Goal: Task Accomplishment & Management: Use online tool/utility

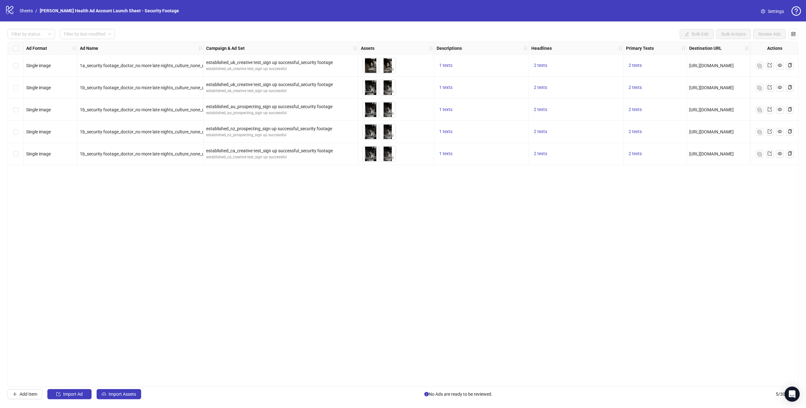
click at [146, 185] on div "Ad Format Ad Name Campaign & Ad Set Assets Descriptions Headlines Primary Texts…" at bounding box center [403, 214] width 791 height 345
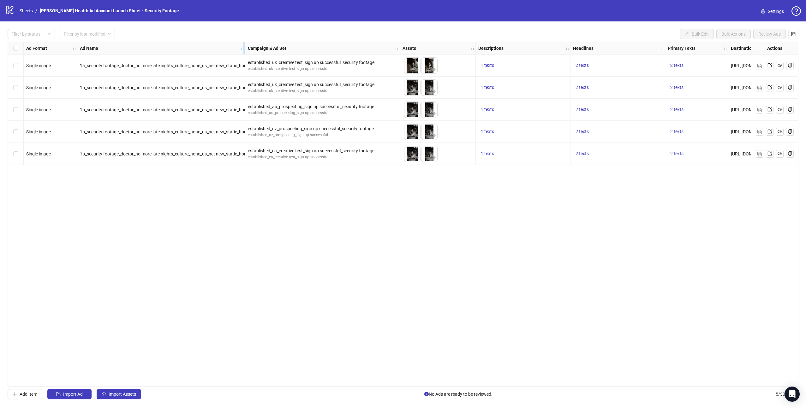
drag, startPoint x: 203, startPoint y: 47, endPoint x: 244, endPoint y: 47, distance: 41.7
click at [244, 47] on icon "holder" at bounding box center [246, 48] width 4 height 4
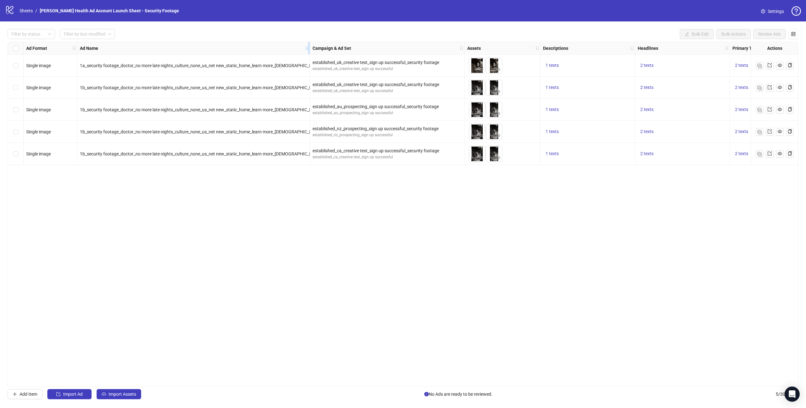
drag, startPoint x: 272, startPoint y: 47, endPoint x: 309, endPoint y: 49, distance: 36.6
click at [309, 49] on icon "holder" at bounding box center [311, 48] width 4 height 4
click at [481, 70] on icon "eye" at bounding box center [481, 69] width 4 height 3
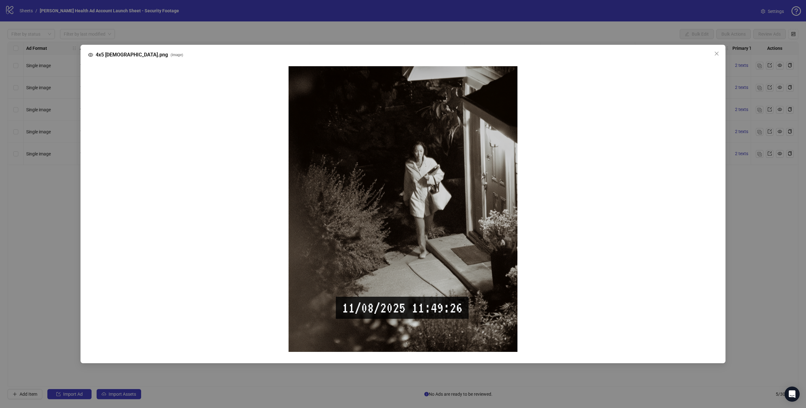
click at [481, 70] on div "4x5 female.png ( image )" at bounding box center [403, 204] width 806 height 408
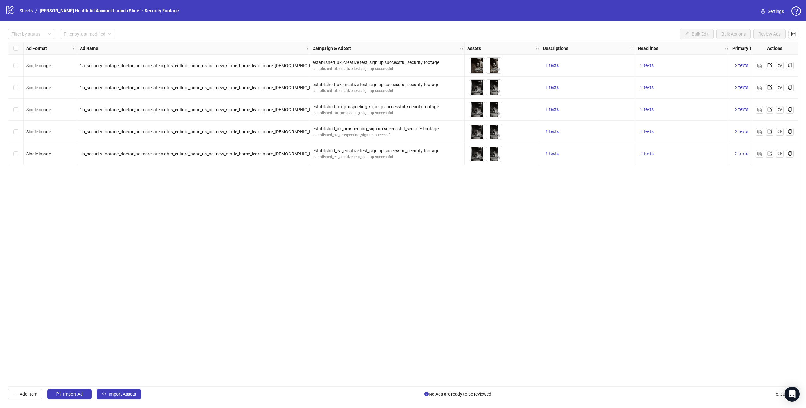
click at [289, 225] on div "Ad Format Ad Name Campaign & Ad Set Assets Descriptions Headlines Primary Texts…" at bounding box center [403, 214] width 791 height 345
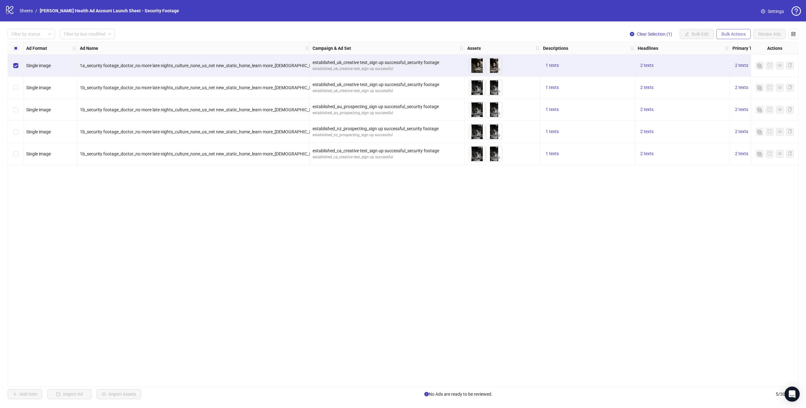
click at [736, 35] on span "Bulk Actions" at bounding box center [733, 34] width 24 height 5
click at [737, 57] on span "Duplicate" at bounding box center [742, 56] width 43 height 7
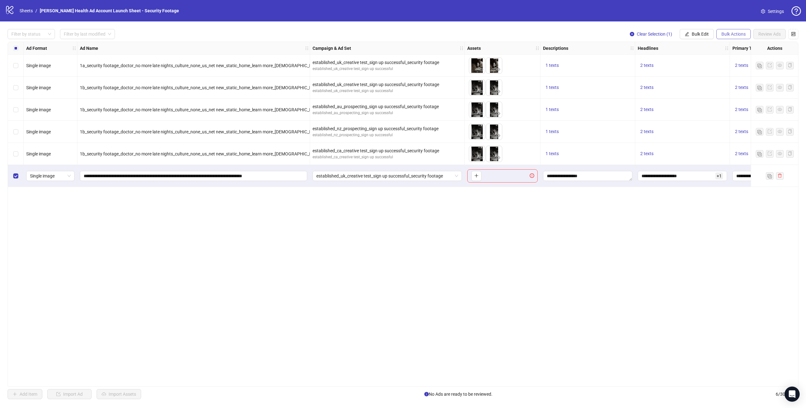
click at [731, 34] on span "Bulk Actions" at bounding box center [733, 34] width 24 height 5
click at [37, 200] on div "Ad Format Ad Name Campaign & Ad Set Assets Descriptions Headlines Primary Texts…" at bounding box center [403, 214] width 791 height 345
drag, startPoint x: 515, startPoint y: 176, endPoint x: 502, endPoint y: 177, distance: 12.6
click at [515, 176] on div "To pick up a draggable item, press the space bar. While dragging, use the arrow…" at bounding box center [502, 176] width 70 height 13
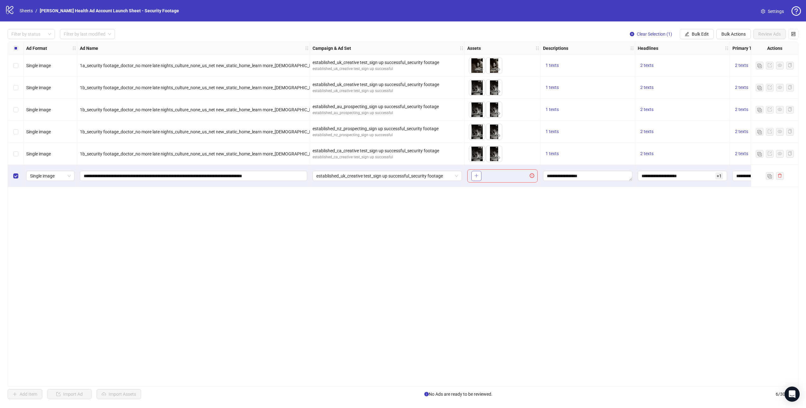
click at [478, 177] on icon "plus" at bounding box center [476, 176] width 4 height 4
click at [96, 195] on div "Ad Format Ad Name Campaign & Ad Set Assets Descriptions Headlines Primary Texts…" at bounding box center [403, 214] width 791 height 345
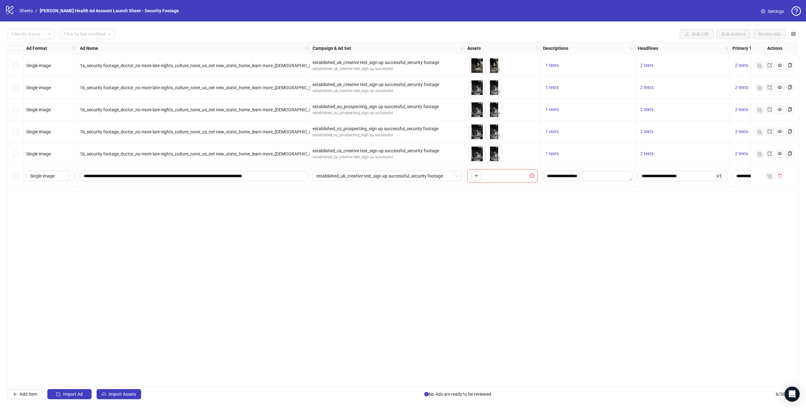
click at [98, 206] on div "Ad Format Ad Name Campaign & Ad Set Assets Descriptions Headlines Primary Texts…" at bounding box center [403, 214] width 791 height 345
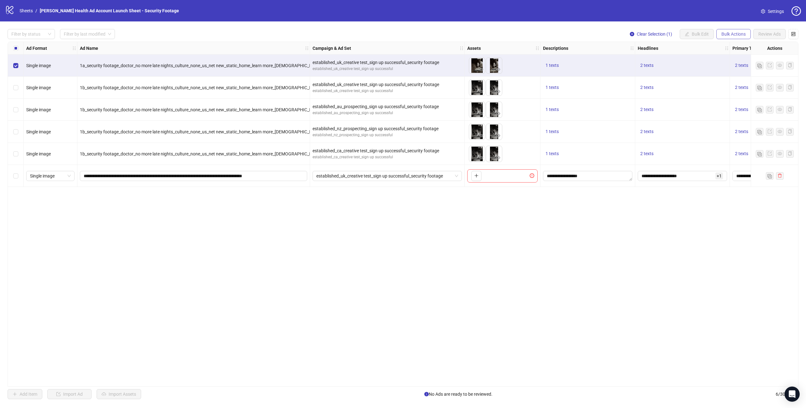
click at [735, 36] on span "Bulk Actions" at bounding box center [733, 34] width 24 height 5
click at [746, 67] on span "Duplicate with assets" at bounding box center [742, 66] width 43 height 7
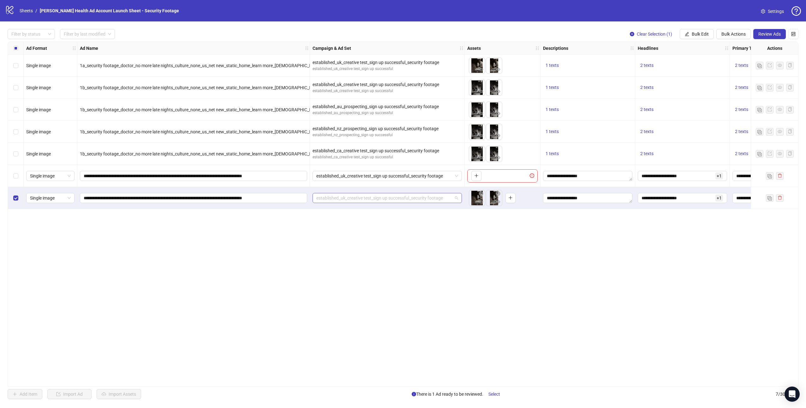
click at [460, 199] on div "established_uk_creative test_sign up successful_security footage" at bounding box center [387, 198] width 149 height 10
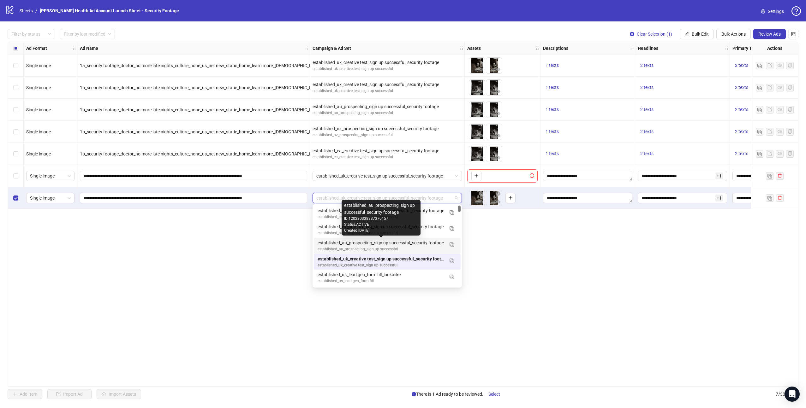
click at [410, 243] on div "established_au_prospecting_sign up successful_security footage" at bounding box center [381, 243] width 127 height 7
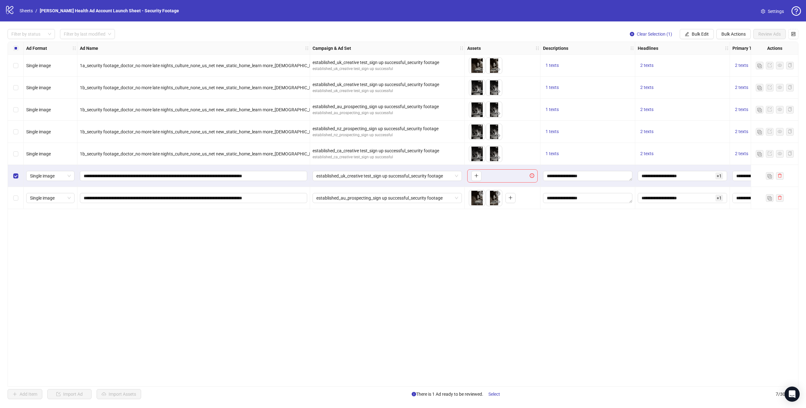
click at [491, 175] on div "To pick up a draggable item, press the space bar. While dragging, use the arrow…" at bounding box center [502, 176] width 70 height 13
click at [478, 176] on icon "plus" at bounding box center [476, 176] width 4 height 4
click at [481, 173] on icon "close-circle" at bounding box center [481, 172] width 4 height 4
click at [401, 176] on span "established_uk_creative test_sign up successful_security footage" at bounding box center [387, 175] width 142 height 9
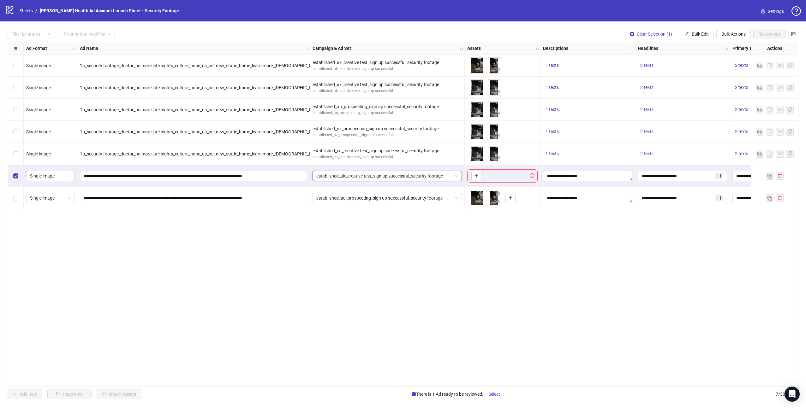
click at [401, 176] on span "established_uk_creative test_sign up successful_security footage" at bounding box center [387, 175] width 142 height 9
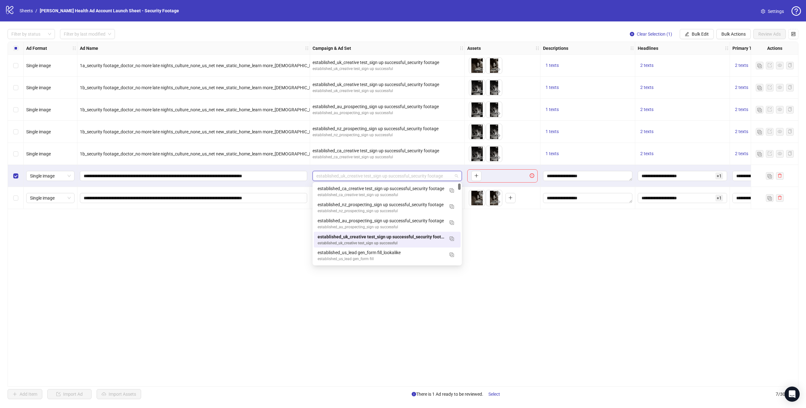
click at [533, 321] on div "Ad Format Ad Name Campaign & Ad Set Assets Descriptions Headlines Primary Texts…" at bounding box center [403, 214] width 791 height 345
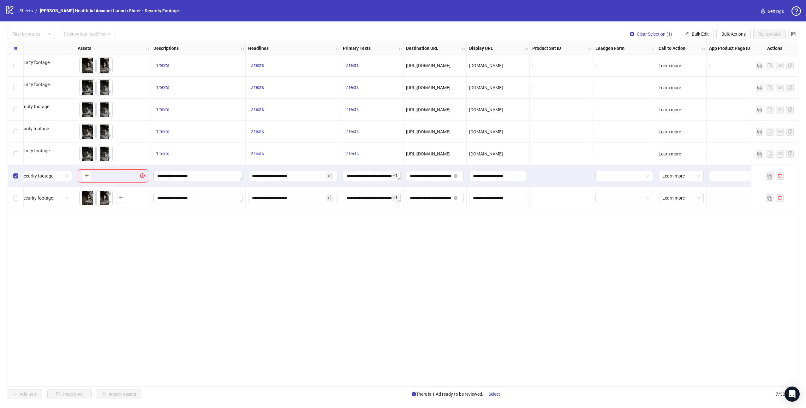
scroll to position [0, 408]
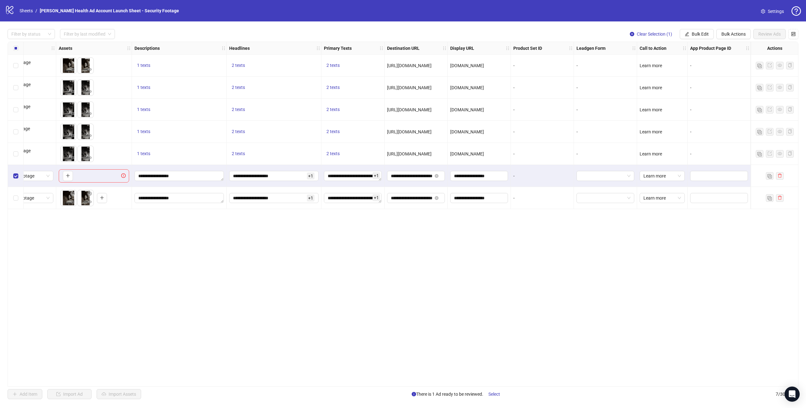
click at [631, 35] on icon "close-circle" at bounding box center [632, 34] width 4 height 4
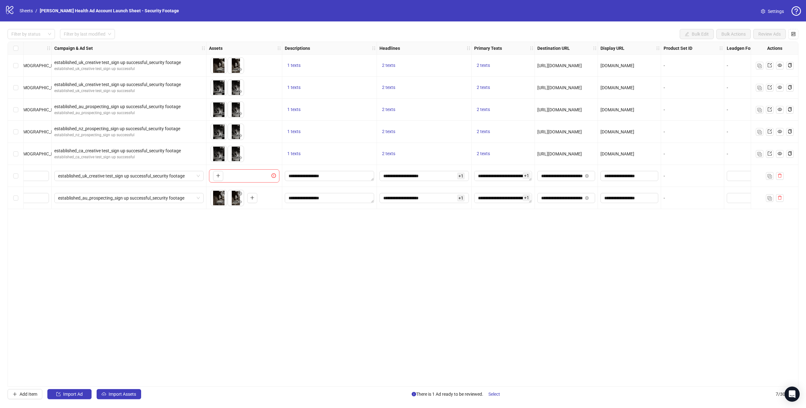
scroll to position [0, 0]
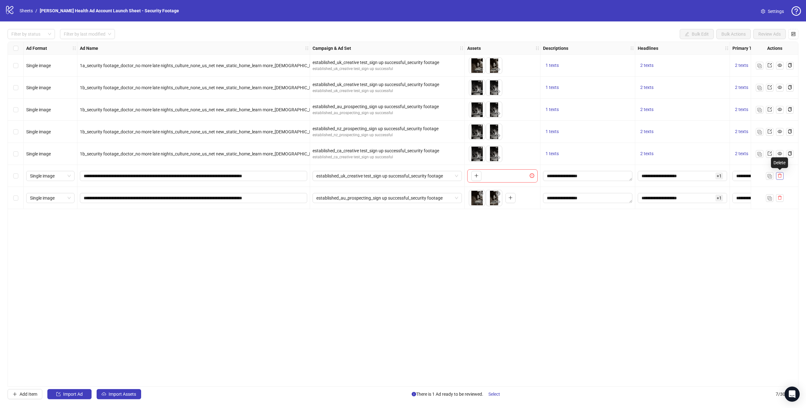
click at [779, 177] on icon "delete" at bounding box center [780, 176] width 4 height 4
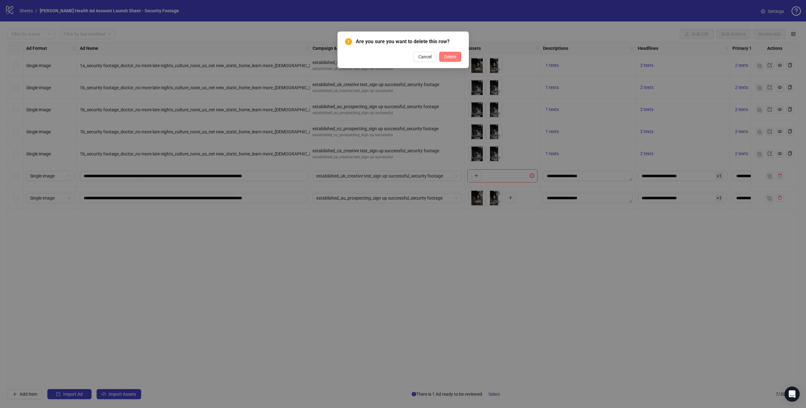
click at [450, 58] on span "Delete" at bounding box center [450, 56] width 12 height 5
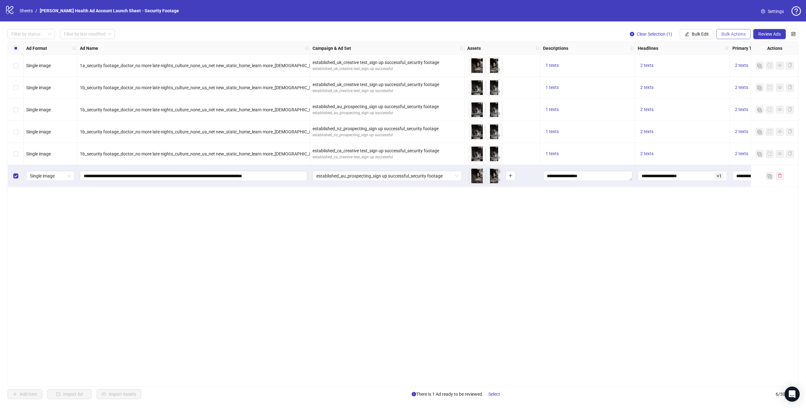
click at [731, 36] on span "Bulk Actions" at bounding box center [733, 34] width 24 height 5
click at [739, 68] on span "Duplicate with assets" at bounding box center [742, 66] width 43 height 7
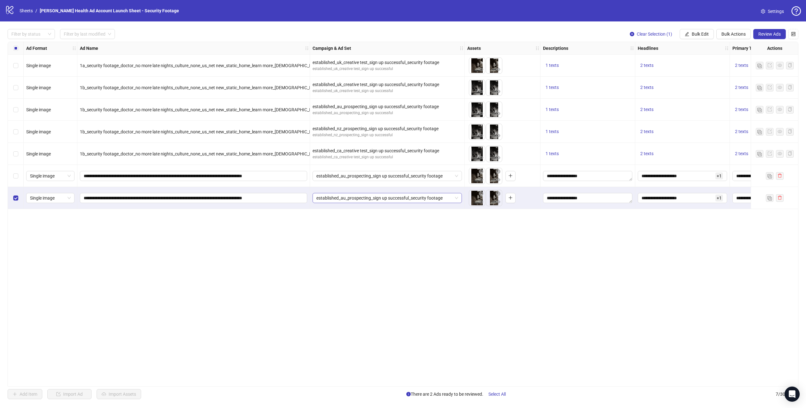
click at [452, 198] on span "established_au_prospecting_sign up successful_security footage" at bounding box center [387, 198] width 142 height 9
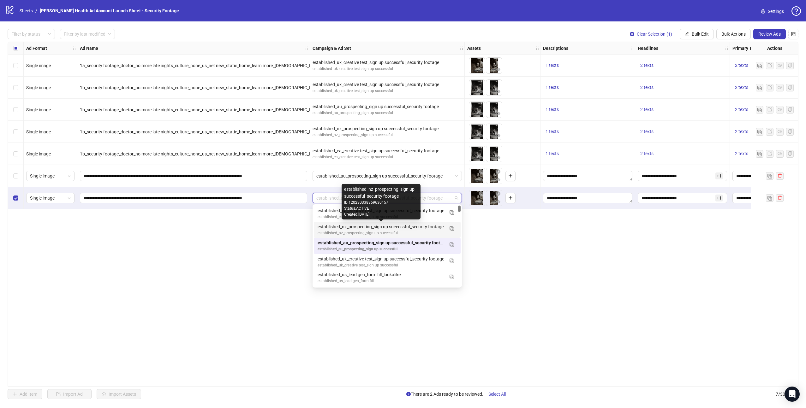
click at [403, 227] on div "established_nz_prospecting_sign up successful_security footage" at bounding box center [381, 227] width 127 height 7
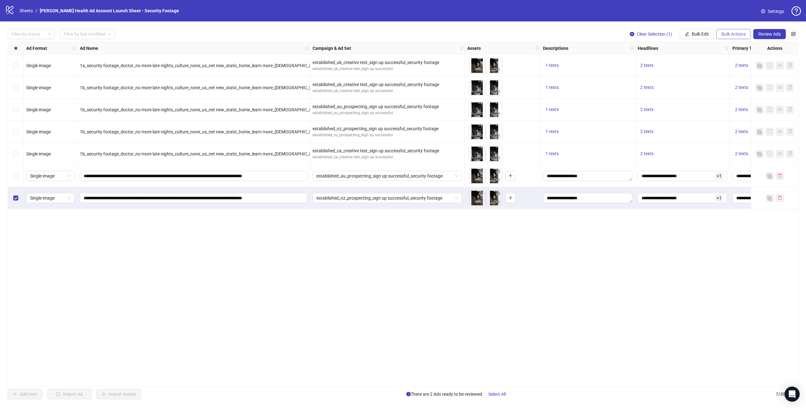
click at [731, 35] on span "Bulk Actions" at bounding box center [733, 34] width 24 height 5
click at [741, 70] on span "Duplicate with assets" at bounding box center [742, 66] width 43 height 7
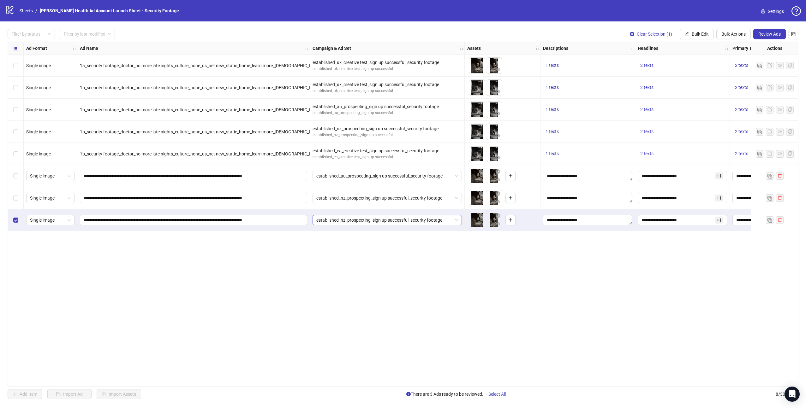
click at [418, 224] on span "established_nz_prospecting_sign up successful_security footage" at bounding box center [387, 220] width 142 height 9
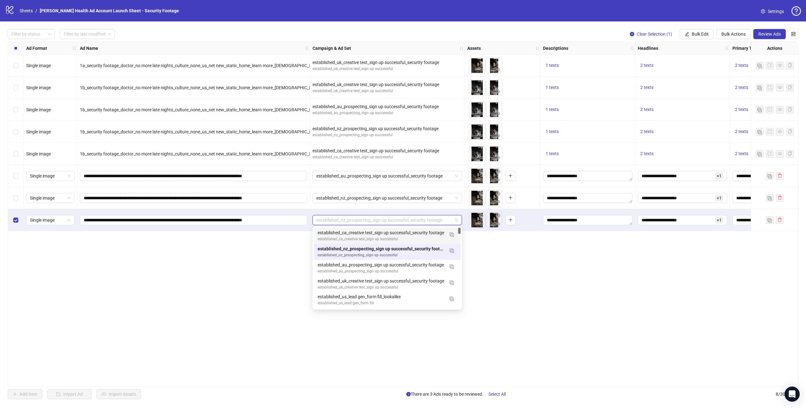
click at [355, 238] on div "established_ca_creative test_sign up successful" at bounding box center [381, 239] width 127 height 6
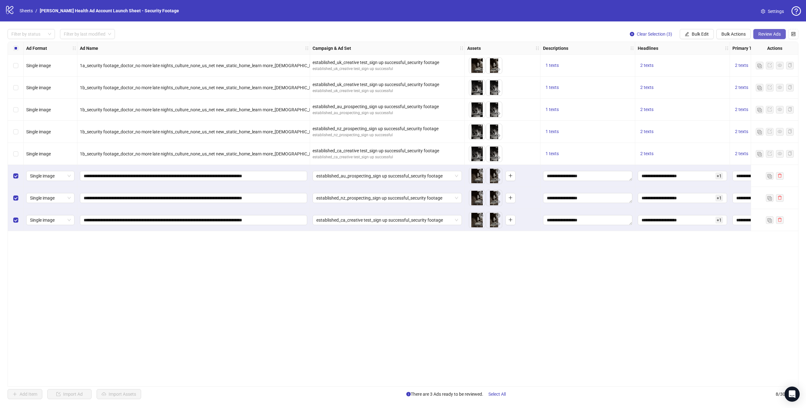
click at [773, 34] on span "Review Ads" at bounding box center [769, 34] width 22 height 5
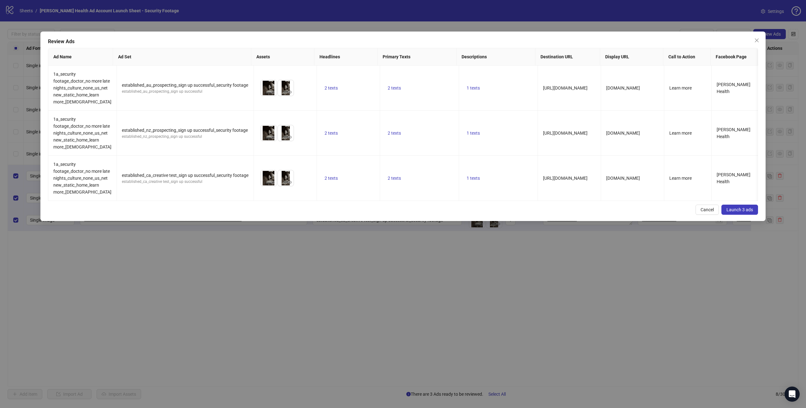
click at [740, 212] on span "Launch 3 ads" at bounding box center [739, 209] width 27 height 5
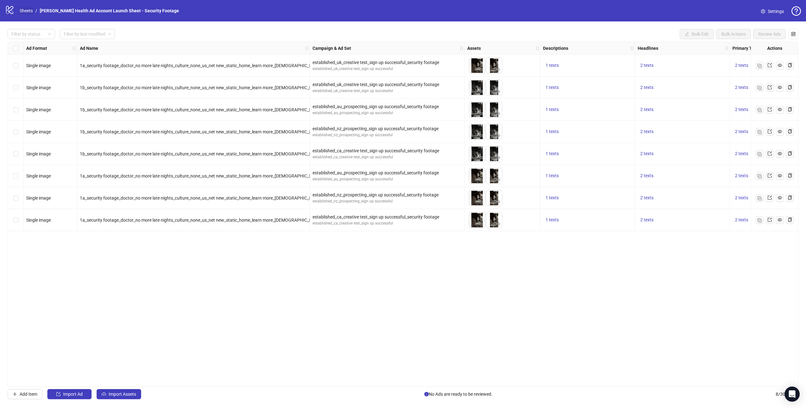
click at [30, 12] on link "Sheets" at bounding box center [26, 10] width 16 height 7
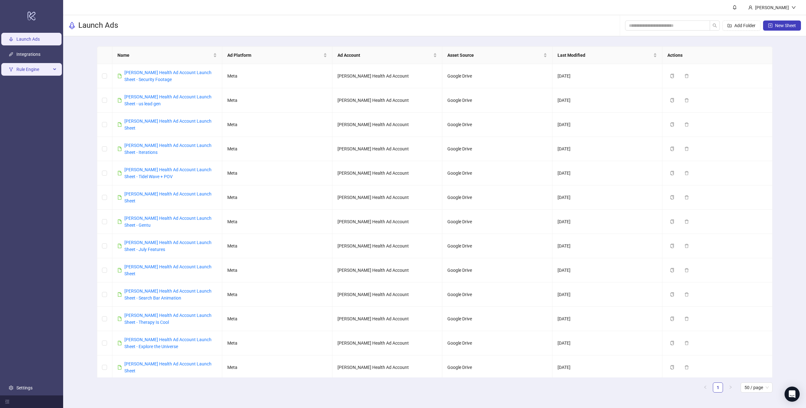
click at [23, 71] on span "Rule Engine" at bounding box center [33, 69] width 35 height 13
click at [23, 82] on link "Rules" at bounding box center [21, 84] width 11 height 5
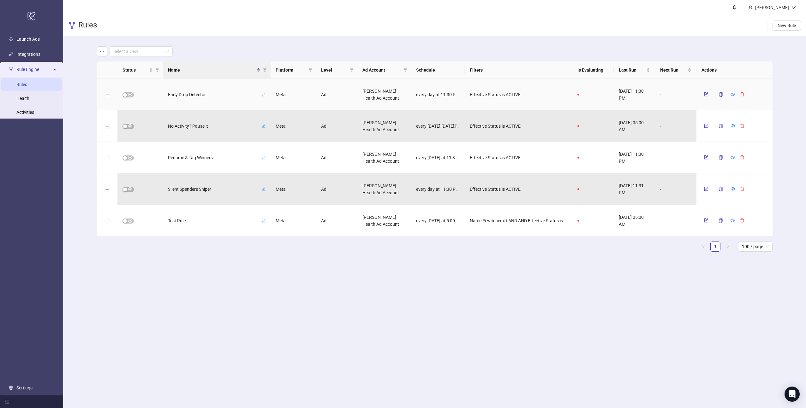
click at [197, 95] on span "Early Drop Detector" at bounding box center [214, 94] width 92 height 7
click at [197, 95] on input "**********" at bounding box center [208, 95] width 72 height 8
click at [239, 275] on main "**********" at bounding box center [434, 204] width 743 height 408
click at [736, 94] on div at bounding box center [723, 95] width 45 height 10
click at [734, 94] on icon "eye" at bounding box center [732, 94] width 4 height 4
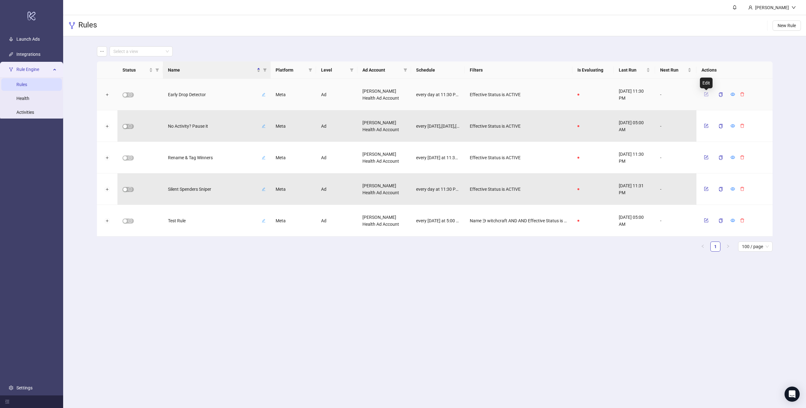
click at [705, 95] on icon "form" at bounding box center [706, 94] width 4 height 4
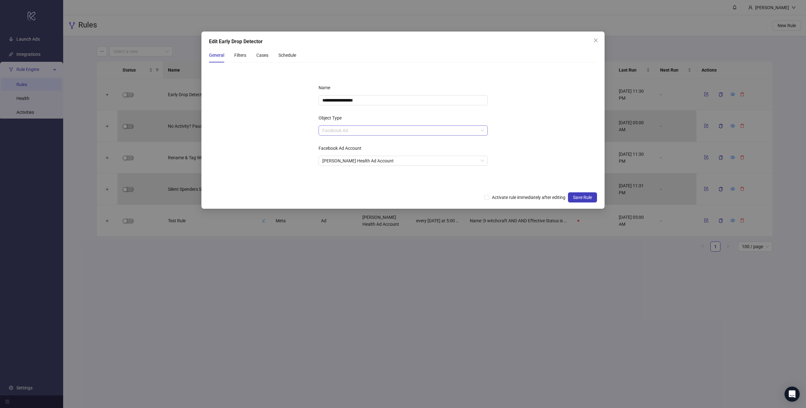
click at [390, 134] on span "Facebook Ad" at bounding box center [403, 130] width 162 height 9
click at [237, 53] on div "Filters" at bounding box center [240, 55] width 12 height 7
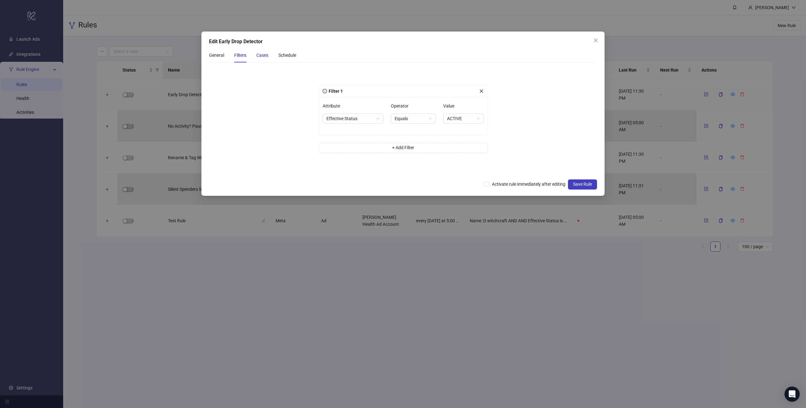
drag, startPoint x: 263, startPoint y: 53, endPoint x: 264, endPoint y: 57, distance: 4.5
click at [263, 53] on div "Cases" at bounding box center [262, 55] width 12 height 7
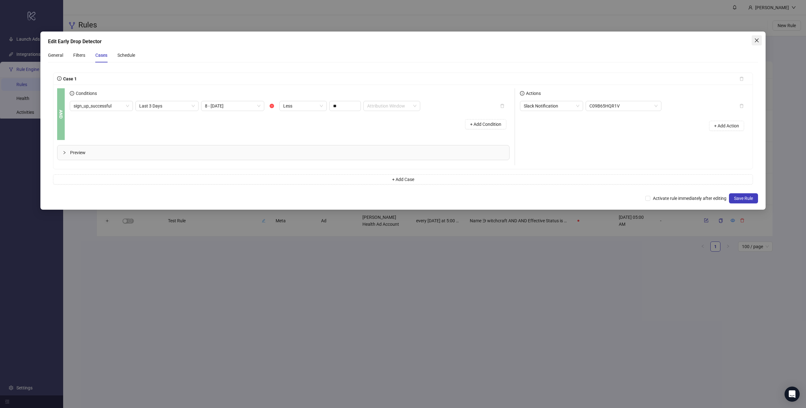
click at [754, 43] on button "Close" at bounding box center [757, 40] width 10 height 10
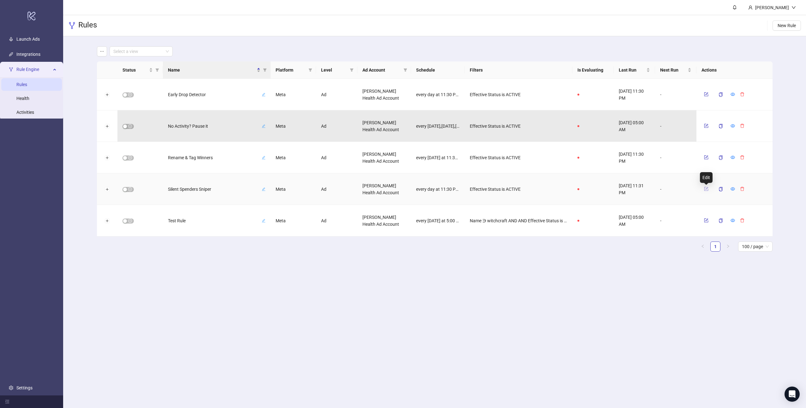
click at [708, 190] on icon "form" at bounding box center [706, 189] width 4 height 4
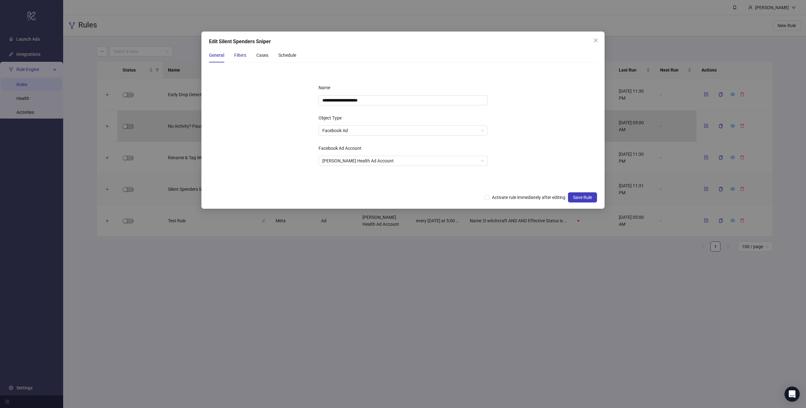
click at [240, 54] on div "Filters" at bounding box center [240, 55] width 12 height 7
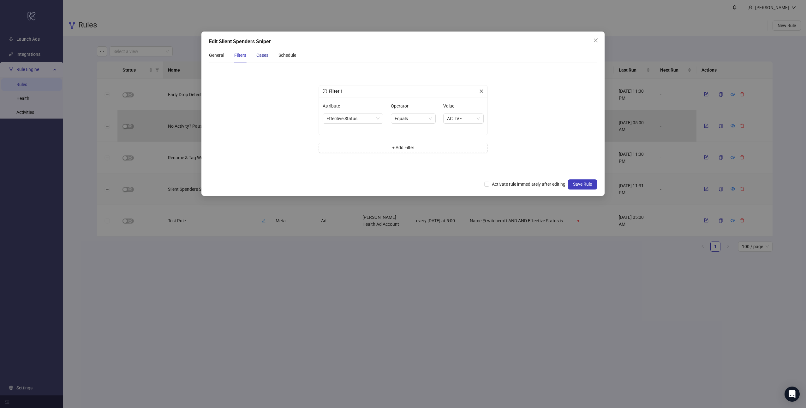
click at [264, 56] on div "Cases" at bounding box center [262, 55] width 12 height 7
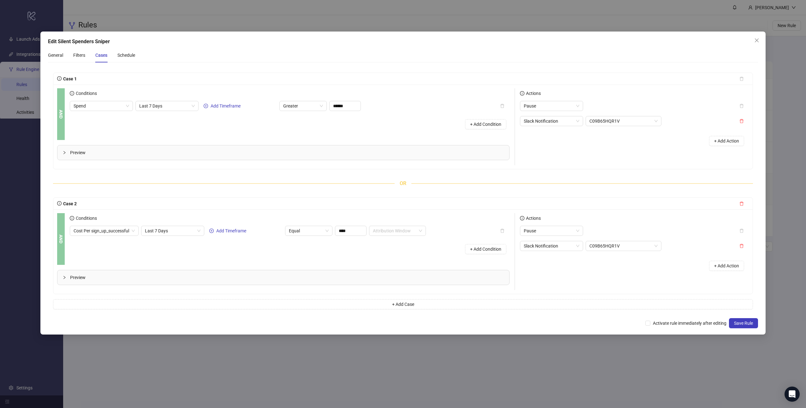
click at [118, 150] on span "Preview" at bounding box center [287, 152] width 434 height 7
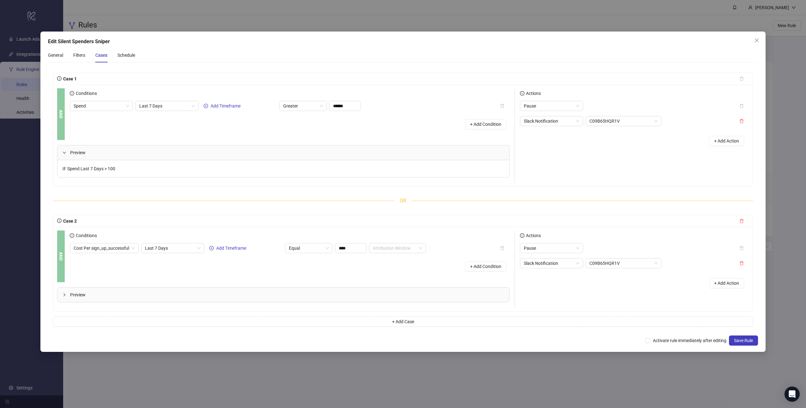
click at [404, 202] on span "OR" at bounding box center [403, 201] width 17 height 8
click at [491, 128] on button "+ Add Condition" at bounding box center [485, 124] width 41 height 10
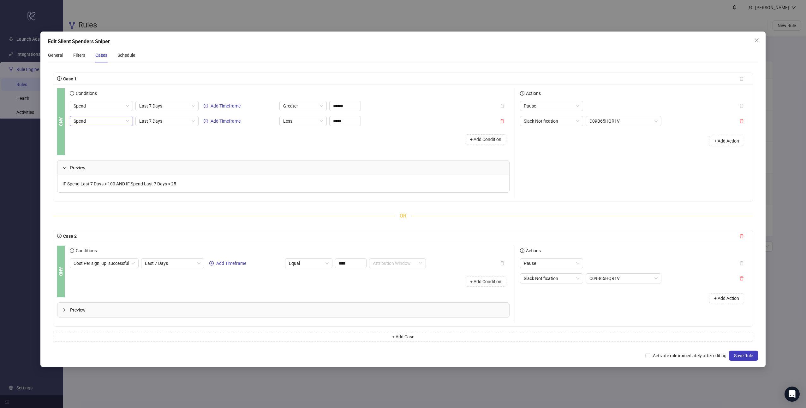
click at [128, 121] on span "Spend" at bounding box center [102, 120] width 56 height 9
click at [106, 164] on div "Sign Up Success" at bounding box center [103, 164] width 49 height 7
drag, startPoint x: 346, startPoint y: 123, endPoint x: 328, endPoint y: 122, distance: 17.7
click at [328, 122] on div "Sign Up Success Last 7 Days Add Timeframe Less ** Attribution Window" at bounding box center [245, 121] width 350 height 10
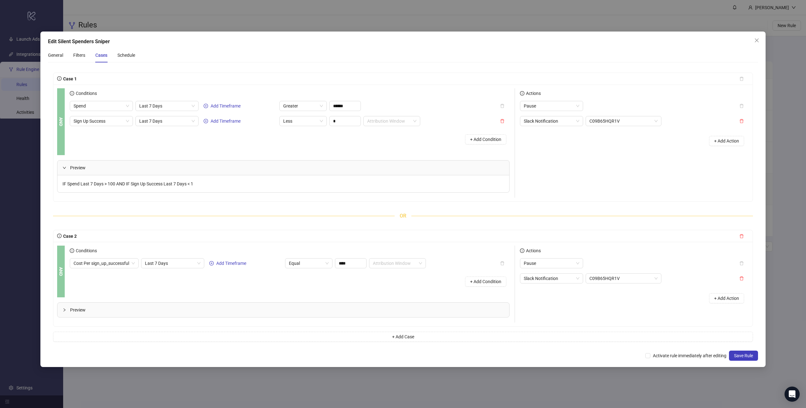
click at [326, 141] on div "+ Add Condition" at bounding box center [290, 139] width 440 height 16
click at [413, 121] on span at bounding box center [391, 120] width 49 height 9
click at [408, 139] on div "+ Add Condition" at bounding box center [290, 139] width 440 height 16
click at [96, 307] on span "Preview" at bounding box center [287, 310] width 434 height 7
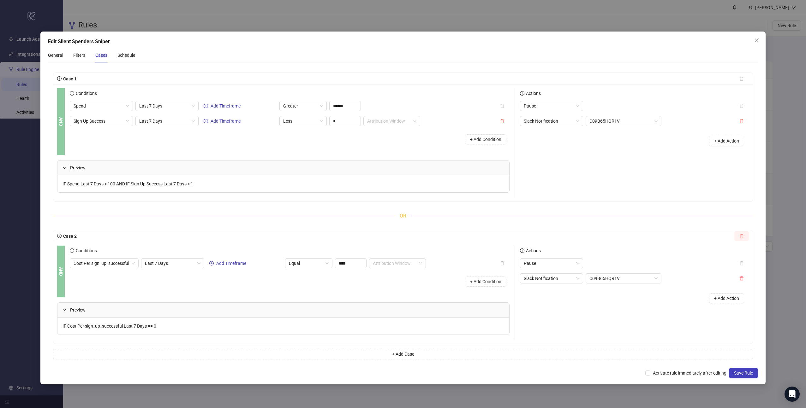
click at [743, 236] on icon "delete" at bounding box center [742, 236] width 4 height 4
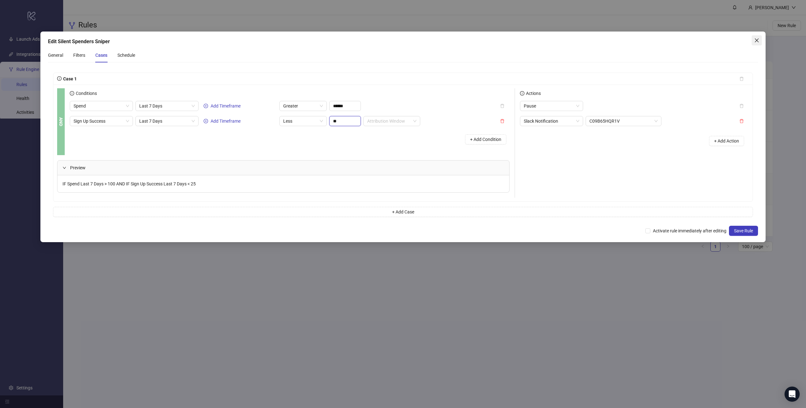
type input "**"
click at [760, 42] on span "Close" at bounding box center [757, 40] width 10 height 5
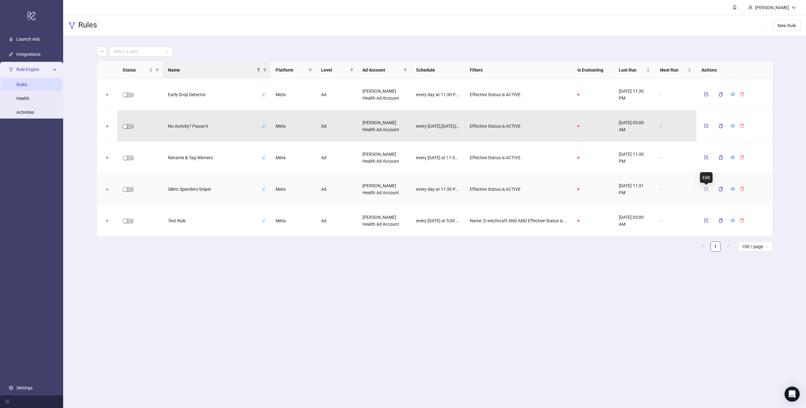
click at [705, 189] on icon "form" at bounding box center [706, 188] width 3 height 3
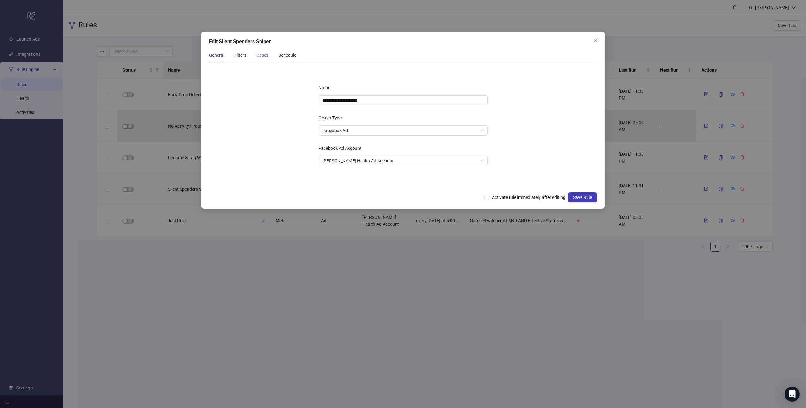
click at [264, 59] on div "Cases" at bounding box center [262, 55] width 12 height 15
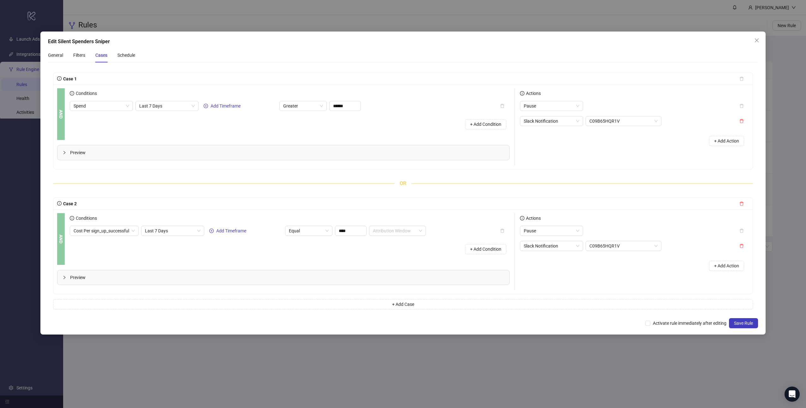
click at [85, 150] on span "Preview" at bounding box center [287, 152] width 434 height 7
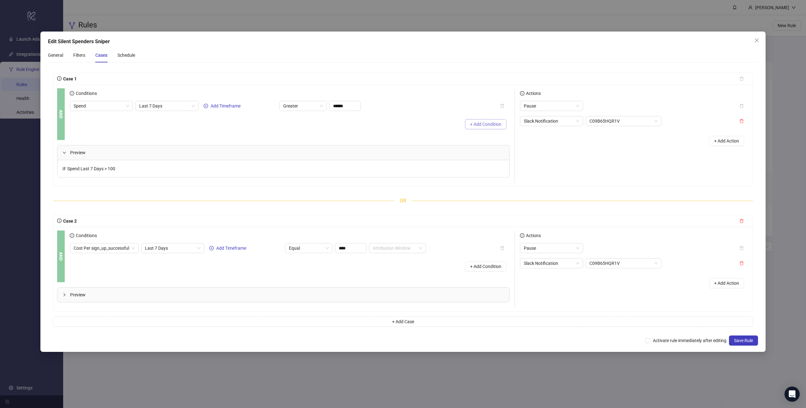
click at [486, 123] on span "+ Add Condition" at bounding box center [485, 124] width 31 height 5
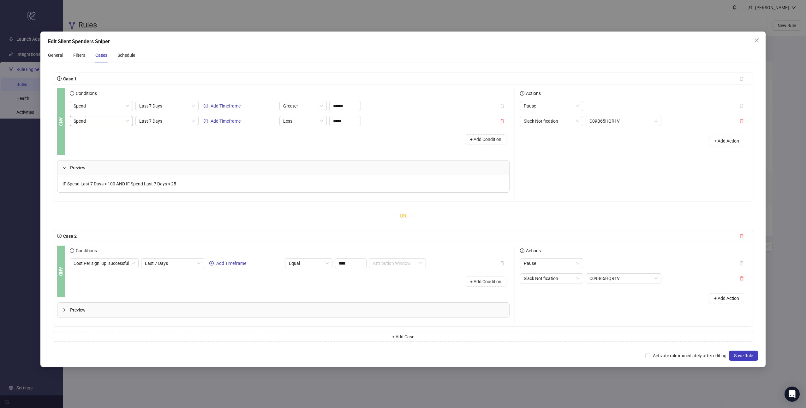
click at [124, 122] on span "Spend" at bounding box center [102, 120] width 56 height 9
click at [102, 141] on div "Cost Per sign_up_successful" at bounding box center [103, 139] width 49 height 7
click at [134, 122] on span "Cost Per sign_up_successful" at bounding box center [104, 120] width 61 height 9
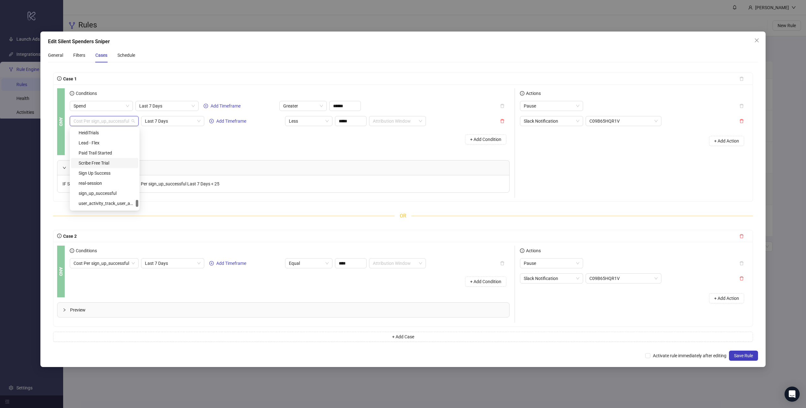
scroll to position [831, 0]
click at [100, 173] on div "sign_up_successful" at bounding box center [107, 171] width 56 height 7
click at [316, 122] on span "Less" at bounding box center [303, 120] width 40 height 9
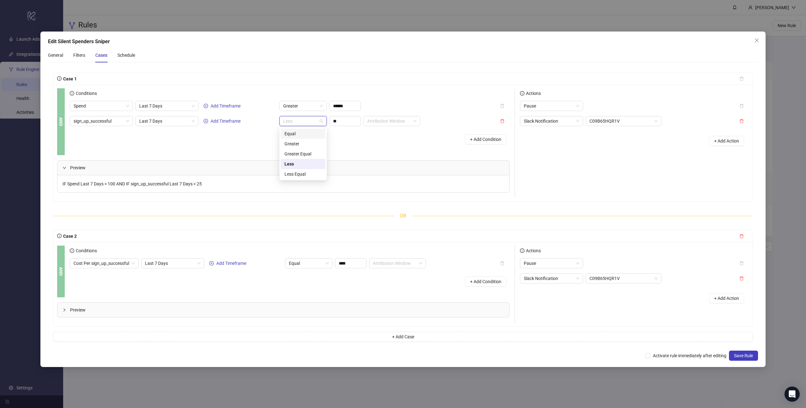
click at [304, 133] on div "Equal" at bounding box center [302, 133] width 37 height 7
click at [327, 122] on div "sign_up_successful Last 7 Days Add Timeframe Equal ** Attribution Window" at bounding box center [245, 121] width 350 height 10
click at [339, 144] on div "+ Add Condition" at bounding box center [290, 139] width 440 height 16
click at [316, 123] on span "Equal" at bounding box center [303, 120] width 40 height 9
click at [244, 147] on div "Conditions Spend Last 7 Days Add Timeframe Greater ****** sign_up_successful La…" at bounding box center [292, 121] width 445 height 67
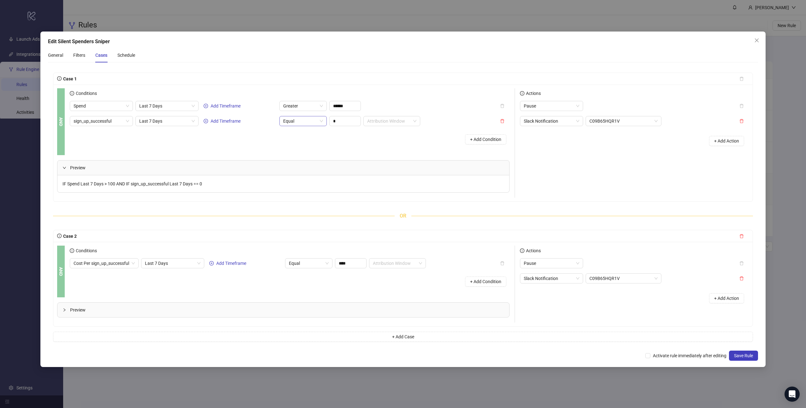
click at [300, 122] on span "Equal" at bounding box center [303, 120] width 40 height 9
click at [301, 166] on div "Less" at bounding box center [302, 164] width 37 height 7
drag, startPoint x: 342, startPoint y: 122, endPoint x: 330, endPoint y: 120, distance: 12.1
click at [330, 120] on input "*" at bounding box center [345, 120] width 31 height 9
type input "*"
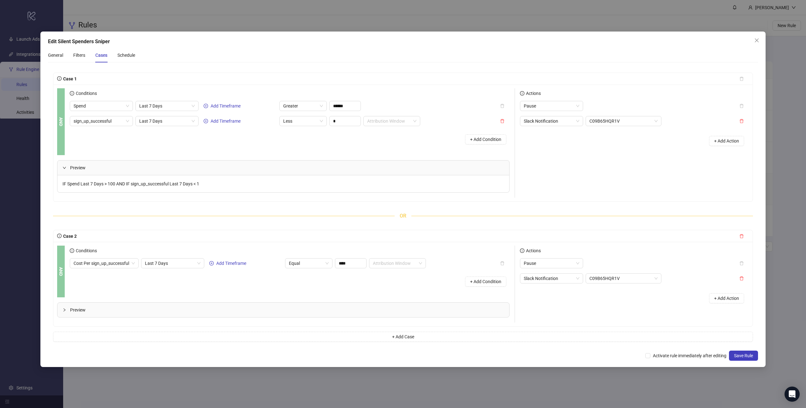
click at [337, 145] on div "+ Add Condition" at bounding box center [290, 139] width 440 height 16
click at [335, 107] on input "******" at bounding box center [345, 105] width 31 height 9
type input "******"
click at [392, 87] on div "AND Conditions Spend Last 7 Days Add Timeframe Greater ****** sign_up_successfu…" at bounding box center [403, 143] width 700 height 117
click at [741, 237] on icon "delete" at bounding box center [741, 236] width 4 height 4
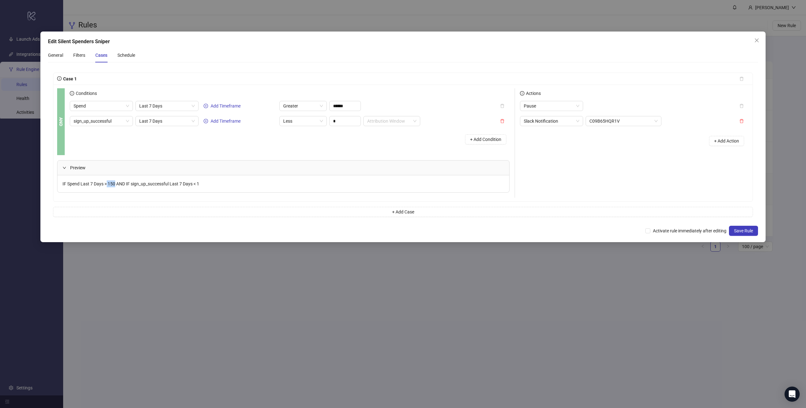
drag, startPoint x: 107, startPoint y: 183, endPoint x: 115, endPoint y: 184, distance: 8.2
click at [115, 184] on span "IF Spend Last 7 Days > 150 AND IF sign_up_successful Last 7 Days < 1" at bounding box center [131, 184] width 137 height 5
click at [116, 184] on span "IF Spend Last 7 Days > 150 AND IF sign_up_successful Last 7 Days < 1" at bounding box center [131, 184] width 137 height 5
drag, startPoint x: 112, startPoint y: 184, endPoint x: 107, endPoint y: 184, distance: 5.1
click at [107, 184] on span "IF Spend Last 7 Days > 150 AND IF sign_up_successful Last 7 Days < 1" at bounding box center [131, 184] width 137 height 5
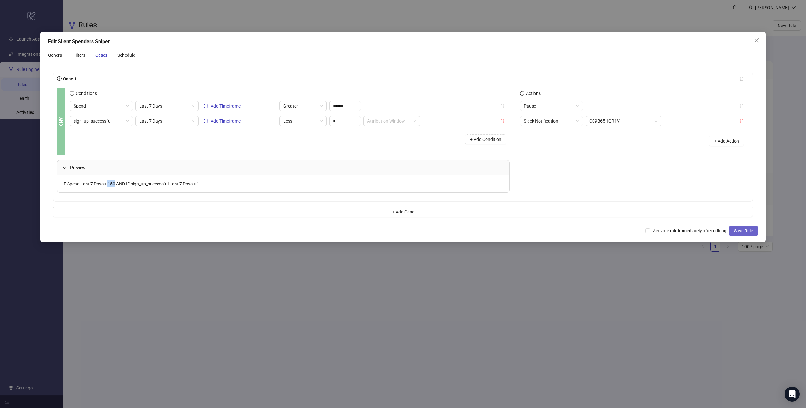
click at [739, 233] on span "Save Rule" at bounding box center [743, 231] width 19 height 5
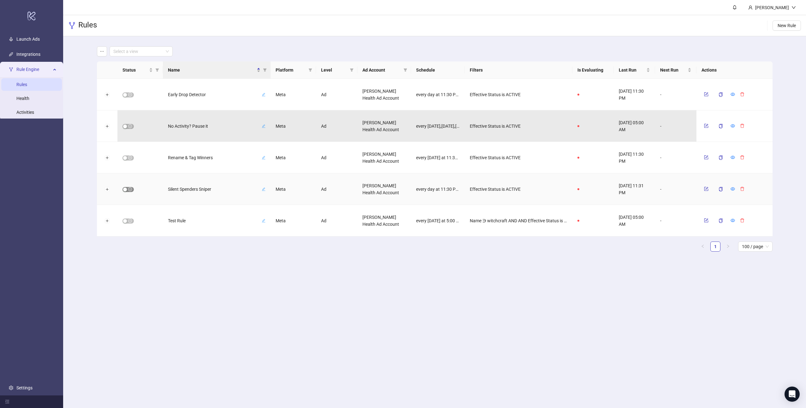
click at [125, 191] on div "button" at bounding box center [125, 190] width 4 height 4
click at [721, 190] on icon "eye" at bounding box center [720, 189] width 4 height 3
click at [107, 190] on button "Expand row" at bounding box center [106, 189] width 5 height 5
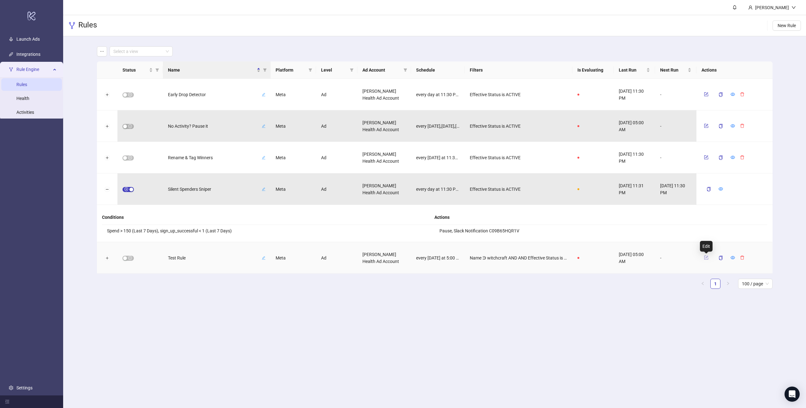
click at [705, 259] on icon "form" at bounding box center [706, 258] width 4 height 4
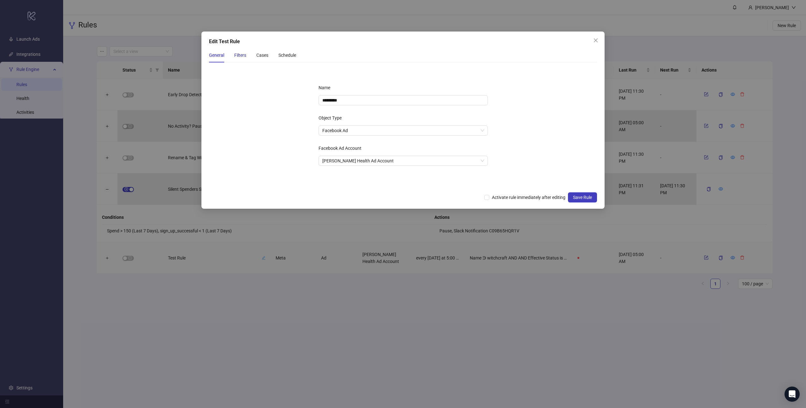
click at [238, 56] on div "Filters" at bounding box center [240, 55] width 12 height 7
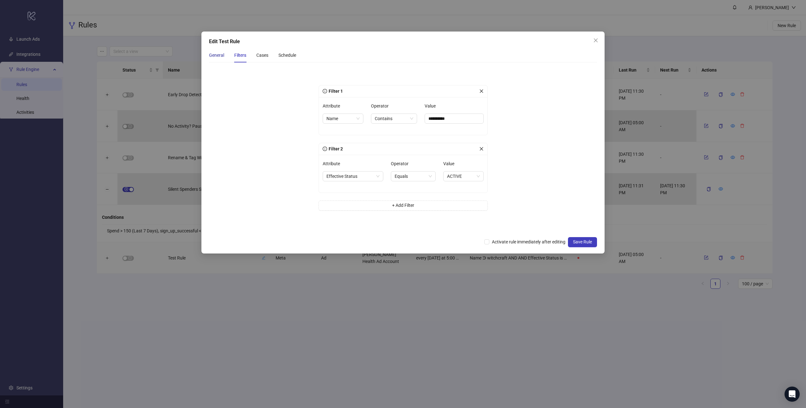
click at [217, 56] on div "General" at bounding box center [216, 55] width 15 height 7
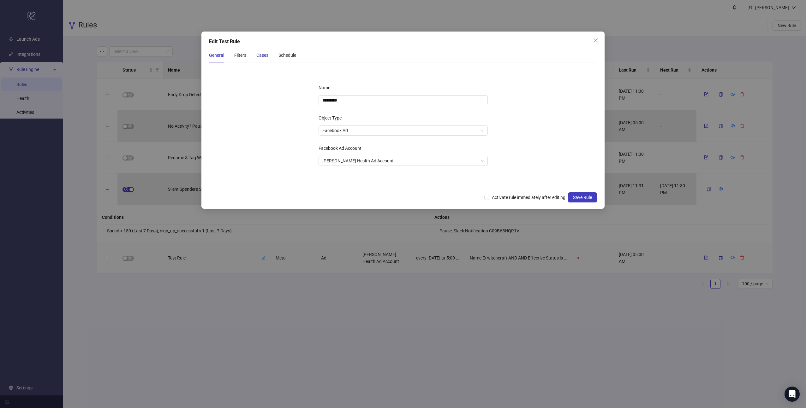
click at [259, 57] on div "Cases" at bounding box center [262, 55] width 12 height 7
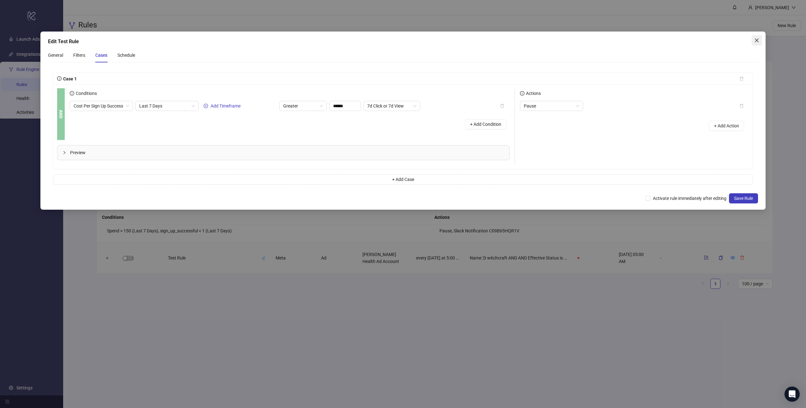
click at [758, 41] on icon "close" at bounding box center [757, 41] width 4 height 4
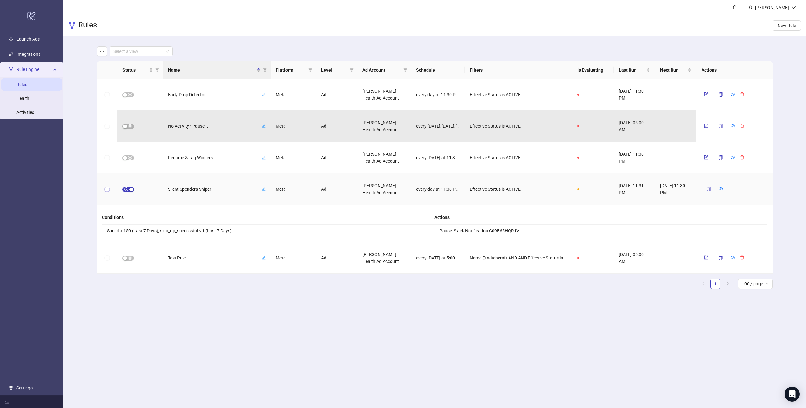
click at [108, 191] on button "Collapse row" at bounding box center [106, 189] width 5 height 5
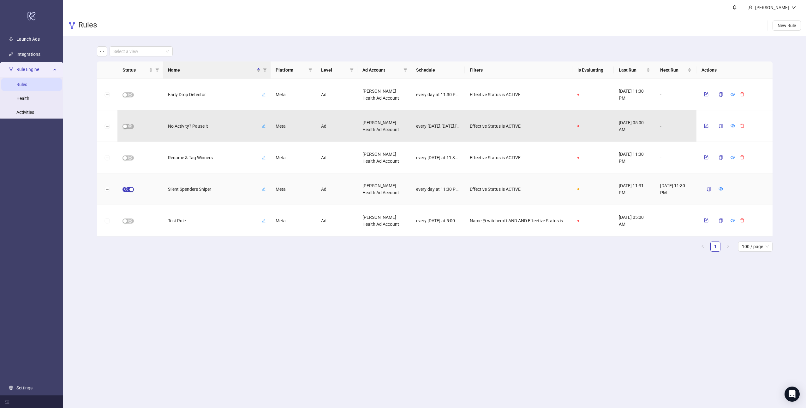
click at [193, 189] on span "Silent Spenders Sniper" at bounding box center [214, 189] width 92 height 7
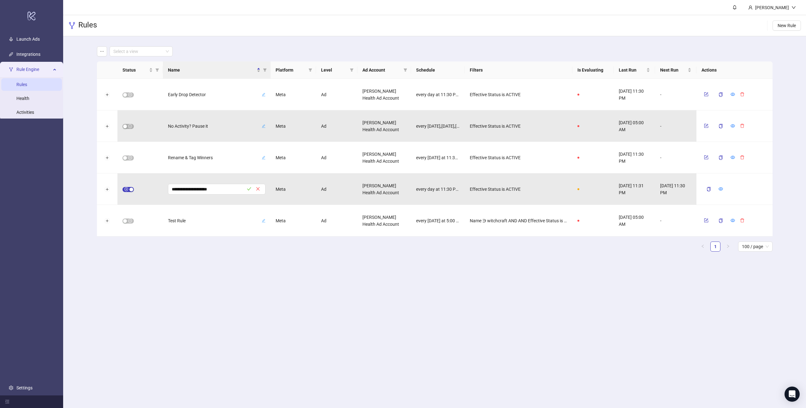
click at [56, 192] on ul "Launch Ads Integrations Rule Engine Rules Health Activities Settings" at bounding box center [31, 214] width 63 height 364
drag, startPoint x: 414, startPoint y: 296, endPoint x: 422, endPoint y: 290, distance: 10.4
click at [414, 295] on main "**********" at bounding box center [434, 204] width 743 height 408
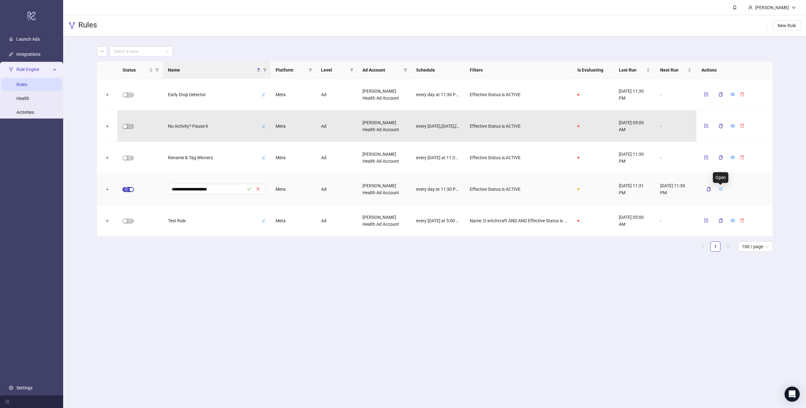
click at [721, 189] on icon "eye" at bounding box center [720, 189] width 4 height 4
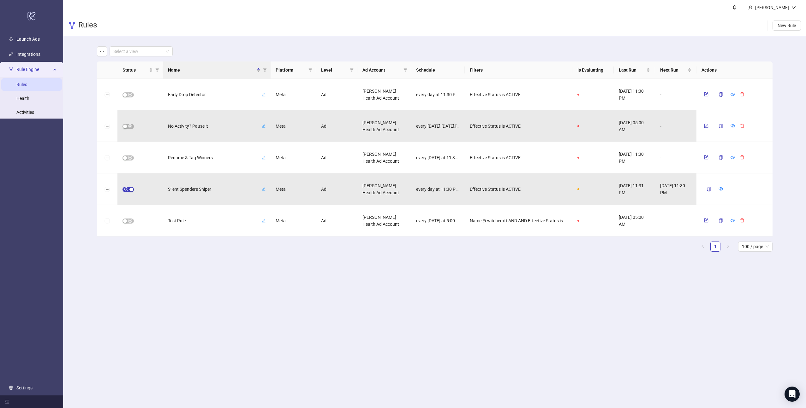
click at [85, 192] on div "Select a view Status Name Platform Level Ad Account Schedule Filters Is Evaluat…" at bounding box center [434, 151] width 743 height 231
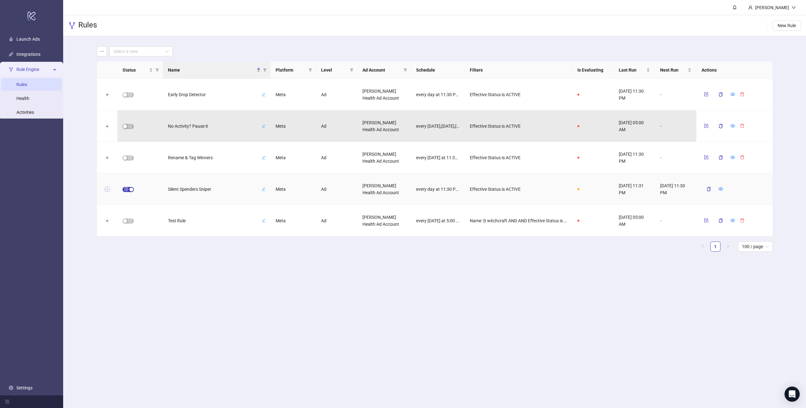
click at [108, 191] on button "Expand row" at bounding box center [106, 189] width 5 height 5
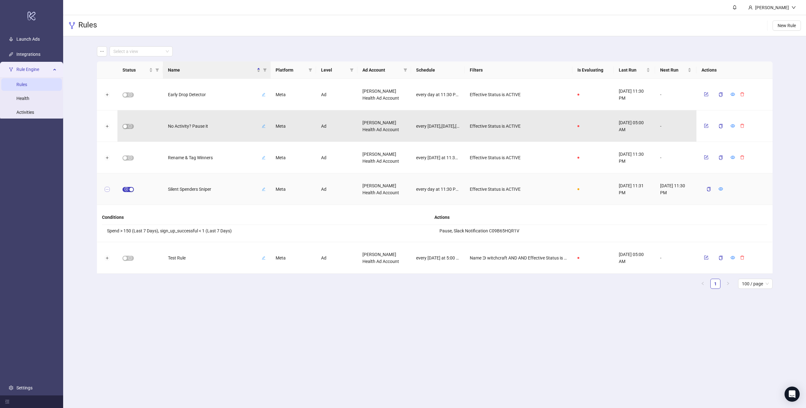
click at [108, 191] on button "Collapse row" at bounding box center [106, 189] width 5 height 5
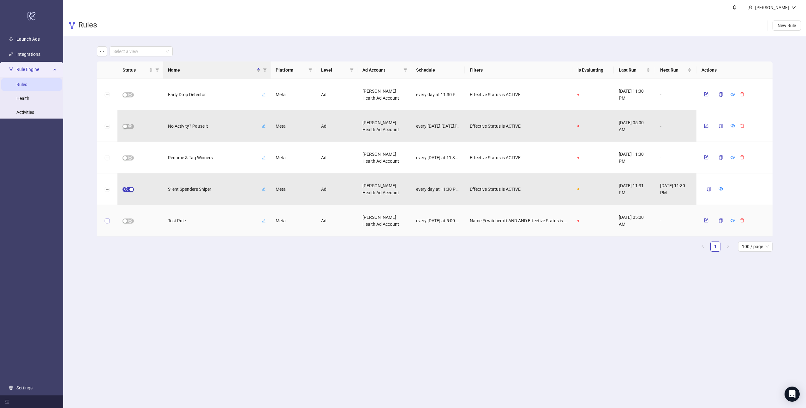
click at [107, 220] on button "Expand row" at bounding box center [106, 221] width 5 height 5
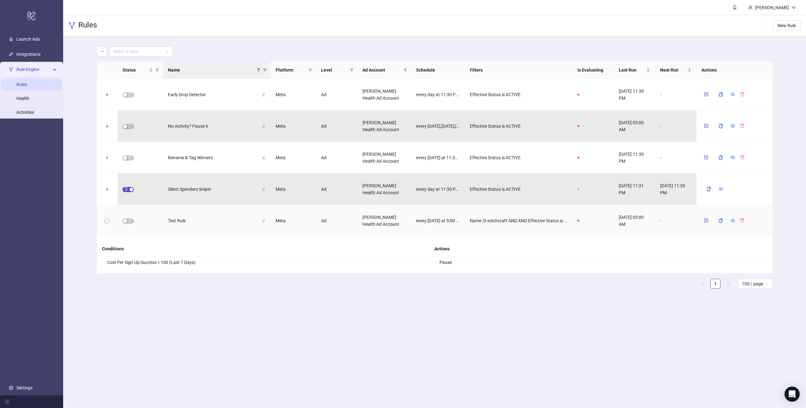
click at [107, 220] on button "Collapse row" at bounding box center [106, 221] width 5 height 5
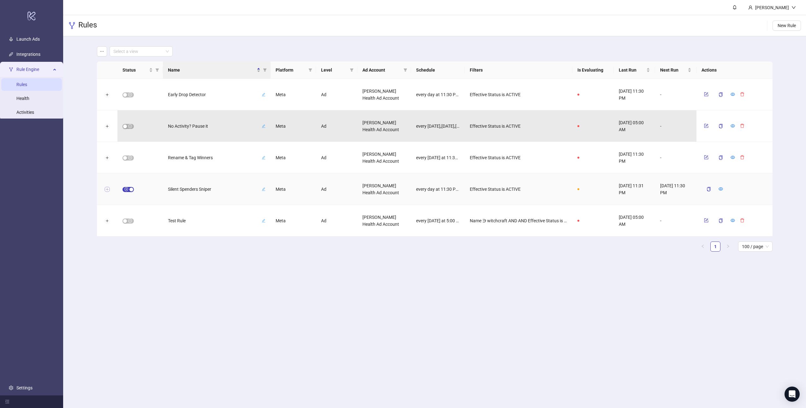
click at [106, 189] on button "Expand row" at bounding box center [106, 189] width 5 height 5
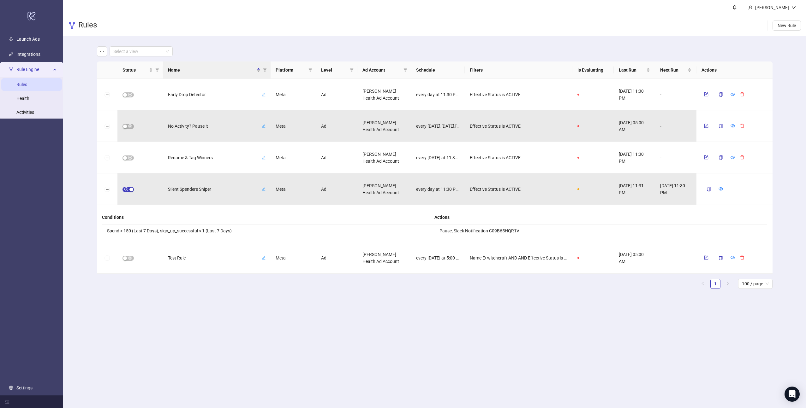
click at [450, 230] on li "Pause, Slack Notification C09B65HQR1V" at bounding box center [600, 231] width 333 height 12
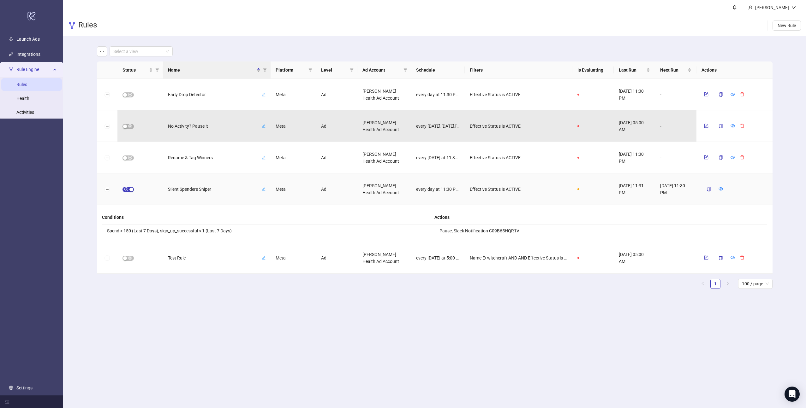
click at [264, 190] on icon "edit" at bounding box center [264, 190] width 4 height 4
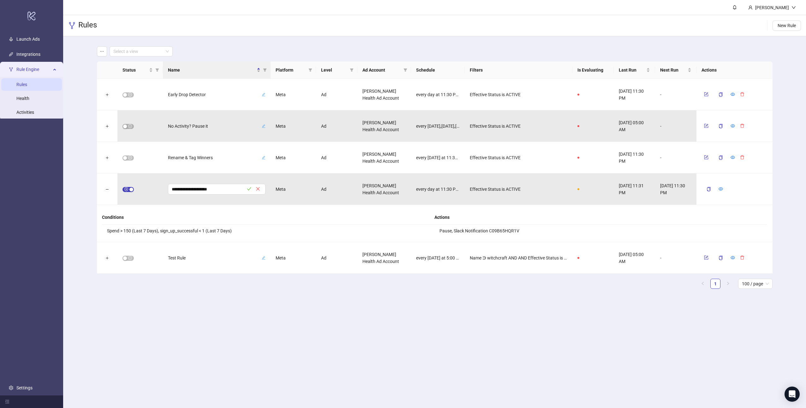
click at [86, 188] on div "**********" at bounding box center [434, 170] width 743 height 268
click at [136, 229] on li "Spend > 150 (Last 7 Days), sign_up_successful < 1 (Last 7 Days)" at bounding box center [268, 231] width 333 height 12
click at [541, 232] on li "Pause, Slack Notification C09B65HQR1V" at bounding box center [600, 231] width 333 height 12
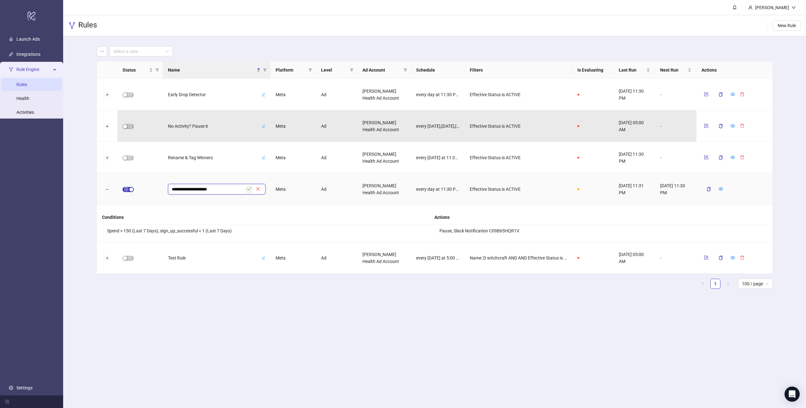
click at [249, 190] on icon "check" at bounding box center [249, 189] width 4 height 3
click at [105, 190] on button "Collapse row" at bounding box center [106, 189] width 5 height 5
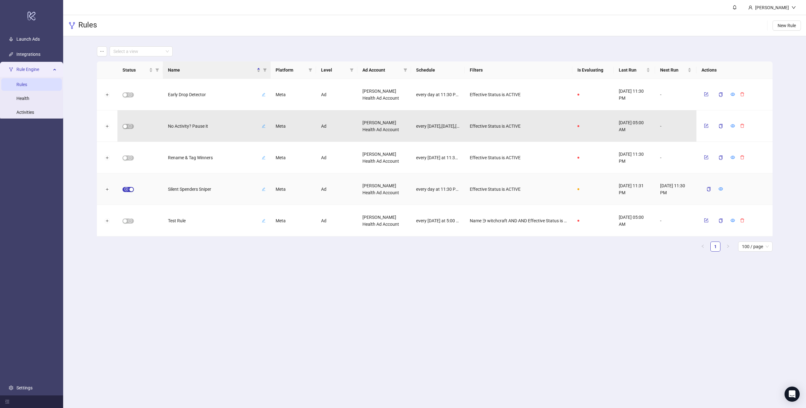
click at [84, 190] on div "Select a view Status Name Platform Level Ad Account Schedule Filters Is Evaluat…" at bounding box center [434, 151] width 743 height 231
click at [105, 181] on div at bounding box center [107, 190] width 21 height 32
drag, startPoint x: 103, startPoint y: 196, endPoint x: 106, endPoint y: 204, distance: 8.9
click at [104, 196] on div at bounding box center [107, 190] width 21 height 32
click at [107, 190] on button "Expand row" at bounding box center [106, 189] width 5 height 5
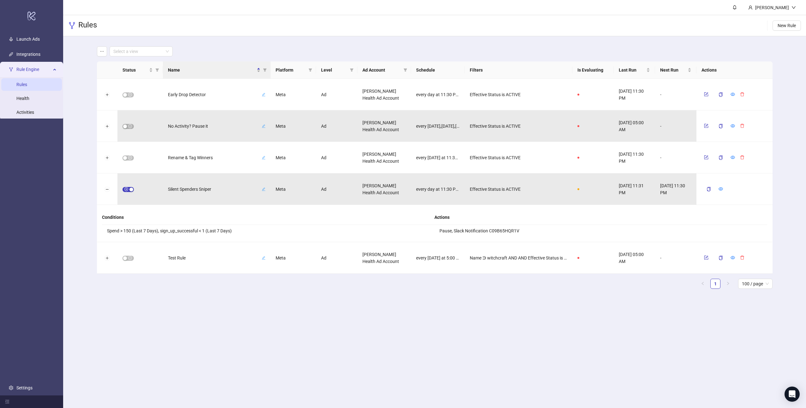
drag, startPoint x: 135, startPoint y: 228, endPoint x: 195, endPoint y: 210, distance: 62.2
click at [135, 228] on li "Spend > 150 (Last 7 Days), sign_up_successful < 1 (Last 7 Days)" at bounding box center [268, 231] width 333 height 12
click at [82, 66] on div "Select a view Status Name Platform Level Ad Account Schedule Filters Is Evaluat…" at bounding box center [434, 170] width 743 height 268
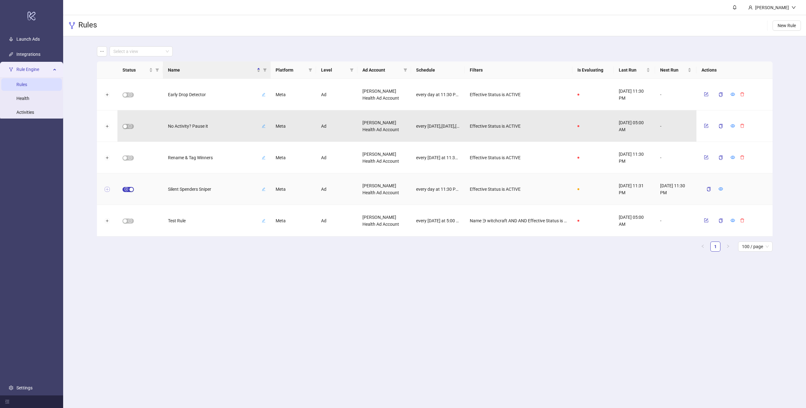
click at [107, 190] on button "Expand row" at bounding box center [106, 189] width 5 height 5
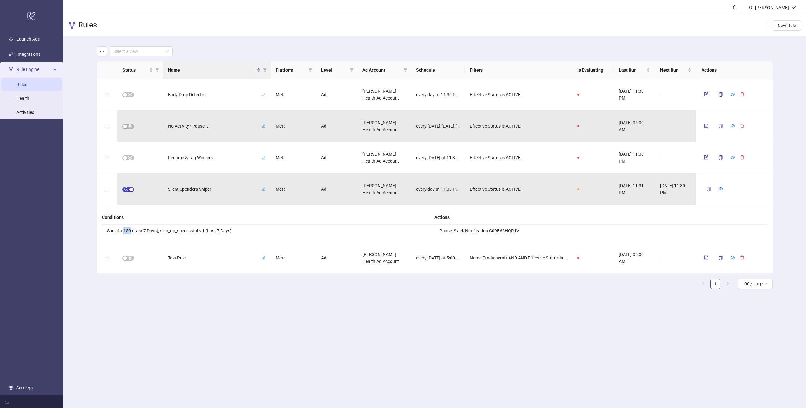
drag, startPoint x: 131, startPoint y: 232, endPoint x: 124, endPoint y: 232, distance: 6.6
click at [124, 232] on li "Spend > 150 (Last 7 Days), sign_up_successful < 1 (Last 7 Days)" at bounding box center [268, 231] width 333 height 12
click at [493, 230] on li "Pause, Slack Notification C09B65HQR1V" at bounding box center [600, 231] width 333 height 12
drag, startPoint x: 512, startPoint y: 231, endPoint x: 432, endPoint y: 228, distance: 79.6
click at [432, 228] on div "Conditions Spend > 150 (Last 7 Days), sign_up_successful < 1 (Last 7 Days) Acti…" at bounding box center [434, 223] width 665 height 27
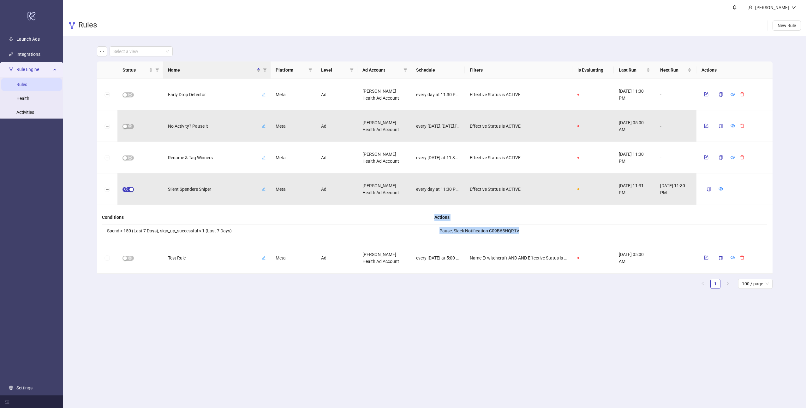
click at [476, 232] on li "Pause, Slack Notification C09B65HQR1V" at bounding box center [600, 231] width 333 height 12
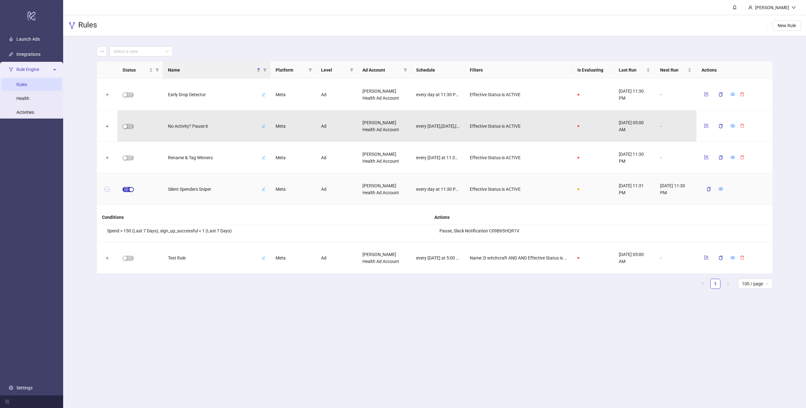
click at [106, 190] on button "Collapse row" at bounding box center [106, 189] width 5 height 5
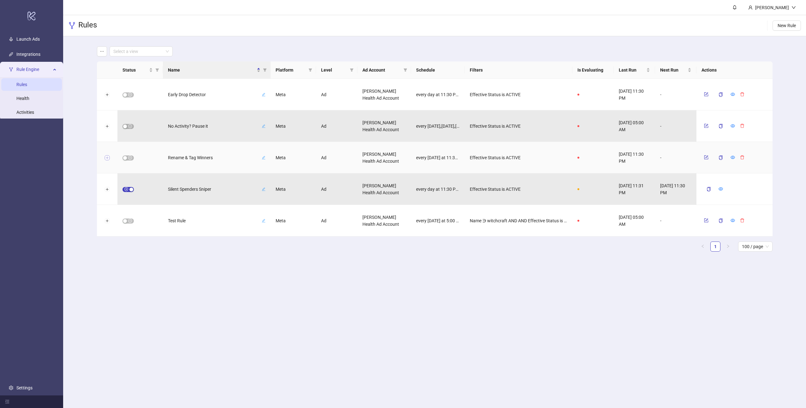
click at [106, 158] on button "Expand row" at bounding box center [106, 158] width 5 height 5
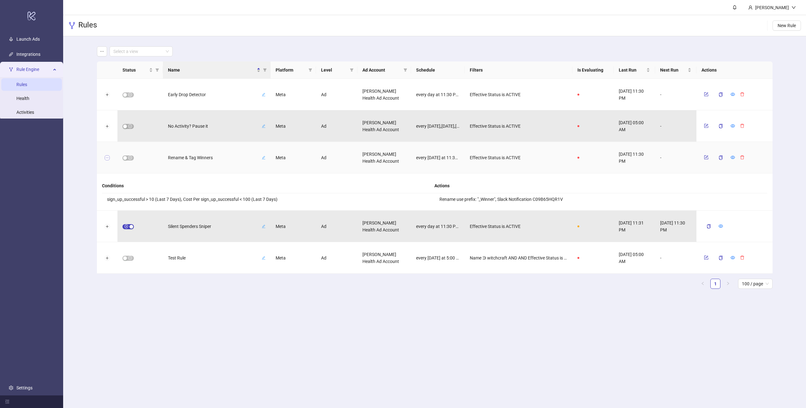
click at [106, 158] on button "Collapse row" at bounding box center [106, 158] width 5 height 5
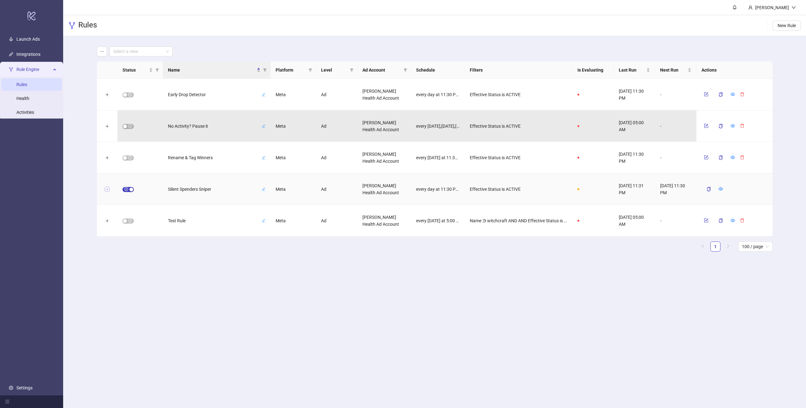
click at [107, 190] on button "Expand row" at bounding box center [106, 189] width 5 height 5
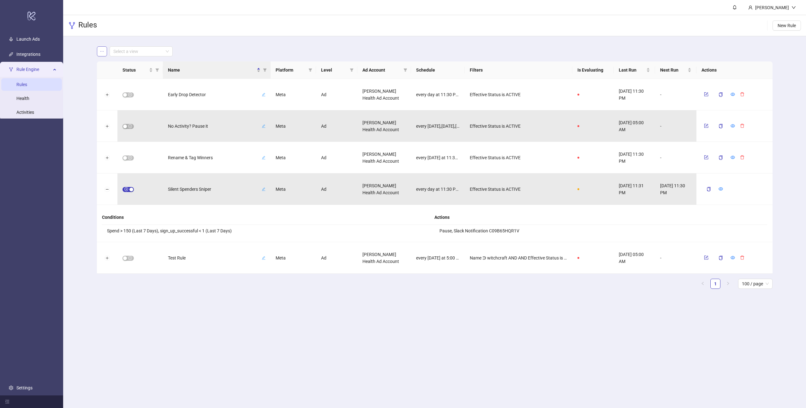
drag, startPoint x: 102, startPoint y: 57, endPoint x: 103, endPoint y: 52, distance: 4.4
click at [102, 57] on main "Select a view Status Name Platform Level Ad Account Schedule Filters Is Evaluat…" at bounding box center [435, 170] width 686 height 268
click at [103, 52] on icon "ellipsis" at bounding box center [102, 51] width 4 height 4
click at [36, 42] on link "Launch Ads" at bounding box center [27, 39] width 23 height 5
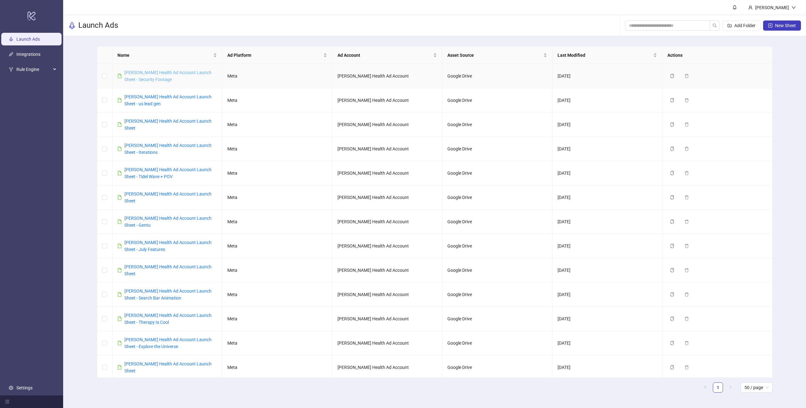
click at [175, 74] on link "[PERSON_NAME] Health Ad Account Launch Sheet - Security Footage" at bounding box center [167, 76] width 87 height 12
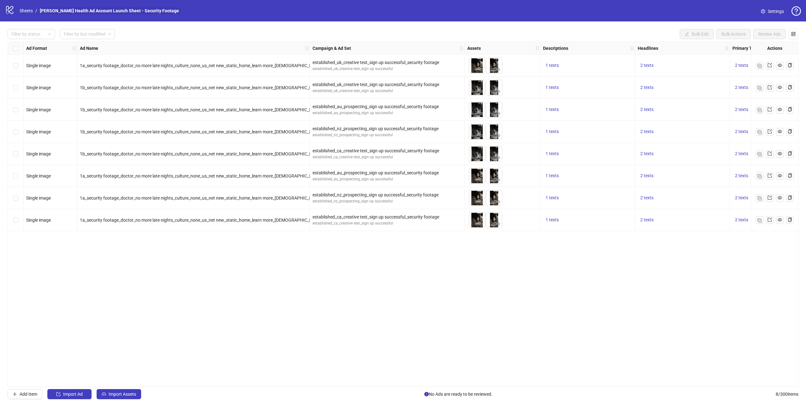
click at [95, 8] on link "[PERSON_NAME] Health Ad Account Launch Sheet - Security Footage" at bounding box center [110, 10] width 142 height 7
click at [29, 9] on link "Sheets" at bounding box center [26, 10] width 16 height 7
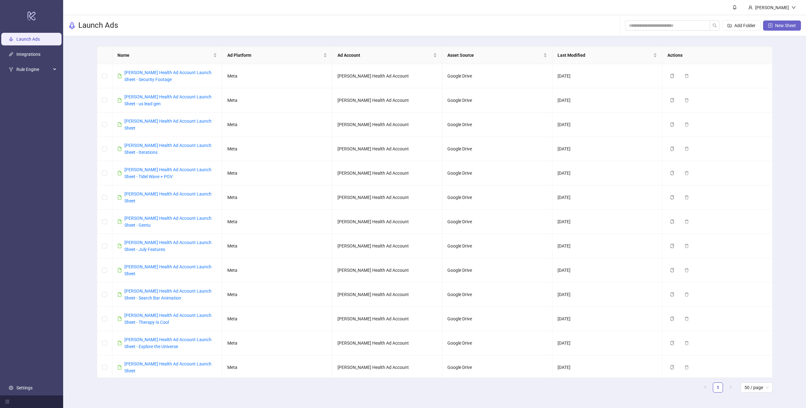
click at [791, 27] on span "New Sheet" at bounding box center [785, 25] width 21 height 5
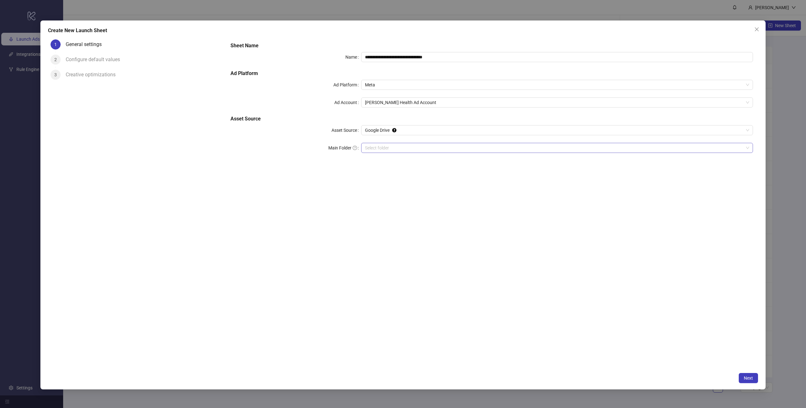
click at [392, 145] on input "Main Folder" at bounding box center [554, 147] width 379 height 9
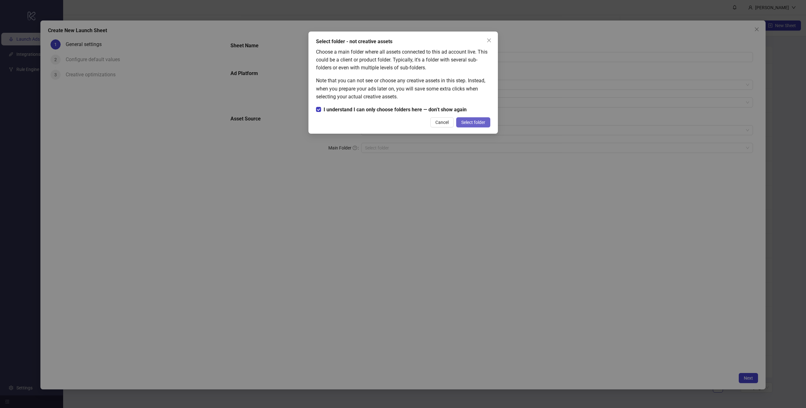
click at [483, 124] on span "Select folder" at bounding box center [473, 122] width 24 height 5
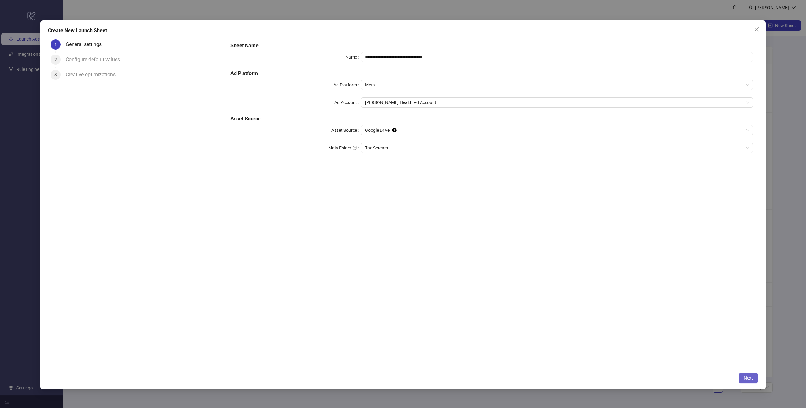
click at [753, 379] on button "Next" at bounding box center [748, 378] width 19 height 10
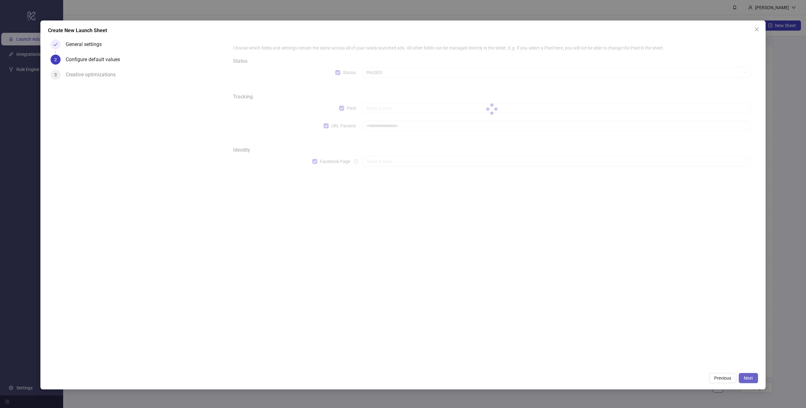
type input "**********"
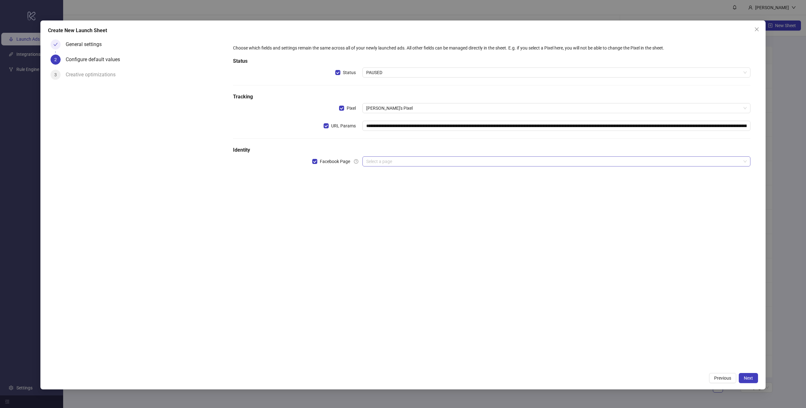
click at [406, 163] on input "search" at bounding box center [553, 161] width 375 height 9
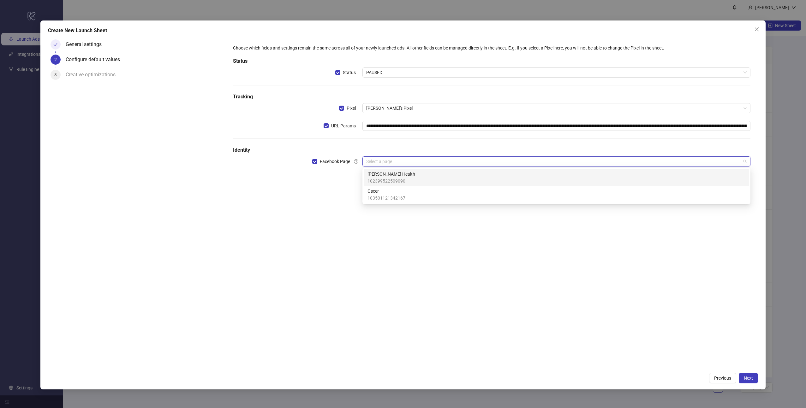
click at [393, 178] on span "102399522509090" at bounding box center [391, 181] width 48 height 7
click at [390, 182] on input "search" at bounding box center [553, 179] width 375 height 9
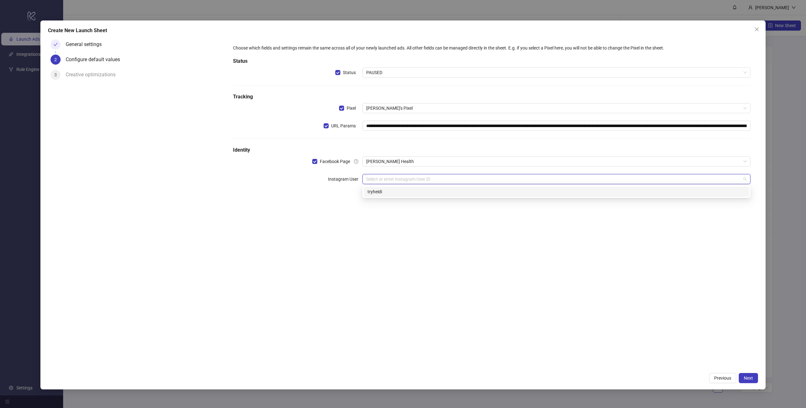
click at [384, 191] on div "tryheidi" at bounding box center [556, 191] width 378 height 7
click at [754, 379] on button "Next" at bounding box center [748, 378] width 19 height 10
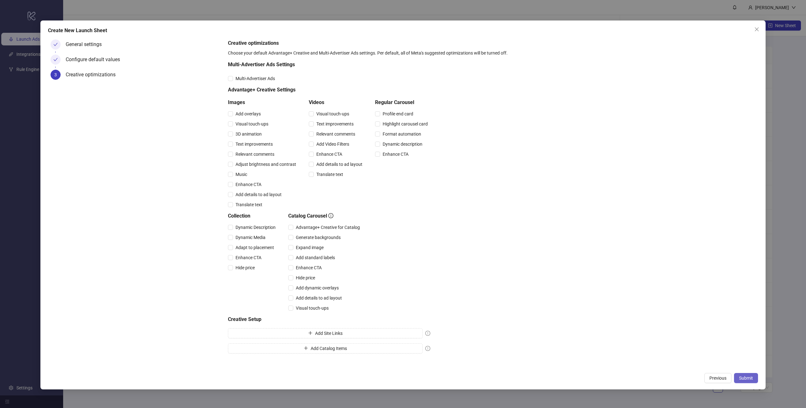
click at [748, 377] on span "Submit" at bounding box center [746, 378] width 14 height 5
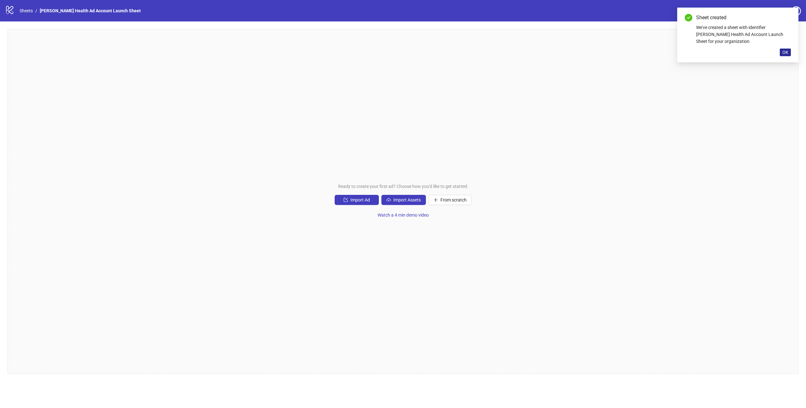
click at [784, 53] on span "OK" at bounding box center [785, 52] width 6 height 5
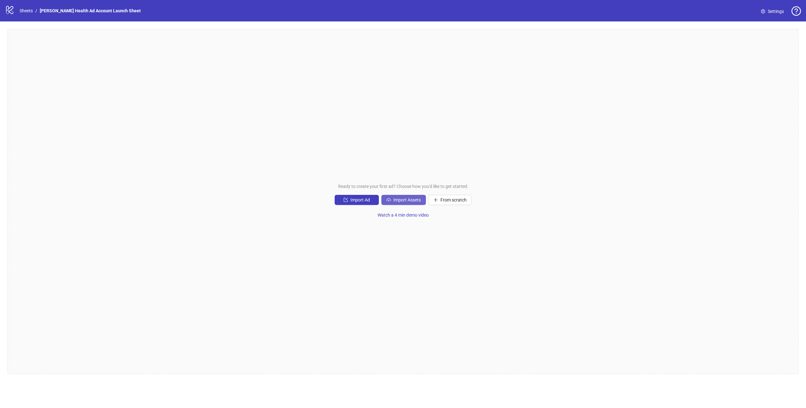
click at [413, 200] on span "Import Assets" at bounding box center [406, 200] width 27 height 5
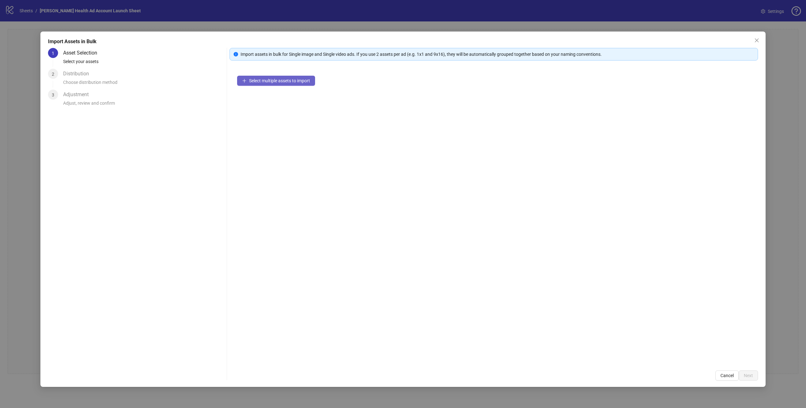
click at [281, 81] on span "Select multiple assets to import" at bounding box center [279, 80] width 61 height 5
click at [748, 376] on span "Next" at bounding box center [748, 375] width 9 height 5
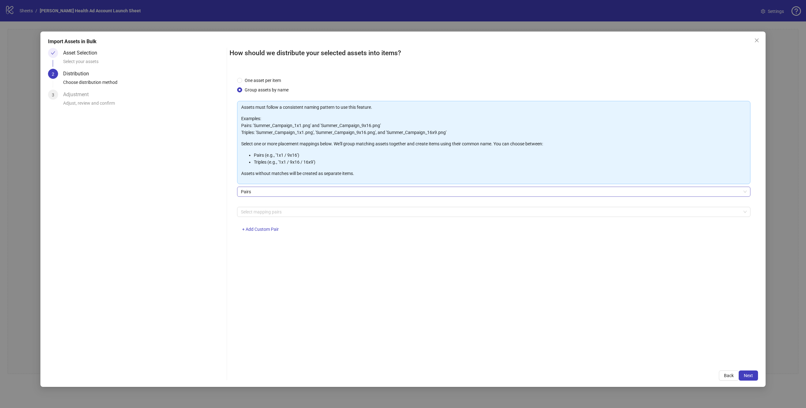
click at [266, 193] on span "Pairs" at bounding box center [494, 191] width 506 height 9
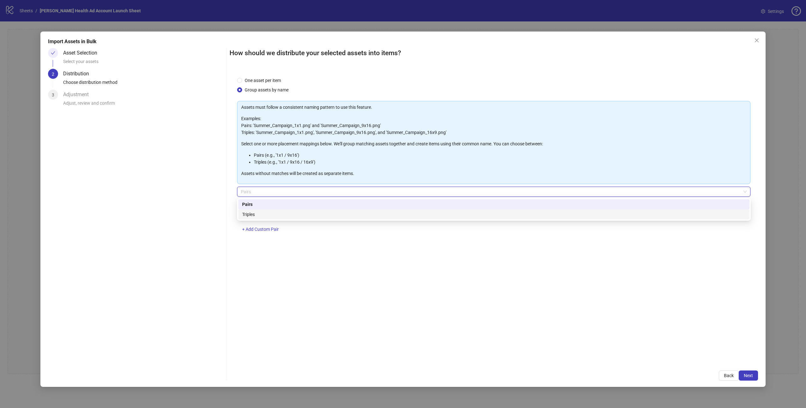
click at [263, 215] on div "Triples" at bounding box center [494, 214] width 504 height 7
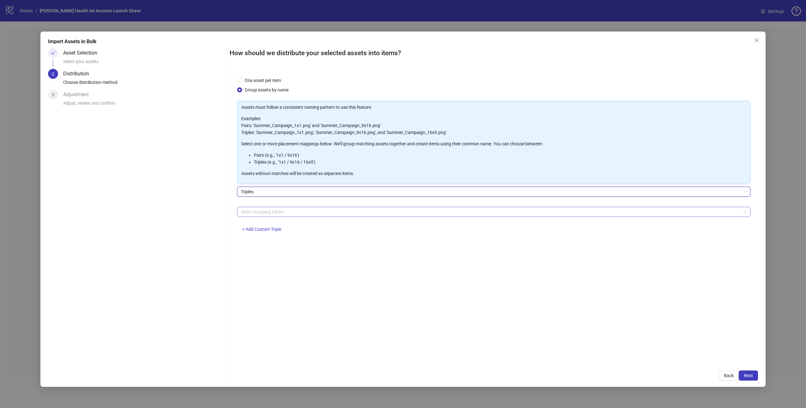
click at [270, 213] on div at bounding box center [490, 212] width 504 height 9
click at [255, 192] on span "Triples" at bounding box center [494, 191] width 506 height 9
click at [256, 193] on span "Triples" at bounding box center [494, 191] width 506 height 9
click at [272, 230] on span "+ Add Custom Triple" at bounding box center [261, 229] width 39 height 5
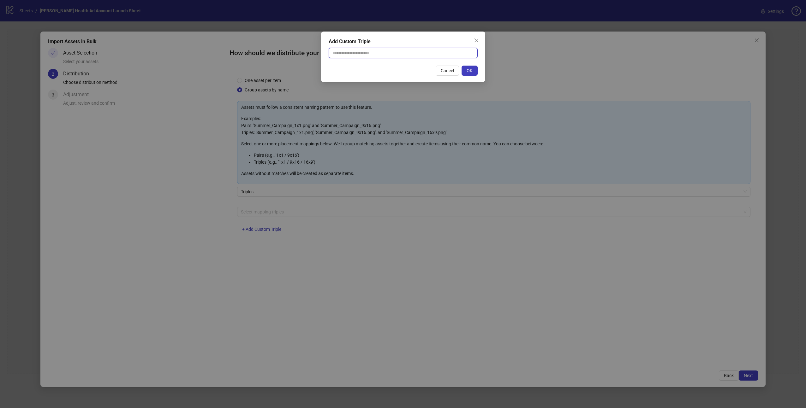
click at [359, 53] on input "text" at bounding box center [403, 53] width 149 height 10
type input "**********"
click at [470, 70] on span "OK" at bounding box center [470, 70] width 6 height 5
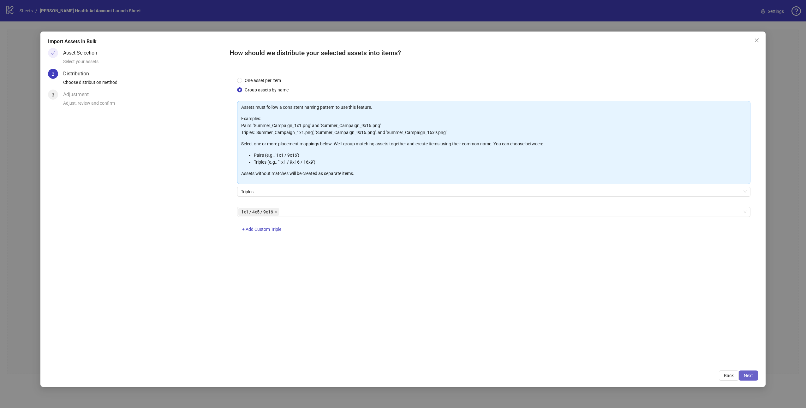
click at [749, 376] on span "Next" at bounding box center [748, 375] width 9 height 5
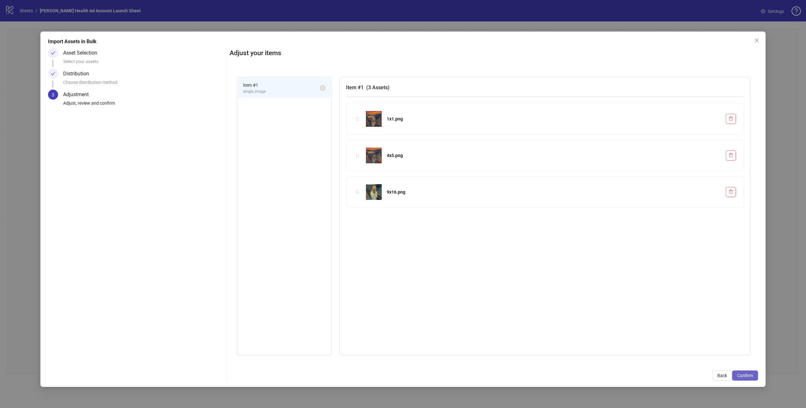
click at [750, 377] on span "Confirm" at bounding box center [745, 375] width 16 height 5
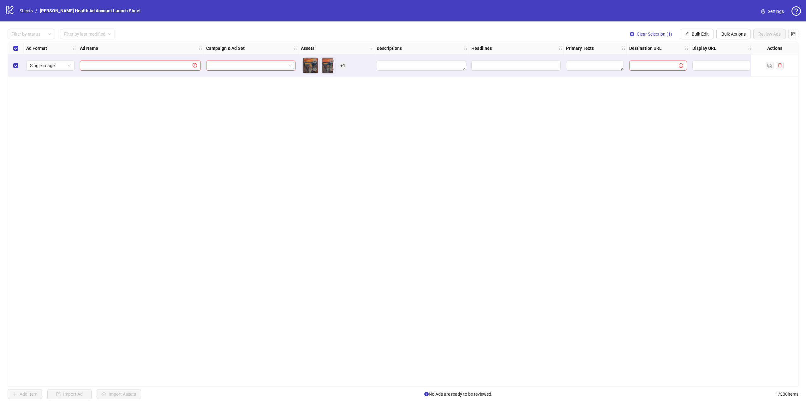
click at [185, 66] on input "text" at bounding box center [138, 65] width 108 height 7
click at [140, 67] on input "text" at bounding box center [138, 65] width 108 height 7
paste input "**********"
type input "**********"
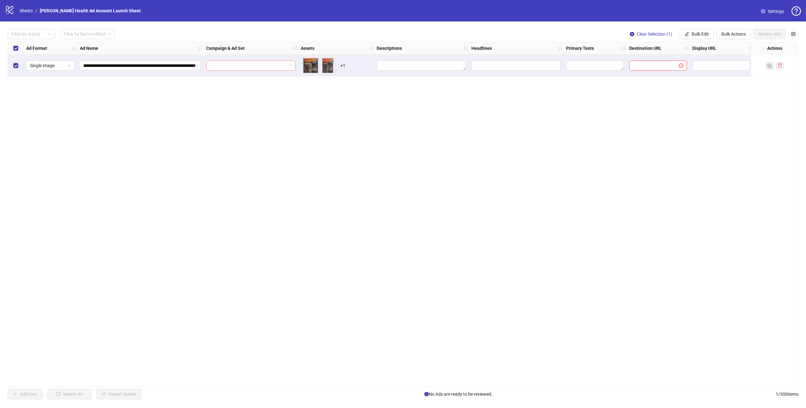
click at [273, 68] on input "search" at bounding box center [248, 65] width 76 height 9
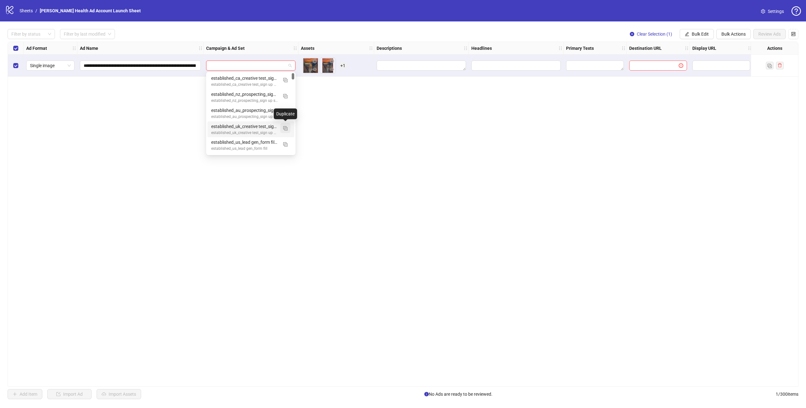
click at [285, 129] on img "button" at bounding box center [285, 128] width 4 height 4
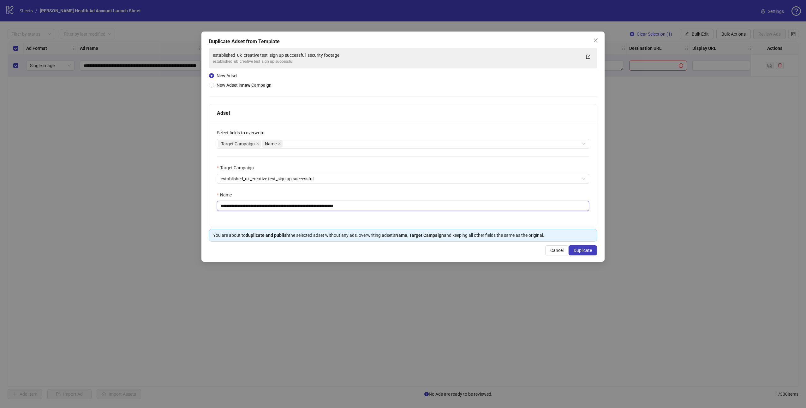
drag, startPoint x: 372, startPoint y: 207, endPoint x: 326, endPoint y: 200, distance: 45.9
click at [319, 205] on input "**********" at bounding box center [403, 206] width 372 height 10
type input "**********"
click at [592, 253] on button "Duplicate" at bounding box center [583, 251] width 28 height 10
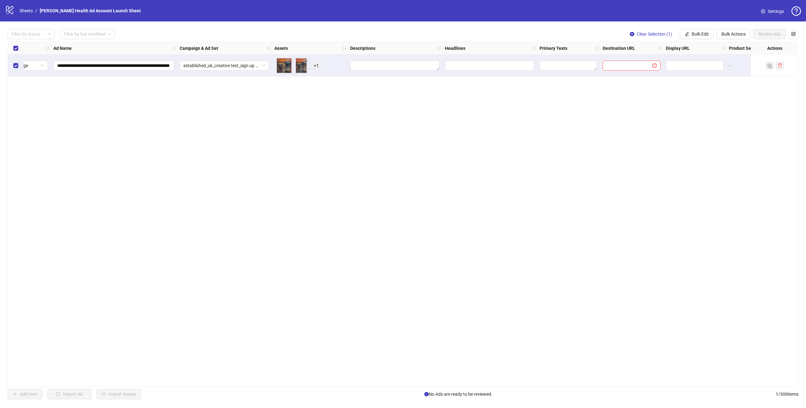
scroll to position [0, 26]
click at [551, 65] on textarea "Edit values" at bounding box center [569, 66] width 58 height 10
type textarea "**********"
click at [587, 103] on icon "plus" at bounding box center [586, 101] width 4 height 4
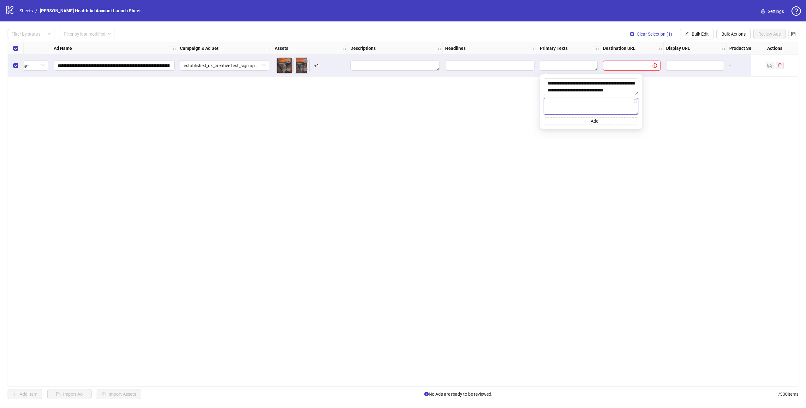
click at [614, 106] on textarea at bounding box center [591, 106] width 95 height 17
paste textarea "**********"
type textarea "**********"
click at [490, 117] on div "**********" at bounding box center [403, 214] width 791 height 345
click at [462, 68] on input "Edit values" at bounding box center [489, 65] width 80 height 7
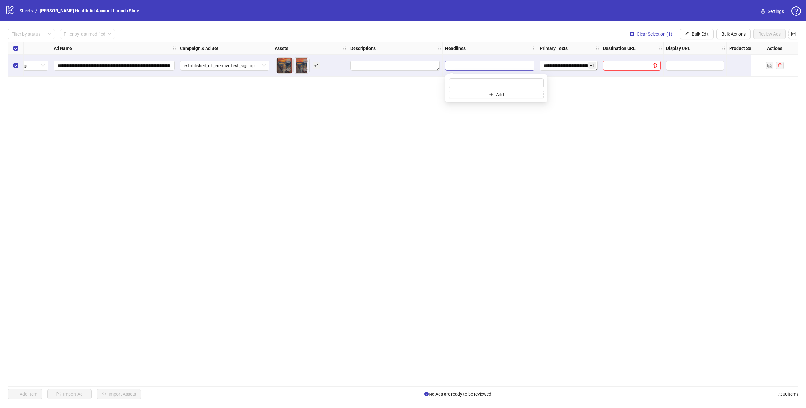
type input "**********"
click at [410, 67] on textarea "Edit values" at bounding box center [394, 66] width 89 height 10
type textarea "**********"
click at [572, 126] on div "**********" at bounding box center [403, 214] width 791 height 345
click at [628, 66] on input "text" at bounding box center [625, 65] width 37 height 7
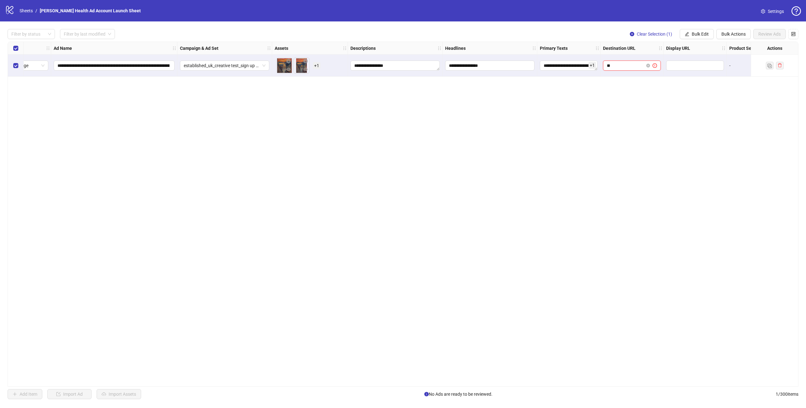
type input "*"
type input "**********"
click at [593, 95] on div "**********" at bounding box center [403, 214] width 791 height 345
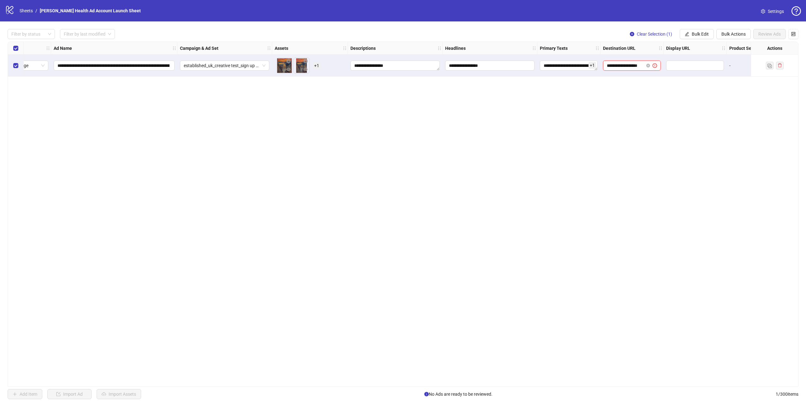
click at [629, 63] on input "**********" at bounding box center [625, 65] width 37 height 7
drag, startPoint x: 606, startPoint y: 66, endPoint x: 610, endPoint y: 66, distance: 3.8
click at [607, 66] on input "**********" at bounding box center [625, 65] width 37 height 7
type input "**********"
click at [614, 67] on input "**********" at bounding box center [627, 65] width 41 height 7
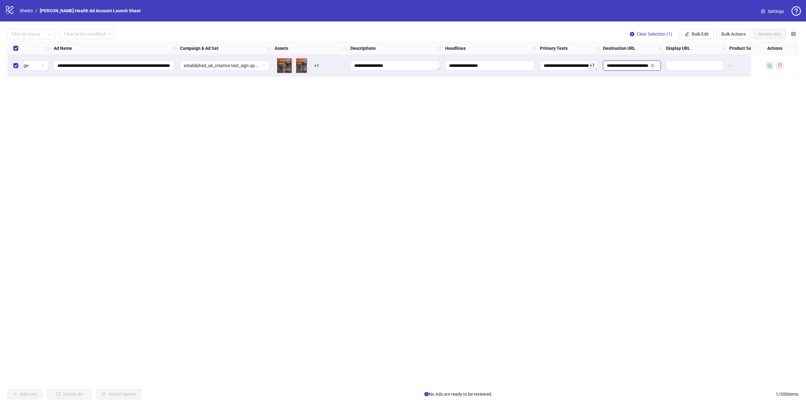
click at [614, 67] on input "**********" at bounding box center [627, 65] width 41 height 7
click at [643, 65] on input "**********" at bounding box center [627, 65] width 41 height 7
click at [677, 67] on input "text" at bounding box center [694, 65] width 49 height 7
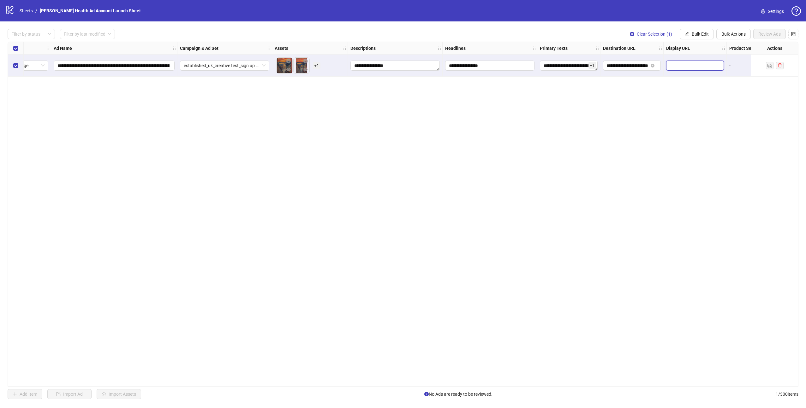
scroll to position [0, 0]
paste input "**********"
type input "**********"
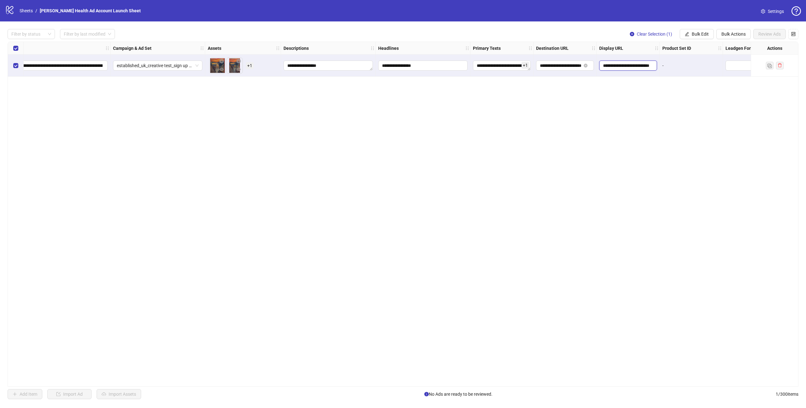
scroll to position [0, 242]
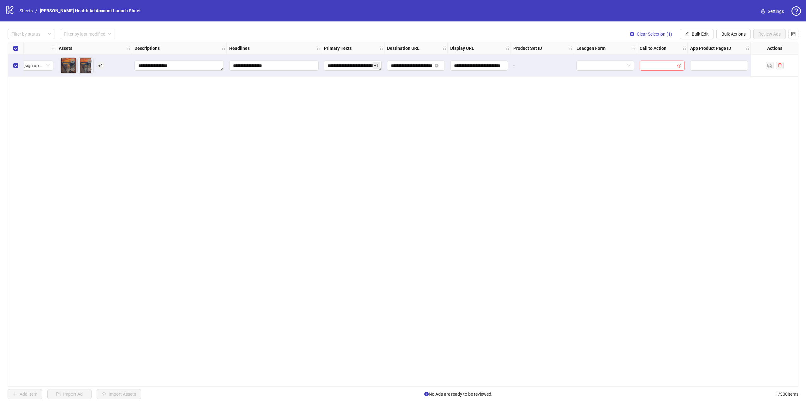
click at [660, 65] on input "search" at bounding box center [659, 65] width 32 height 9
click at [659, 146] on div "Apply now Book now Contact us Donate now Download Get offer Get quote Get showt…" at bounding box center [662, 113] width 43 height 101
click at [658, 147] on div "Learn more" at bounding box center [662, 147] width 35 height 7
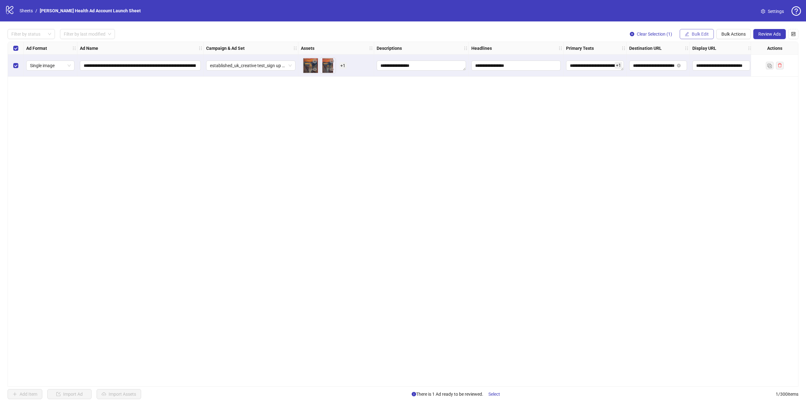
click at [697, 33] on span "Bulk Edit" at bounding box center [700, 34] width 17 height 5
click at [727, 32] on span "Bulk Actions" at bounding box center [733, 34] width 24 height 5
click at [742, 66] on span "Duplicate with assets" at bounding box center [742, 66] width 43 height 7
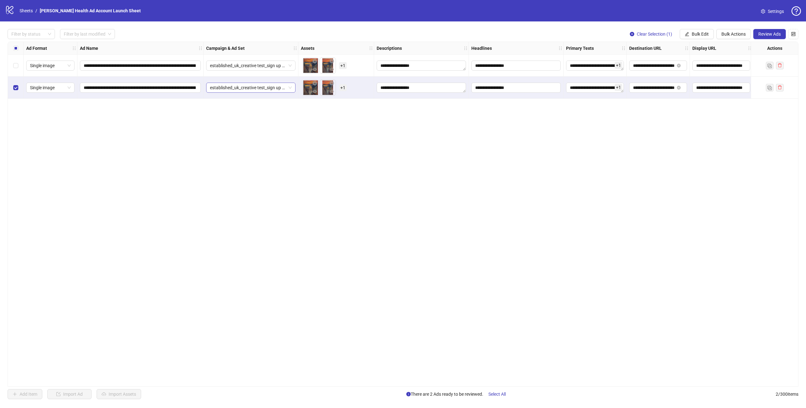
click at [271, 87] on span "established_uk_creative test_sign up successful_classic art mashups" at bounding box center [251, 87] width 82 height 9
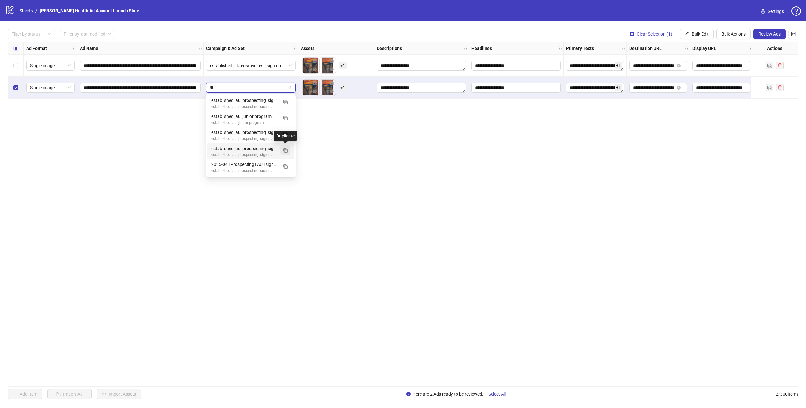
click at [285, 150] on img "button" at bounding box center [285, 150] width 4 height 4
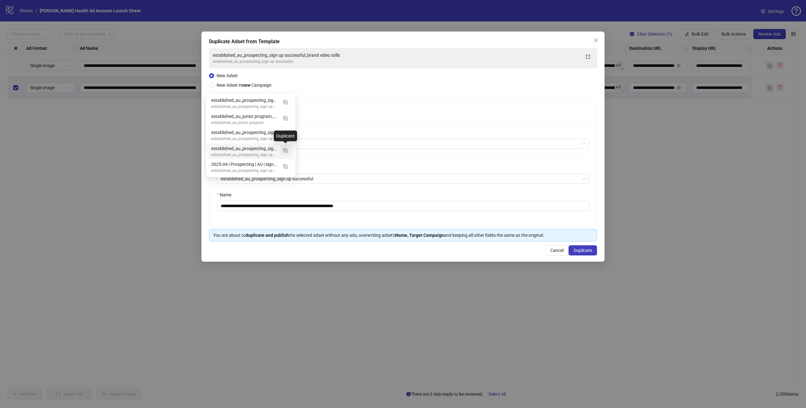
type input "**"
drag, startPoint x: 363, startPoint y: 205, endPoint x: 316, endPoint y: 206, distance: 46.4
click at [316, 206] on input "**********" at bounding box center [403, 206] width 372 height 10
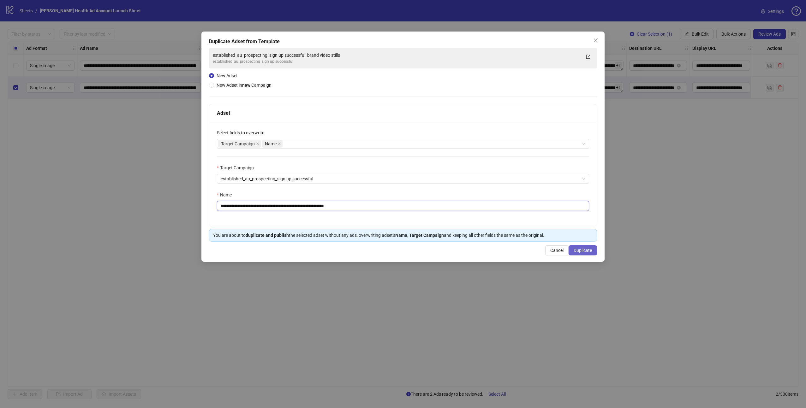
type input "**********"
click at [582, 250] on span "Duplicate" at bounding box center [583, 250] width 18 height 5
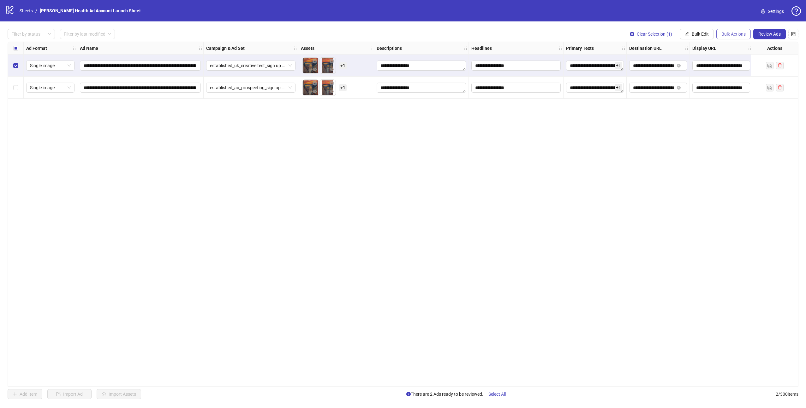
click at [737, 33] on span "Bulk Actions" at bounding box center [733, 34] width 24 height 5
click at [737, 56] on span "Duplicate" at bounding box center [742, 56] width 43 height 7
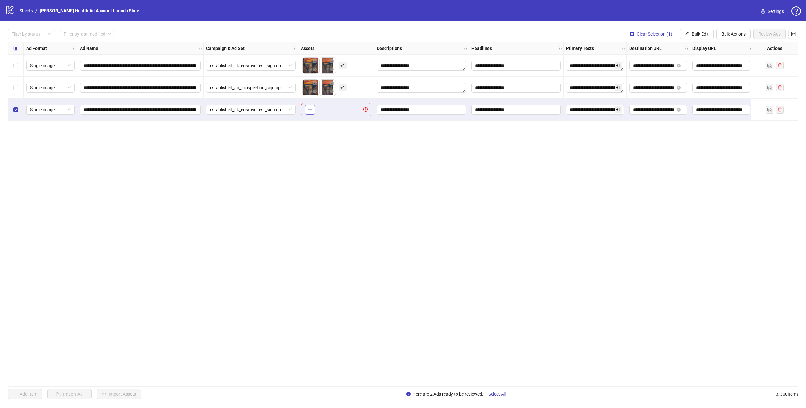
click at [312, 110] on button "button" at bounding box center [310, 110] width 10 height 10
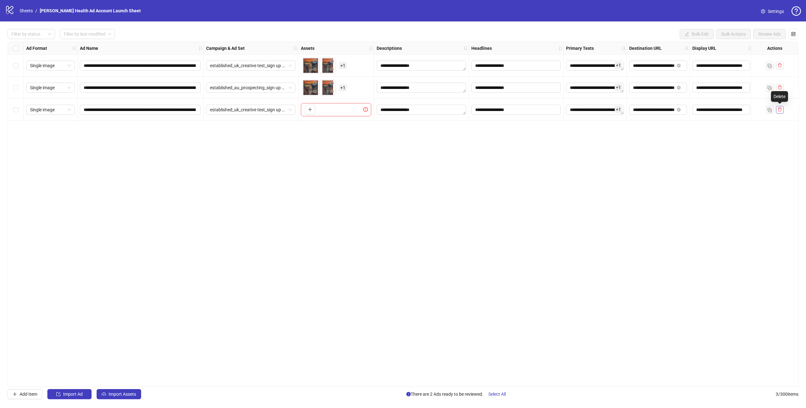
click at [781, 110] on icon "delete" at bounding box center [780, 109] width 4 height 4
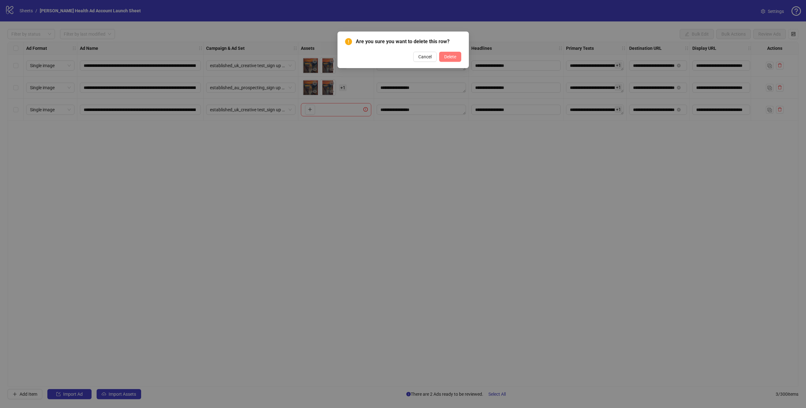
click at [456, 57] on button "Delete" at bounding box center [450, 57] width 22 height 10
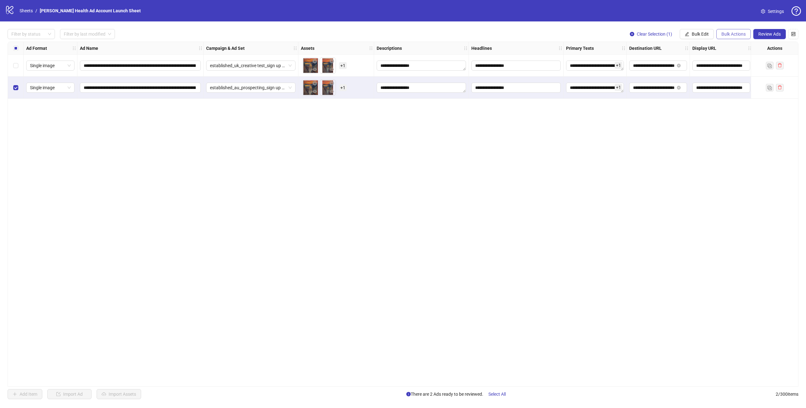
click at [722, 32] on span "Bulk Actions" at bounding box center [733, 34] width 24 height 5
click at [732, 66] on span "Duplicate with assets" at bounding box center [742, 66] width 43 height 7
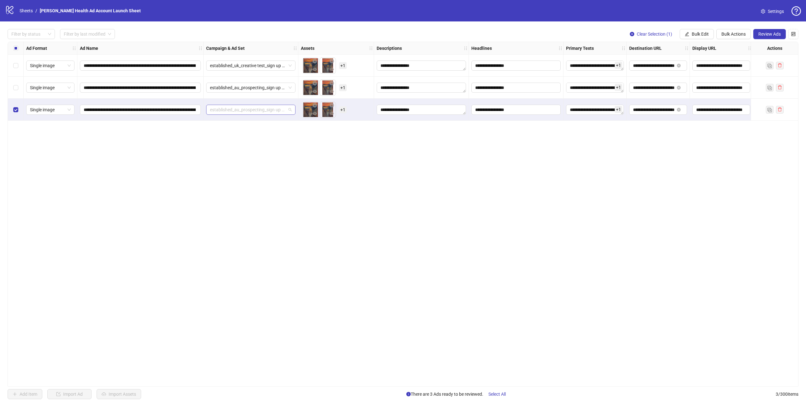
click at [290, 108] on span "established_au_prospecting_sign up successful_classic art mashups" at bounding box center [251, 109] width 82 height 9
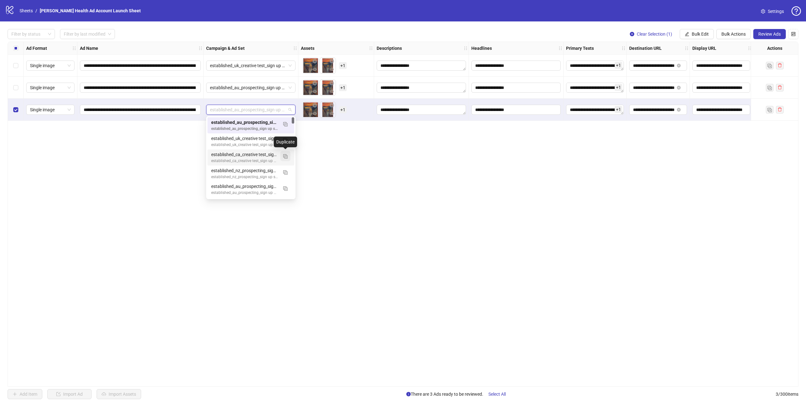
click at [285, 156] on img "button" at bounding box center [285, 156] width 4 height 4
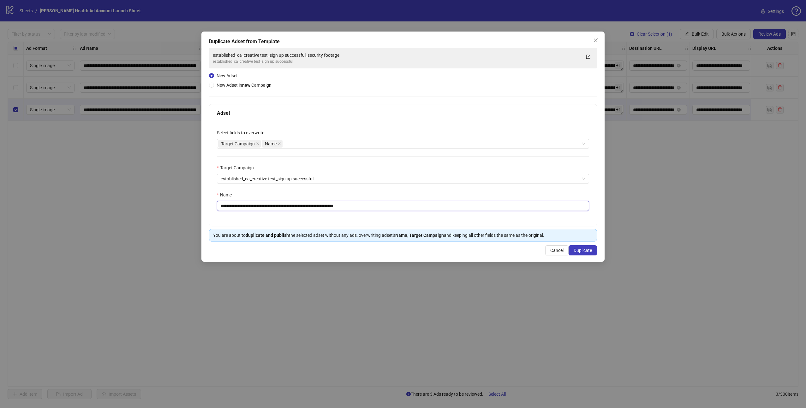
drag, startPoint x: 367, startPoint y: 207, endPoint x: 320, endPoint y: 204, distance: 46.5
click at [320, 204] on input "**********" at bounding box center [403, 206] width 372 height 10
type input "**********"
click at [585, 252] on span "Duplicate" at bounding box center [583, 250] width 18 height 5
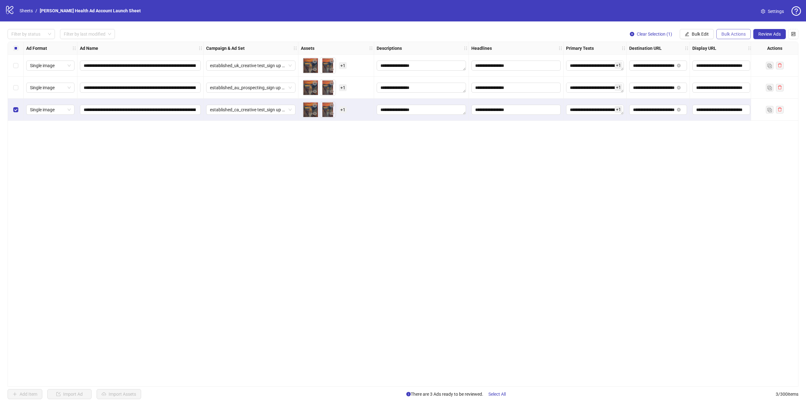
click at [742, 34] on span "Bulk Actions" at bounding box center [733, 34] width 24 height 5
click at [737, 68] on span "Duplicate with assets" at bounding box center [742, 66] width 43 height 7
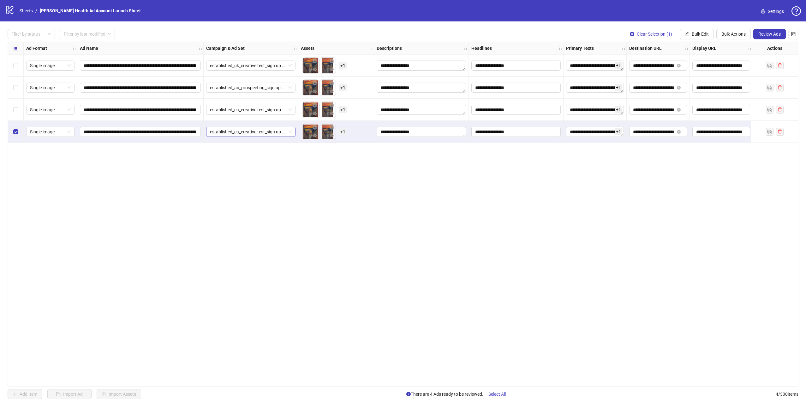
click at [291, 132] on span "established_ca_creative test_sign up successful_classic art mashups" at bounding box center [251, 131] width 82 height 9
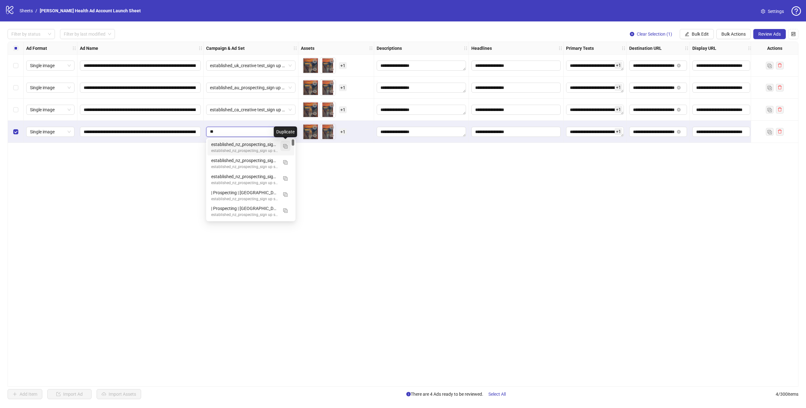
click at [284, 146] on img "button" at bounding box center [285, 146] width 4 height 4
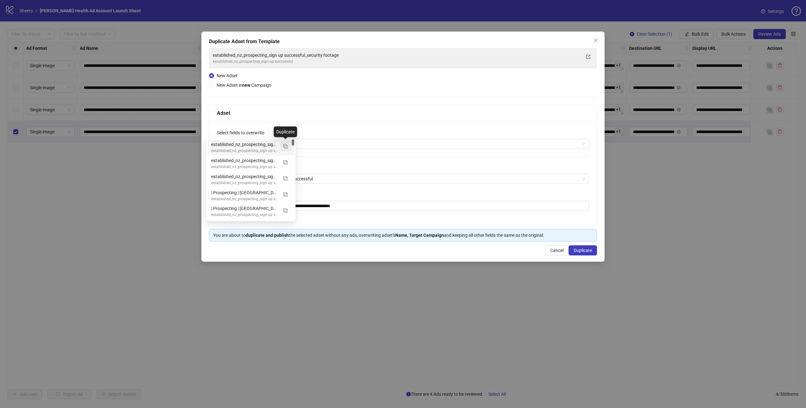
type input "**"
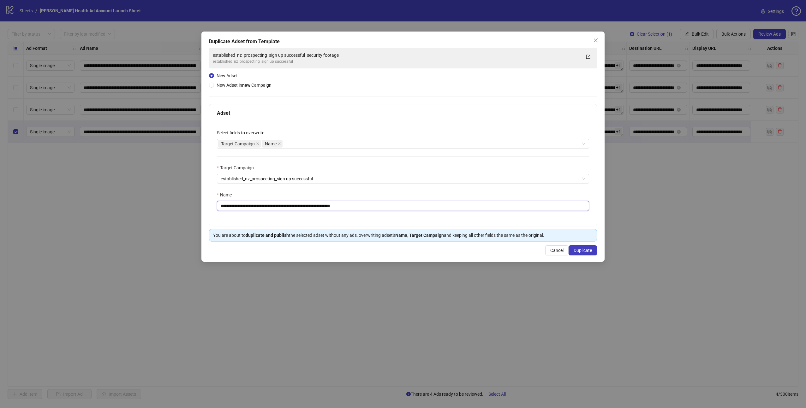
drag, startPoint x: 364, startPoint y: 205, endPoint x: 322, endPoint y: 204, distance: 42.0
click at [322, 204] on input "**********" at bounding box center [403, 206] width 372 height 10
type input "**********"
click at [582, 251] on span "Duplicate" at bounding box center [583, 250] width 18 height 5
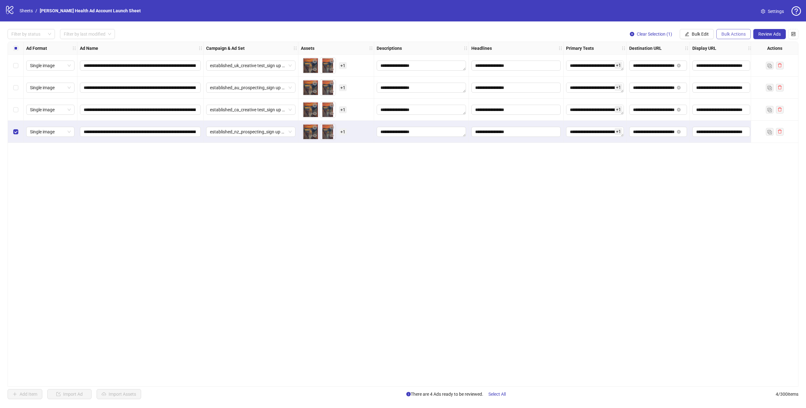
click at [728, 35] on span "Bulk Actions" at bounding box center [733, 34] width 24 height 5
click at [746, 67] on span "Duplicate with assets" at bounding box center [742, 66] width 43 height 7
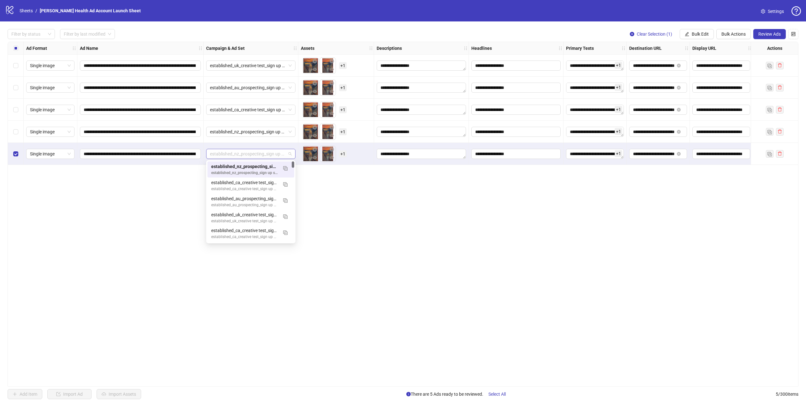
click at [286, 152] on span "established_nz_prospecting_sign up successful_classic art mashups" at bounding box center [251, 153] width 82 height 9
click at [286, 201] on img "button" at bounding box center [285, 201] width 4 height 4
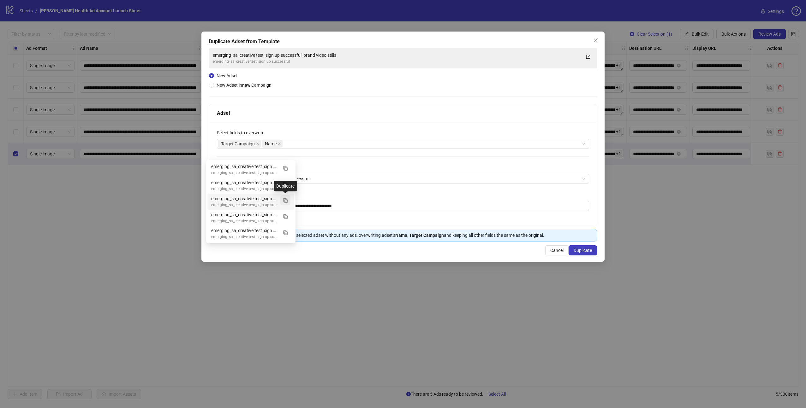
type input "**"
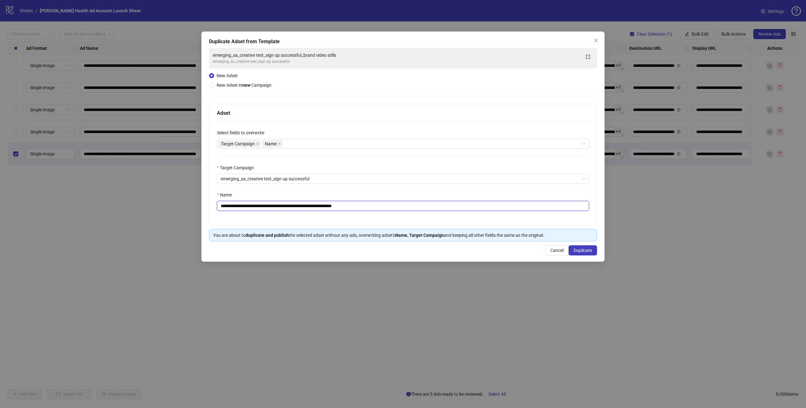
drag, startPoint x: 360, startPoint y: 207, endPoint x: 314, endPoint y: 206, distance: 45.8
click at [313, 206] on input "**********" at bounding box center [403, 206] width 372 height 10
type input "**********"
click at [585, 251] on span "Duplicate" at bounding box center [583, 250] width 18 height 5
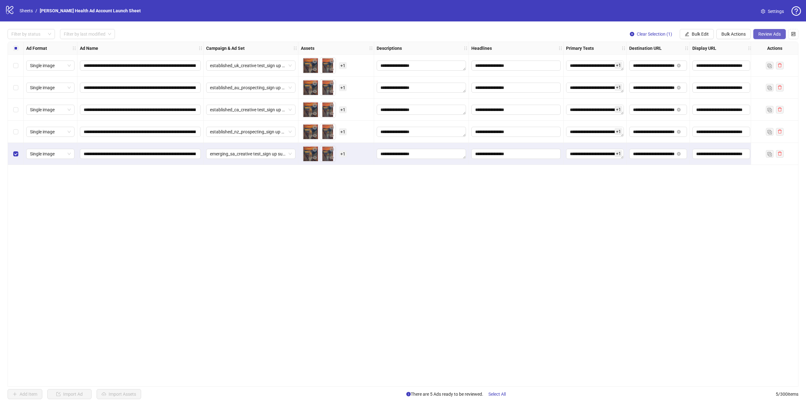
click at [780, 37] on button "Review Ads" at bounding box center [769, 34] width 33 height 10
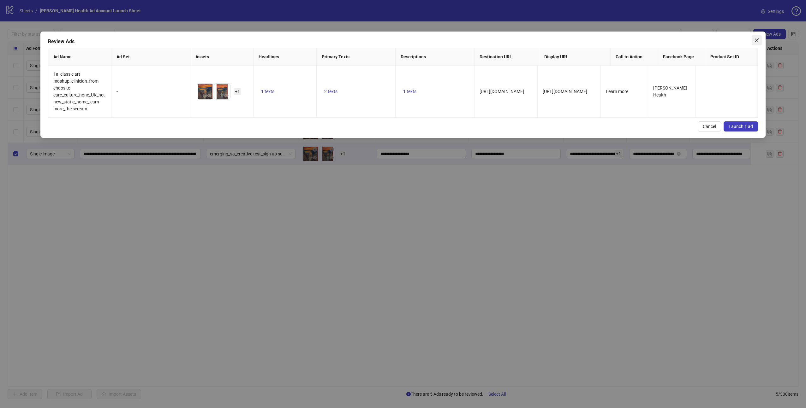
click at [757, 41] on icon "close" at bounding box center [756, 40] width 5 height 5
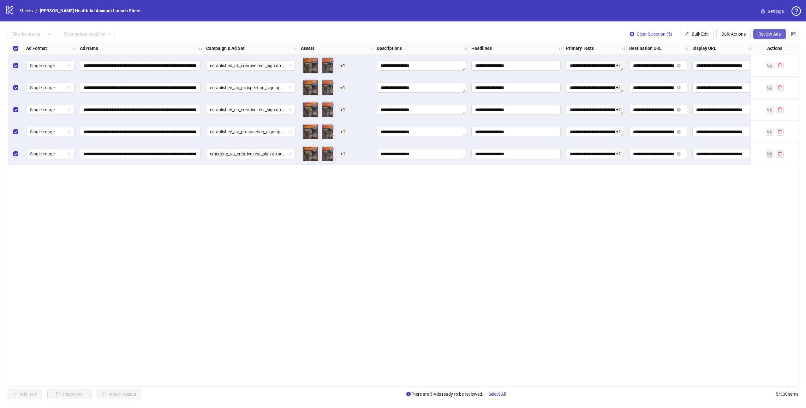
click at [772, 35] on span "Review Ads" at bounding box center [769, 34] width 22 height 5
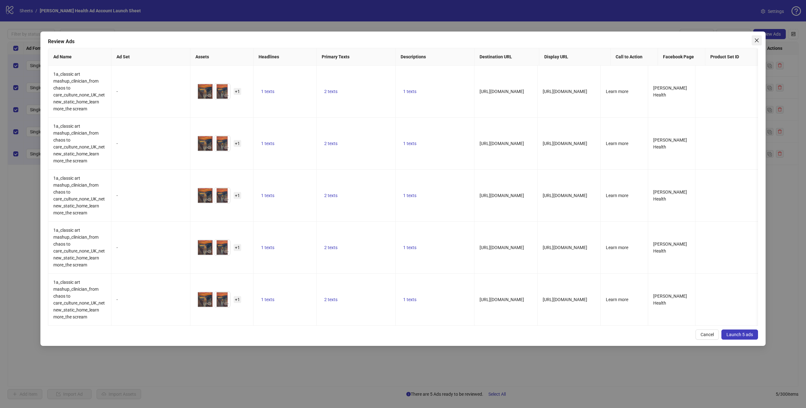
click at [758, 42] on icon "close" at bounding box center [756, 40] width 5 height 5
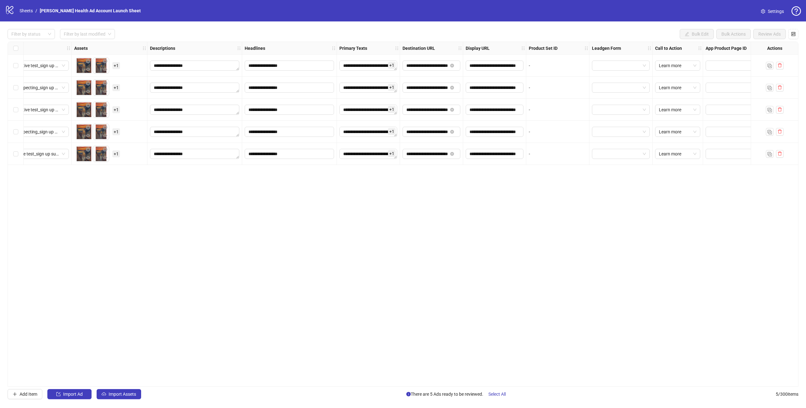
scroll to position [0, 242]
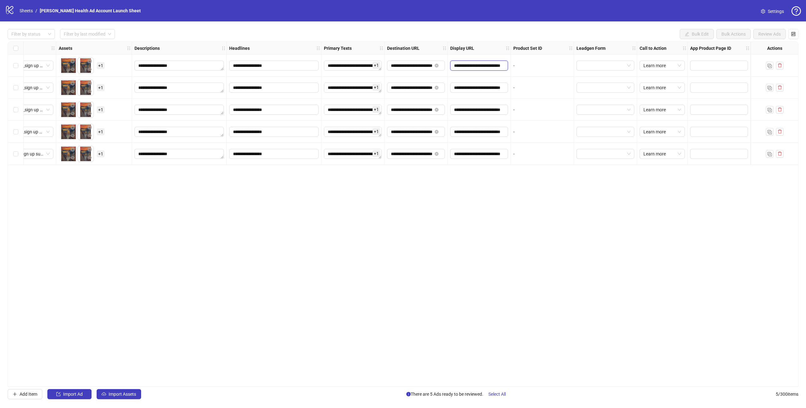
click at [472, 66] on input "**********" at bounding box center [478, 65] width 49 height 7
drag, startPoint x: 498, startPoint y: 67, endPoint x: 508, endPoint y: 66, distance: 10.1
click at [508, 66] on div "**********" at bounding box center [479, 66] width 63 height 22
type input "**********"
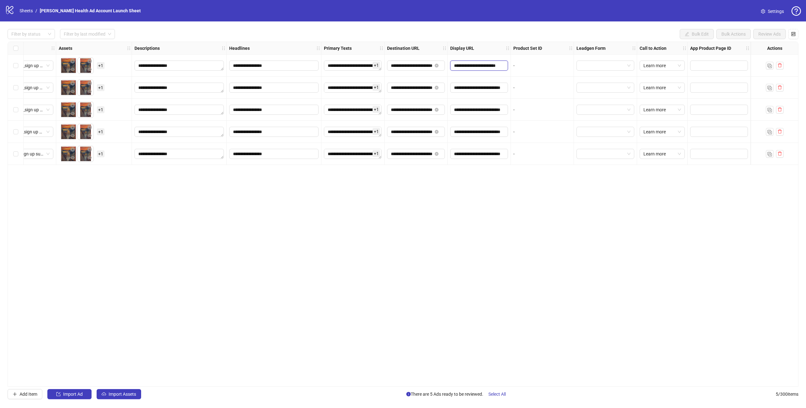
scroll to position [0, 5]
drag, startPoint x: 486, startPoint y: 90, endPoint x: 490, endPoint y: 90, distance: 3.2
click at [486, 90] on input "**********" at bounding box center [478, 87] width 49 height 7
drag, startPoint x: 498, startPoint y: 87, endPoint x: 511, endPoint y: 88, distance: 13.0
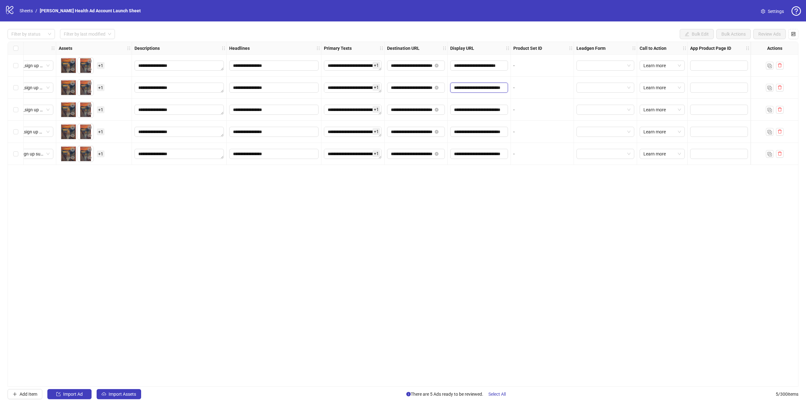
click at [511, 42] on div "**********" at bounding box center [274, 42] width 1016 height 0
type input "**********"
click at [464, 109] on input "**********" at bounding box center [478, 109] width 49 height 7
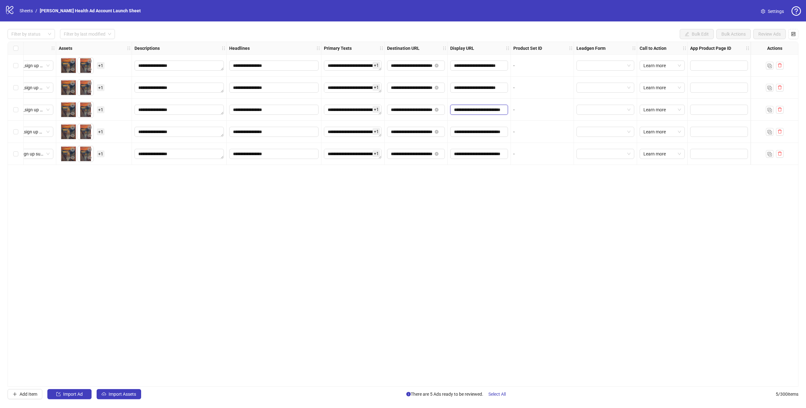
drag, startPoint x: 499, startPoint y: 110, endPoint x: 506, endPoint y: 111, distance: 6.6
click at [506, 111] on span "**********" at bounding box center [479, 110] width 58 height 10
type input "**********"
click at [465, 130] on input "**********" at bounding box center [478, 131] width 49 height 7
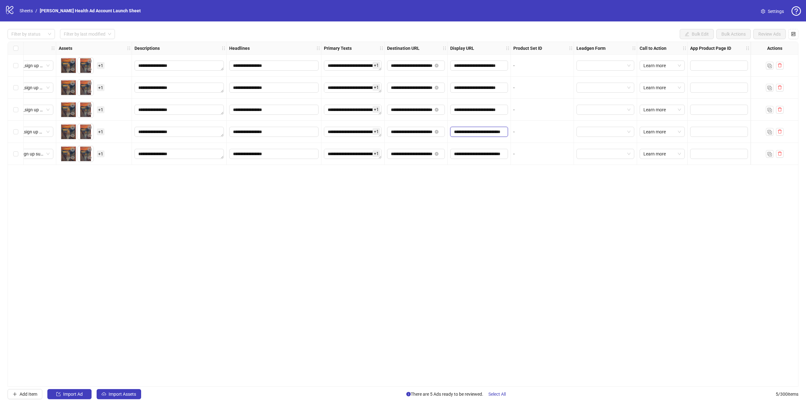
scroll to position [0, 12]
click at [504, 132] on span "**********" at bounding box center [479, 132] width 58 height 10
click at [501, 133] on input "**********" at bounding box center [478, 131] width 49 height 7
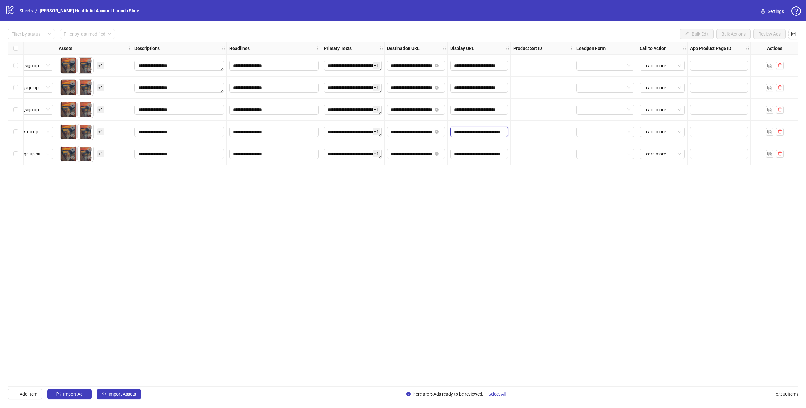
drag, startPoint x: 498, startPoint y: 134, endPoint x: 510, endPoint y: 134, distance: 11.7
click at [510, 134] on div "**********" at bounding box center [479, 132] width 63 height 22
type input "**********"
drag, startPoint x: 457, startPoint y: 153, endPoint x: 464, endPoint y: 154, distance: 7.0
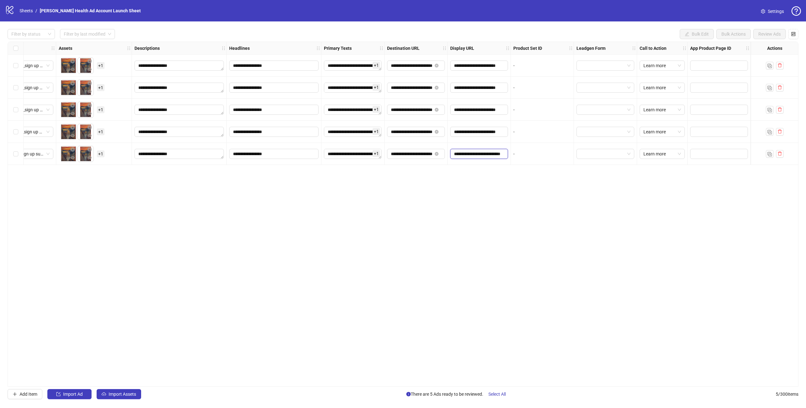
click at [458, 153] on input "**********" at bounding box center [478, 154] width 49 height 7
drag, startPoint x: 498, startPoint y: 155, endPoint x: 506, endPoint y: 156, distance: 7.9
click at [507, 156] on span "**********" at bounding box center [479, 154] width 58 height 10
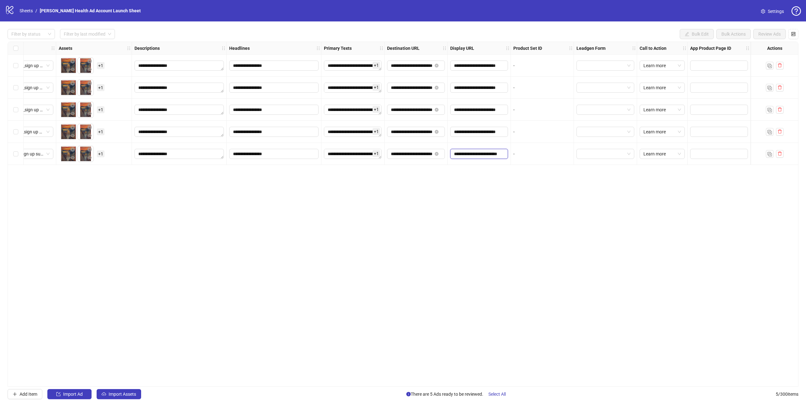
type input "**********"
click at [471, 184] on div "**********" at bounding box center [403, 214] width 791 height 345
click at [421, 154] on input "**********" at bounding box center [411, 154] width 41 height 7
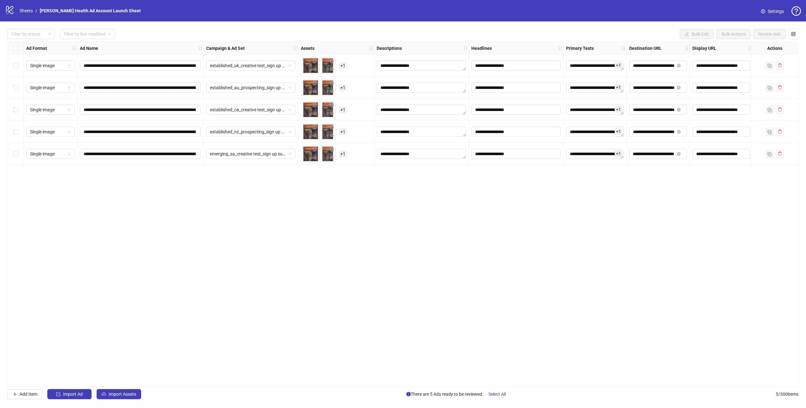
scroll to position [0, 0]
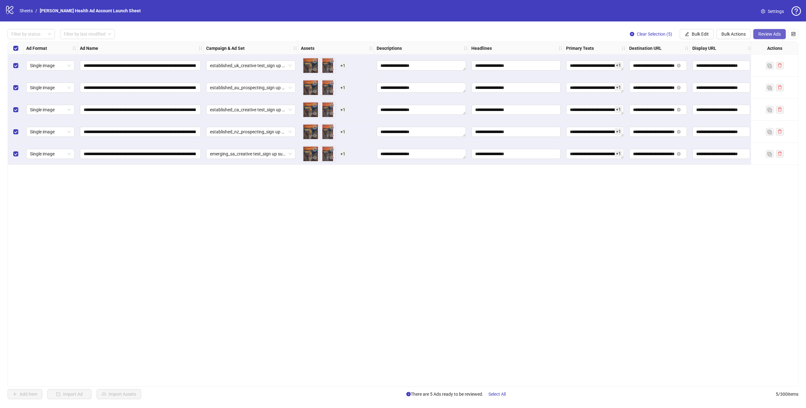
click at [779, 35] on span "Review Ads" at bounding box center [769, 34] width 22 height 5
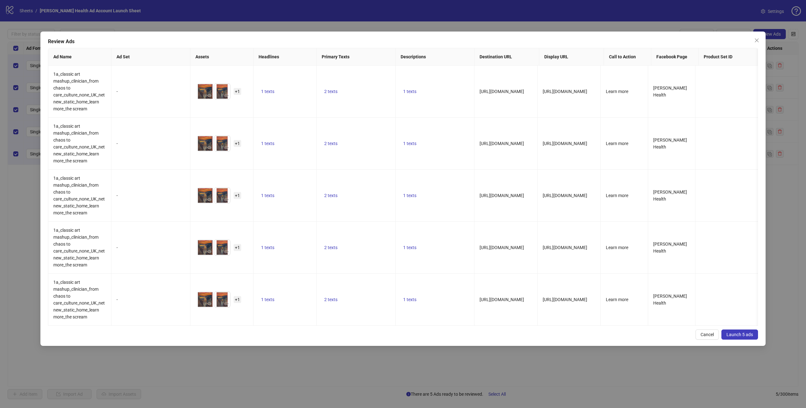
click at [743, 335] on span "Launch 5 ads" at bounding box center [739, 334] width 27 height 5
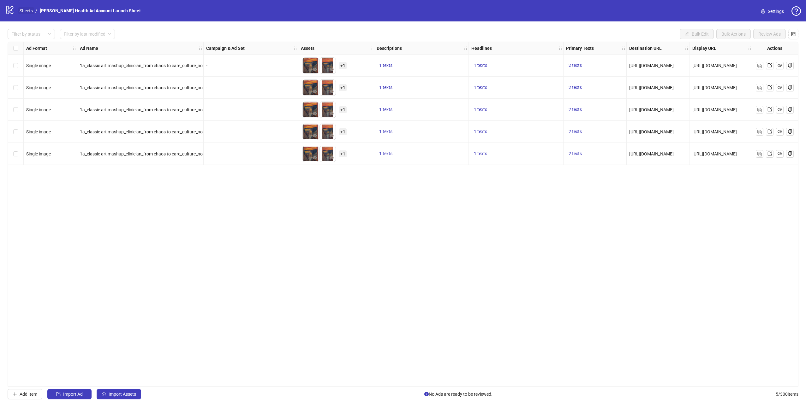
click at [22, 10] on link "Sheets" at bounding box center [26, 10] width 16 height 7
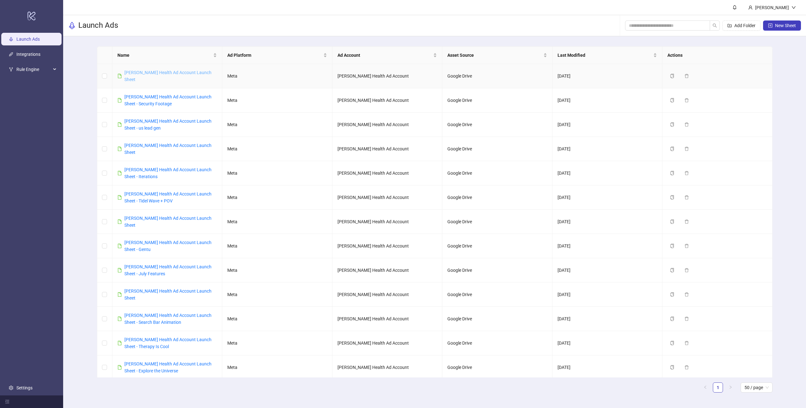
click at [169, 72] on link "[PERSON_NAME] Health Ad Account Launch Sheet" at bounding box center [167, 76] width 87 height 12
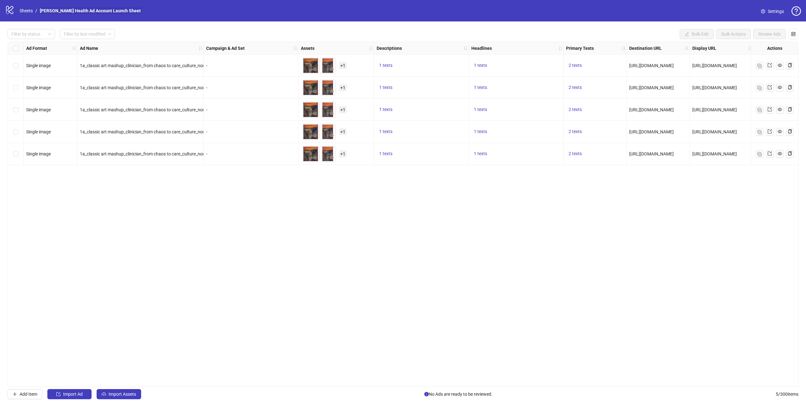
click at [113, 14] on link "[PERSON_NAME] Health Ad Account Launch Sheet" at bounding box center [91, 10] width 104 height 7
click at [116, 11] on link "[PERSON_NAME] Health Ad Account Launch Sheet" at bounding box center [91, 10] width 104 height 7
click at [768, 9] on span "Settings" at bounding box center [776, 11] width 16 height 7
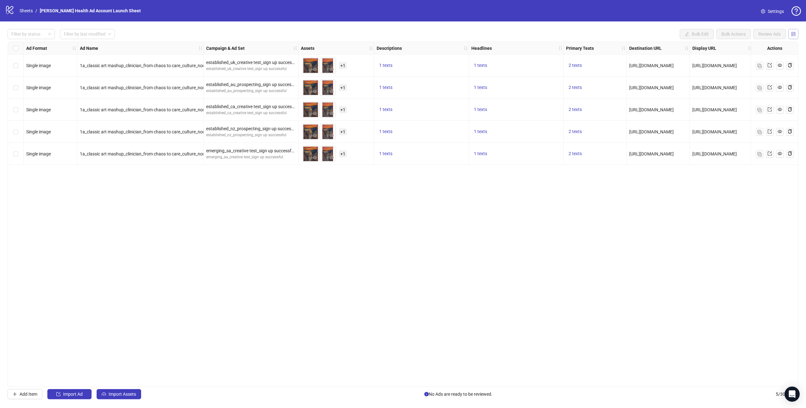
click at [791, 33] on icon "control" at bounding box center [793, 34] width 4 height 4
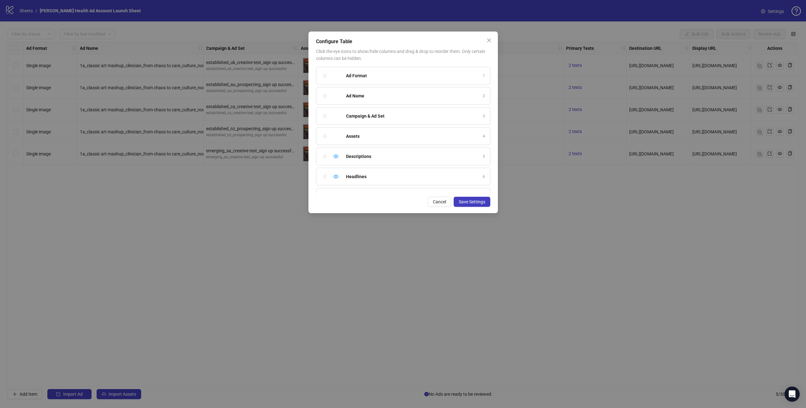
drag, startPoint x: 489, startPoint y: 41, endPoint x: 238, endPoint y: 51, distance: 251.1
click at [488, 41] on icon "close" at bounding box center [488, 40] width 5 height 5
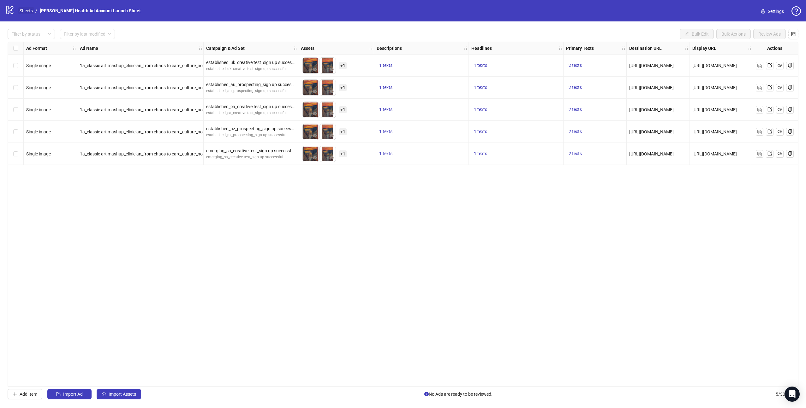
click at [22, 9] on link "Sheets" at bounding box center [26, 10] width 16 height 7
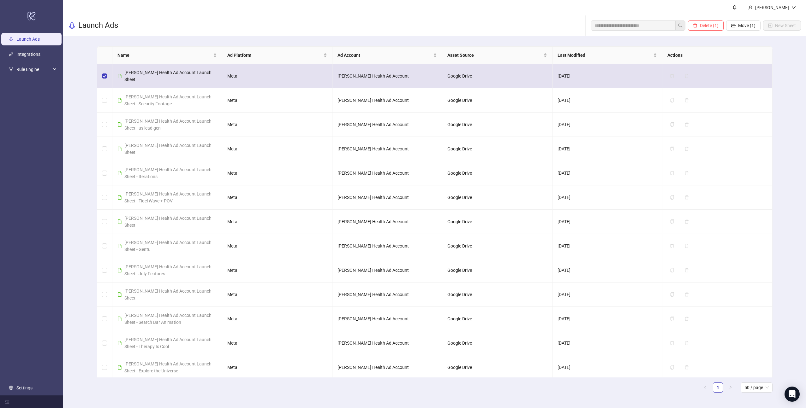
click at [189, 75] on span "[PERSON_NAME] Health Ad Account Launch Sheet" at bounding box center [167, 76] width 87 height 12
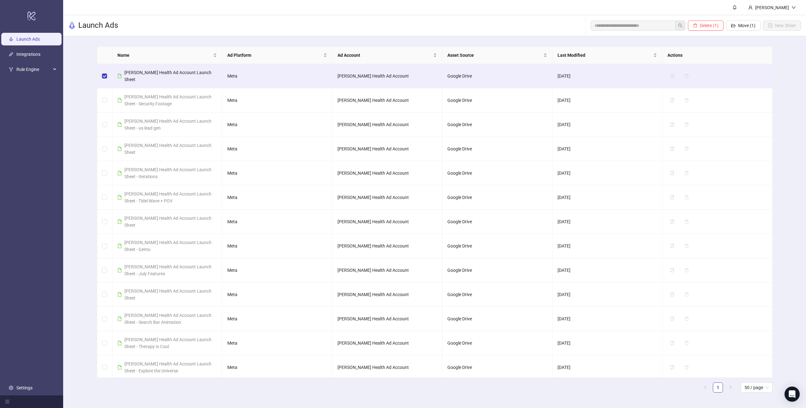
drag, startPoint x: 80, startPoint y: 77, endPoint x: 101, endPoint y: 75, distance: 20.3
click at [81, 77] on div "Name Ad Platform Ad Account Asset Source Last Modified Actions [PERSON_NAME] He…" at bounding box center [434, 222] width 743 height 372
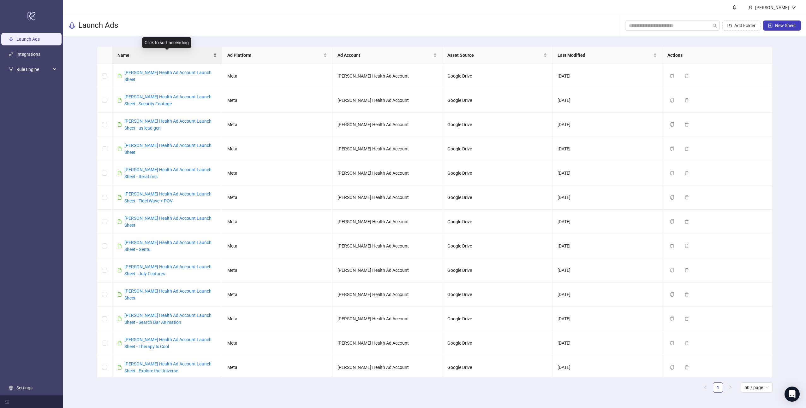
click at [214, 56] on div "Name" at bounding box center [167, 55] width 100 height 7
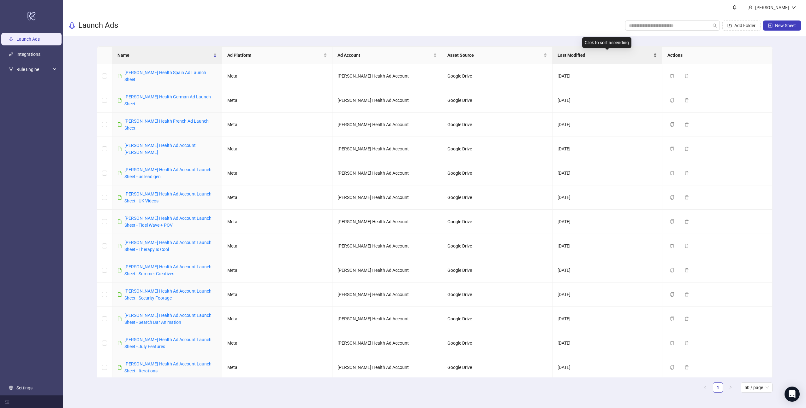
click at [615, 55] on span "Last Modified" at bounding box center [604, 55] width 95 height 7
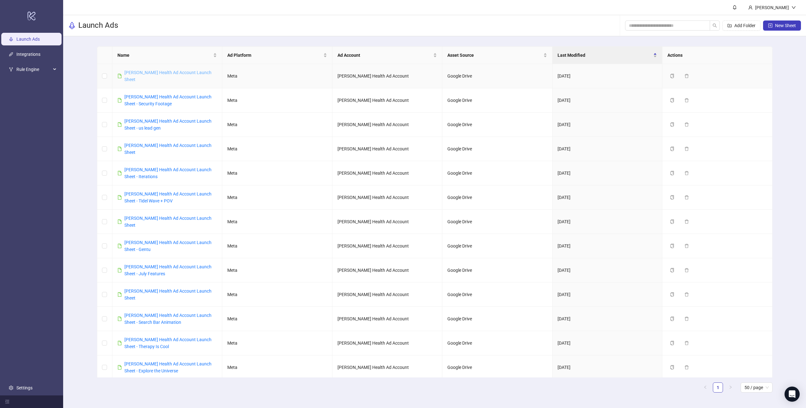
click at [185, 72] on link "[PERSON_NAME] Health Ad Account Launch Sheet" at bounding box center [167, 76] width 87 height 12
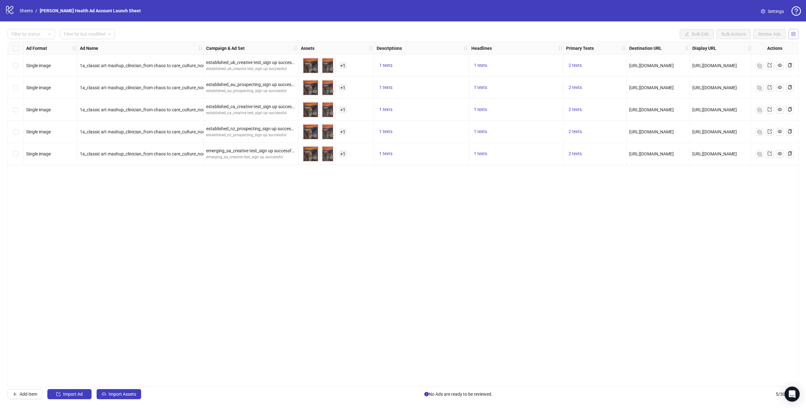
click at [792, 33] on icon "control" at bounding box center [793, 34] width 4 height 4
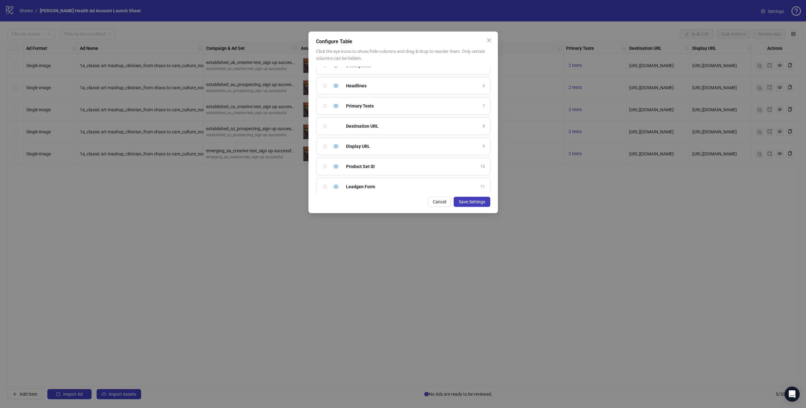
scroll to position [157, 0]
click at [337, 183] on icon "eye" at bounding box center [335, 181] width 5 height 5
click at [336, 123] on icon "eye" at bounding box center [335, 121] width 5 height 4
click at [336, 122] on icon "eye" at bounding box center [335, 121] width 5 height 5
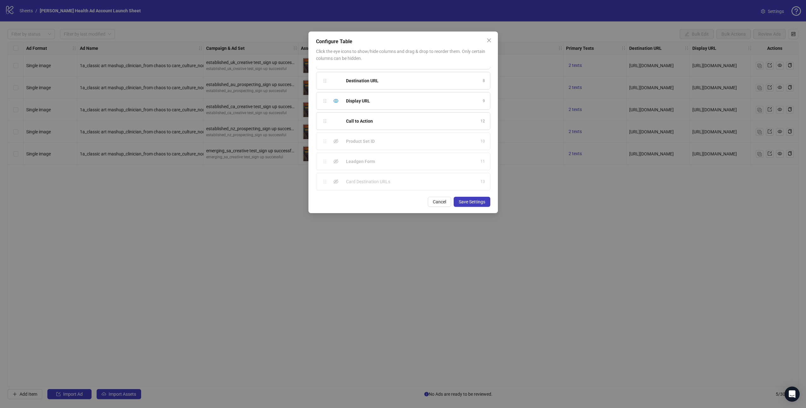
drag, startPoint x: 324, startPoint y: 163, endPoint x: 321, endPoint y: 118, distance: 44.9
click at [321, 118] on div "Ad Format 1 Ad Name 2 Campaign & Ad Set 3 Assets 4 Descriptions 5 Headlines 6 P…" at bounding box center [403, 130] width 174 height 126
click at [477, 202] on span "Save Settings" at bounding box center [472, 202] width 27 height 5
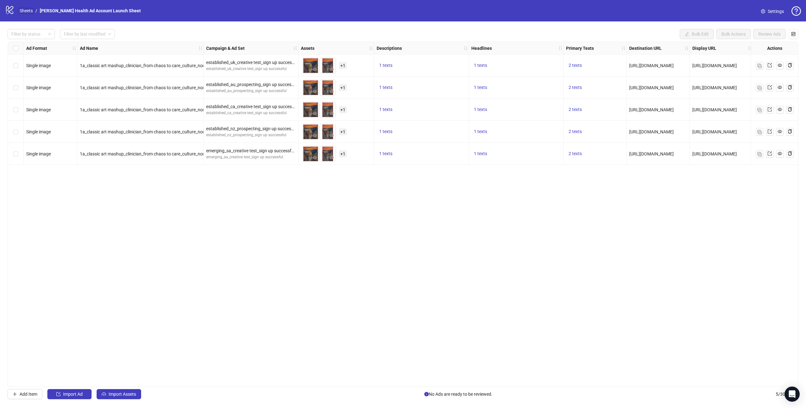
click at [24, 11] on link "Sheets" at bounding box center [26, 10] width 16 height 7
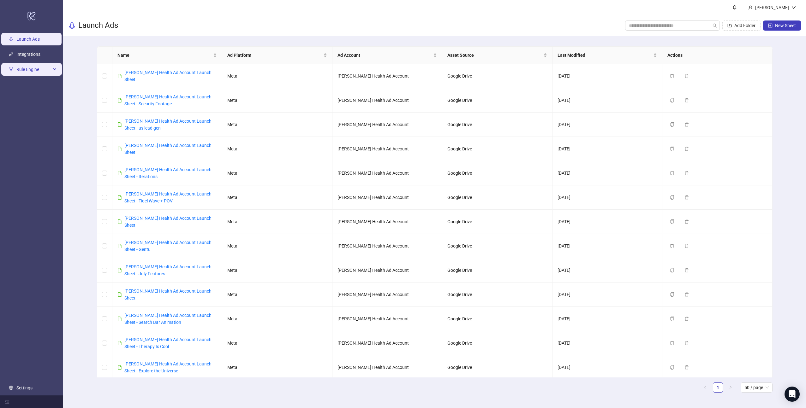
click at [26, 72] on span "Rule Engine" at bounding box center [33, 69] width 35 height 13
click at [23, 85] on link "Rules" at bounding box center [21, 84] width 11 height 5
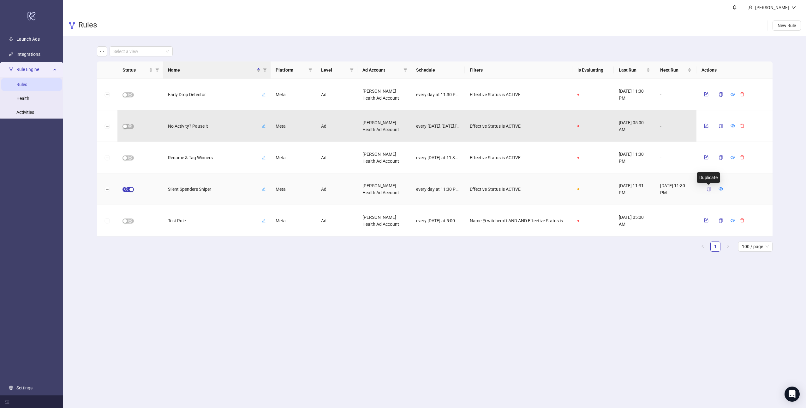
click at [708, 191] on icon "copy" at bounding box center [708, 189] width 3 height 4
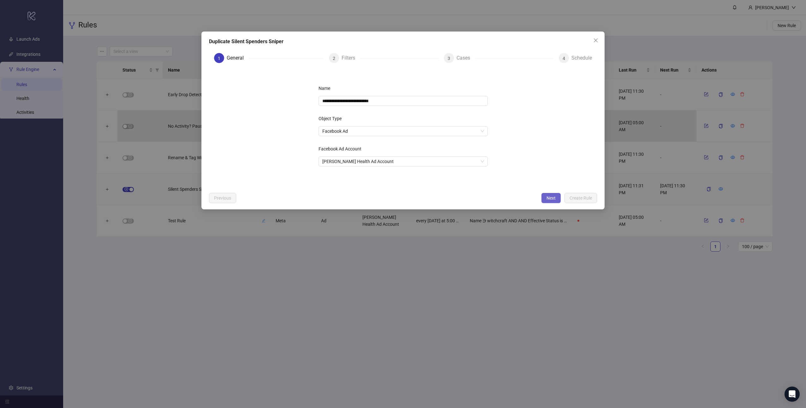
click at [547, 198] on span "Next" at bounding box center [550, 198] width 9 height 5
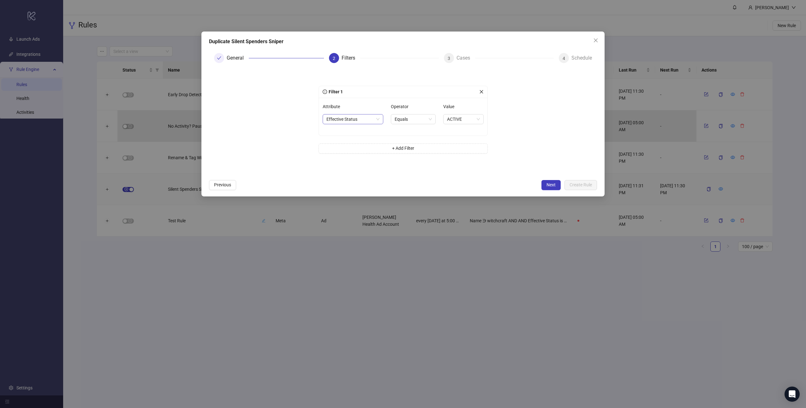
click at [365, 118] on span "Effective Status" at bounding box center [352, 119] width 53 height 9
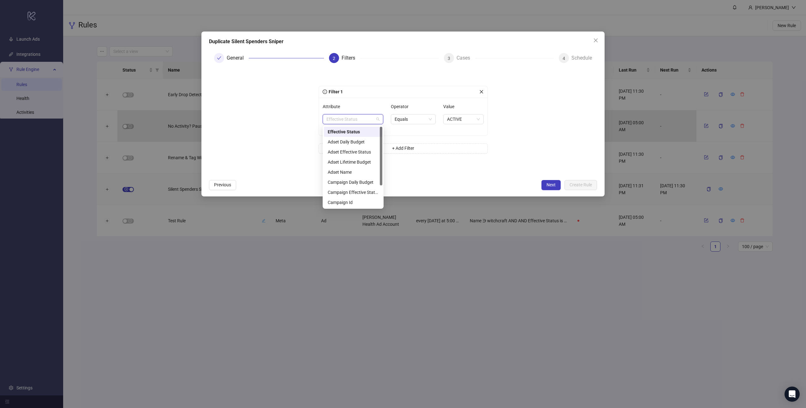
click at [365, 118] on span "Effective Status" at bounding box center [352, 119] width 53 height 9
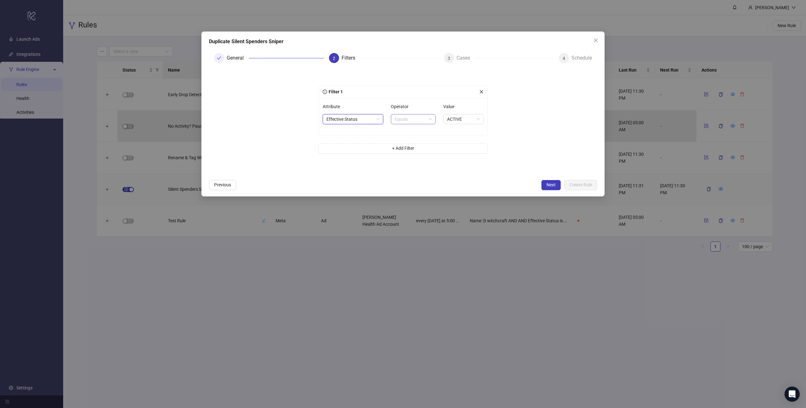
click at [414, 119] on span "Equals" at bounding box center [413, 119] width 37 height 9
click at [459, 119] on span "ACTIVE" at bounding box center [463, 119] width 33 height 9
click at [549, 184] on span "Next" at bounding box center [550, 184] width 9 height 5
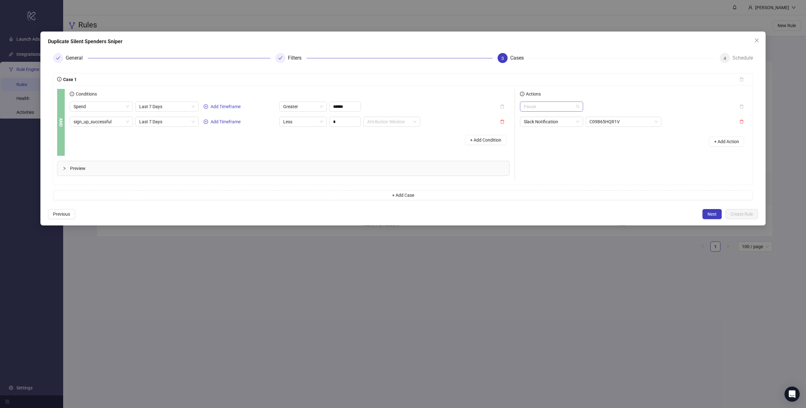
click at [566, 105] on span "Pause" at bounding box center [552, 106] width 56 height 9
click at [630, 95] on div "Actions" at bounding box center [634, 95] width 229 height 13
click at [652, 122] on span "C09B65HQR1V" at bounding box center [623, 121] width 68 height 9
click at [560, 142] on div "+ Add Action" at bounding box center [634, 142] width 229 height 20
click at [647, 122] on span "C09B65HQR1V" at bounding box center [623, 121] width 68 height 9
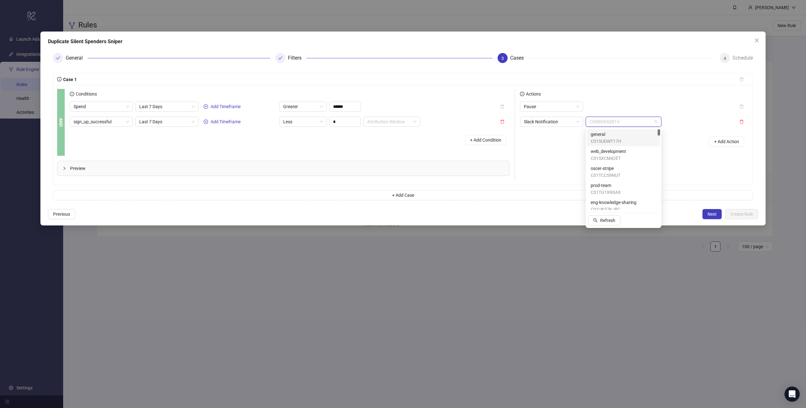
click at [617, 121] on span "C09B65HQR1V" at bounding box center [623, 121] width 68 height 9
click at [633, 122] on span "C09B65HQR1V" at bounding box center [623, 121] width 68 height 9
click at [638, 122] on span "C09B65HQR1V" at bounding box center [623, 121] width 68 height 9
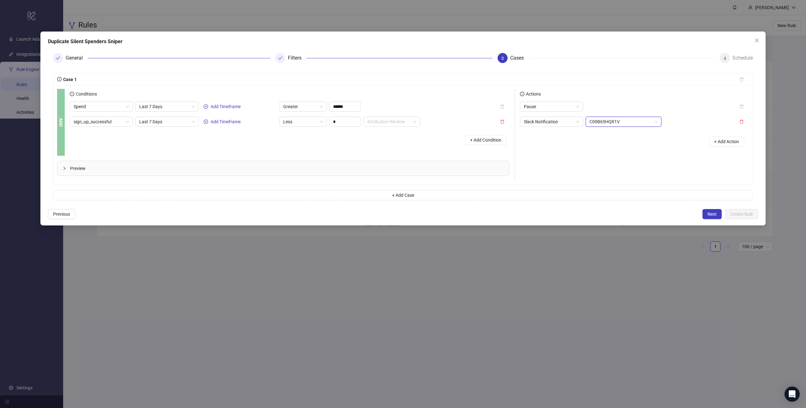
click at [654, 122] on span "C09B65HQR1V" at bounding box center [623, 121] width 68 height 9
type input "*"
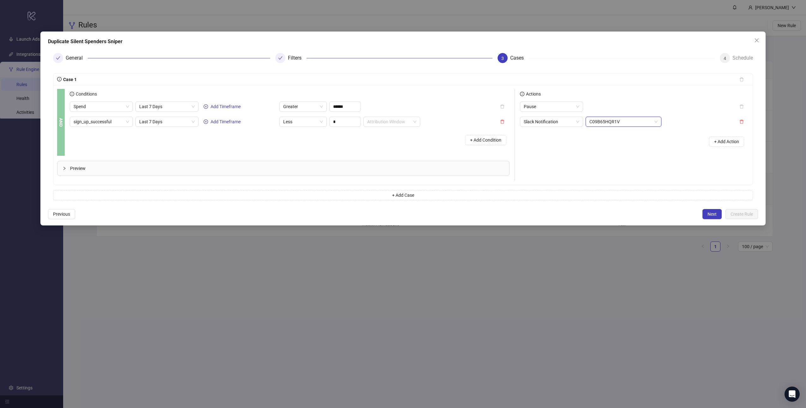
click at [658, 123] on div "C09B65HQR1V" at bounding box center [624, 122] width 76 height 10
click at [646, 123] on span "C09B65HQR1V" at bounding box center [623, 121] width 68 height 9
type input "****"
click at [616, 126] on input "****" at bounding box center [620, 121] width 63 height 9
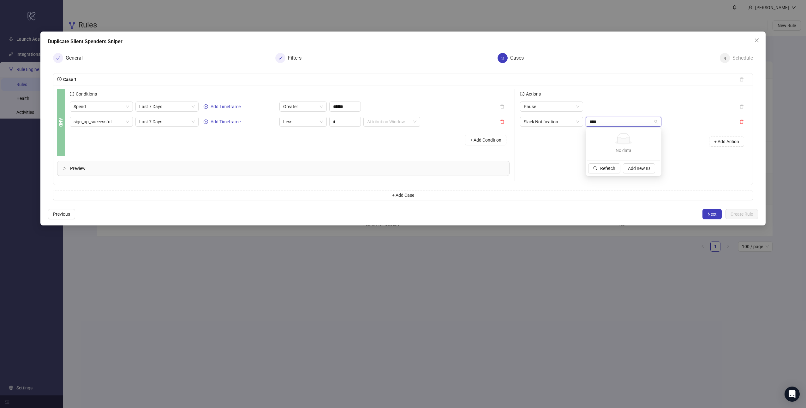
click at [616, 126] on input "****" at bounding box center [620, 121] width 63 height 9
click at [557, 142] on div "+ Add Action" at bounding box center [634, 142] width 229 height 20
click at [556, 109] on span "Pause" at bounding box center [552, 106] width 56 height 9
click at [542, 149] on div "Pause" at bounding box center [551, 149] width 53 height 7
click at [575, 105] on span "Pause" at bounding box center [552, 106] width 56 height 9
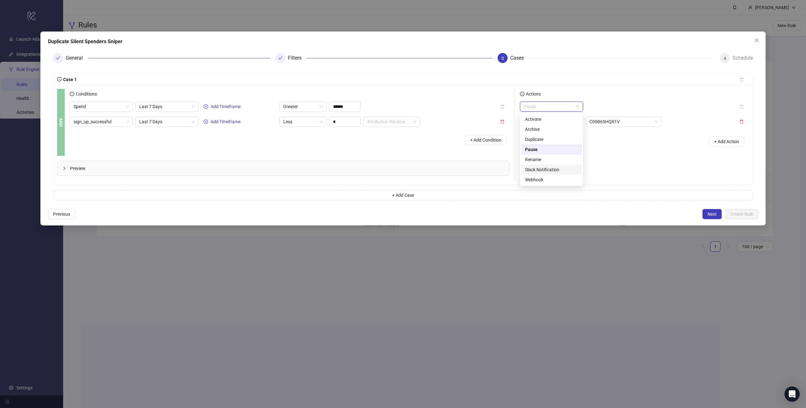
click at [553, 171] on div "Slack Notification" at bounding box center [551, 169] width 53 height 7
click at [637, 103] on input "search" at bounding box center [620, 106] width 63 height 9
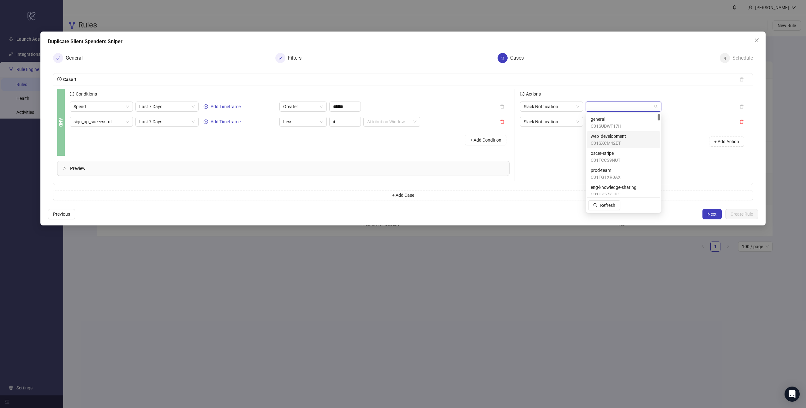
drag, startPoint x: 579, startPoint y: 140, endPoint x: 600, endPoint y: 128, distance: 24.3
click at [581, 139] on div "+ Add Action" at bounding box center [634, 142] width 229 height 20
click at [641, 119] on span "C09B65HQR1V" at bounding box center [623, 121] width 68 height 9
drag, startPoint x: 631, startPoint y: 122, endPoint x: 591, endPoint y: 121, distance: 40.7
click at [591, 121] on span "C09B65HQR1V" at bounding box center [623, 121] width 68 height 9
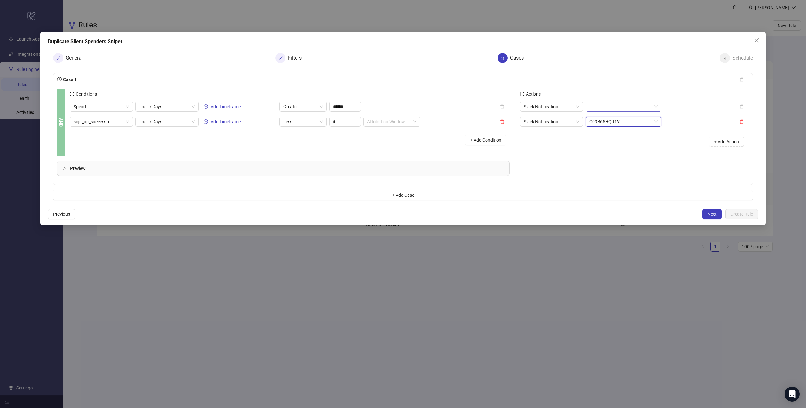
click at [599, 106] on input "search" at bounding box center [620, 106] width 63 height 9
click at [553, 151] on div "+ Add Action" at bounding box center [634, 142] width 229 height 20
drag, startPoint x: 622, startPoint y: 123, endPoint x: 607, endPoint y: 122, distance: 14.6
click at [607, 122] on span "C09B65HQR1V" at bounding box center [623, 121] width 68 height 9
click at [636, 106] on input "search" at bounding box center [620, 106] width 63 height 9
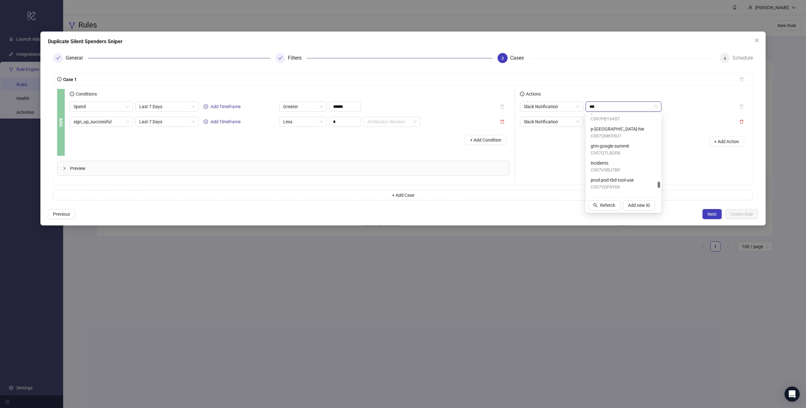
click at [638, 149] on div "gtm-au-exec-dinners C097PB1V457 p-usa-hie C097QMK95U7 gtm-google-summit C097QTL…" at bounding box center [623, 166] width 73 height 119
type input "***"
click at [566, 165] on div "Actions Slack Notification Slack Notification C09B65HQR1V + Add Action" at bounding box center [632, 135] width 234 height 92
drag, startPoint x: 604, startPoint y: 122, endPoint x: 599, endPoint y: 122, distance: 5.4
click at [599, 122] on span "C09B65HQR1V" at bounding box center [623, 121] width 68 height 9
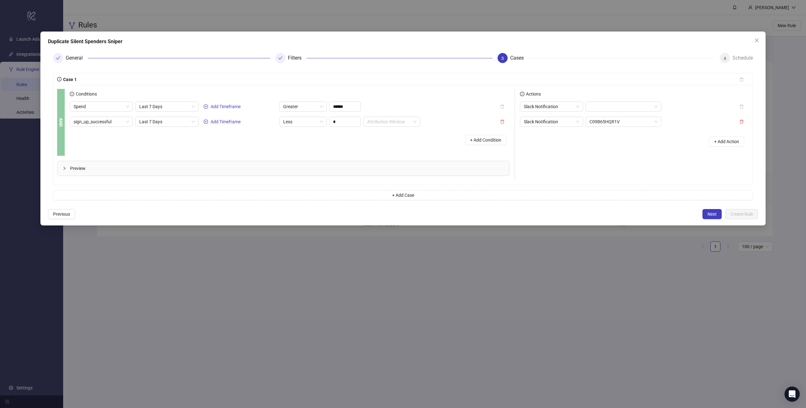
click at [569, 150] on div "+ Add Action" at bounding box center [634, 142] width 229 height 20
click at [616, 106] on input "search" at bounding box center [620, 106] width 63 height 9
paste input "**********"
type input "**********"
click at [621, 92] on div "Actions" at bounding box center [634, 95] width 229 height 13
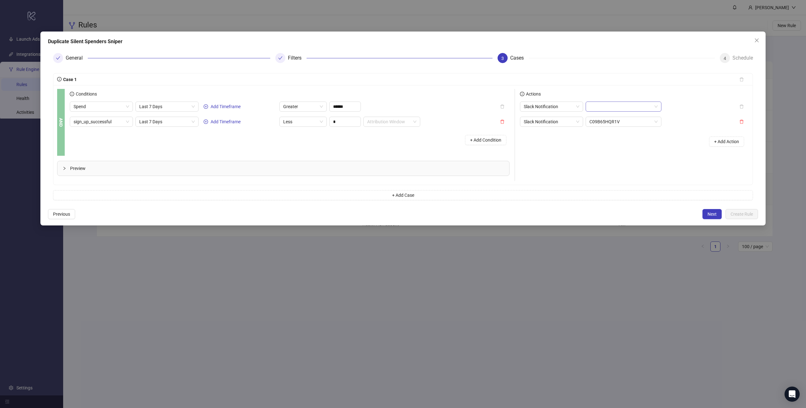
click at [632, 109] on input "search" at bounding box center [620, 106] width 63 height 9
click at [565, 176] on div "Actions Slack Notification Slack Notification C09B65HQR1V + Add Action" at bounding box center [632, 135] width 234 height 92
click at [657, 122] on span "C09B65HQR1V" at bounding box center [623, 121] width 68 height 9
click at [645, 105] on input "search" at bounding box center [620, 106] width 63 height 9
paste input "**********"
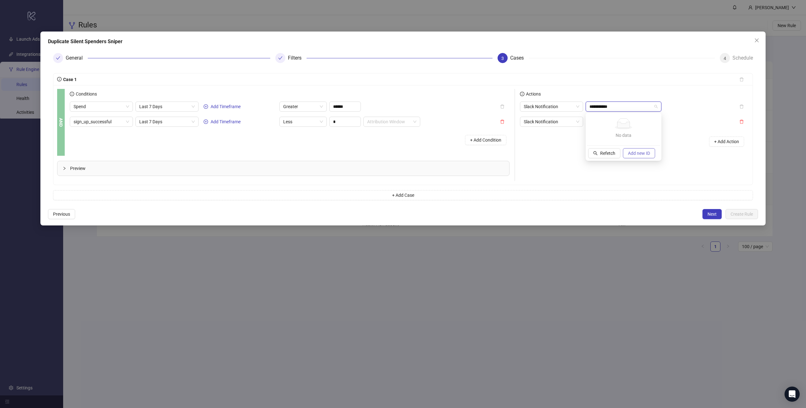
type input "**********"
click at [643, 156] on button "Add new ID" at bounding box center [639, 153] width 32 height 10
click at [627, 119] on div "C09B65HQR1V Manual ID" at bounding box center [624, 123] width 66 height 14
click at [743, 123] on icon "delete" at bounding box center [741, 122] width 4 height 4
click at [634, 137] on div "Actions Slack Notification C09B65HQR1V + Add Action" at bounding box center [632, 135] width 234 height 92
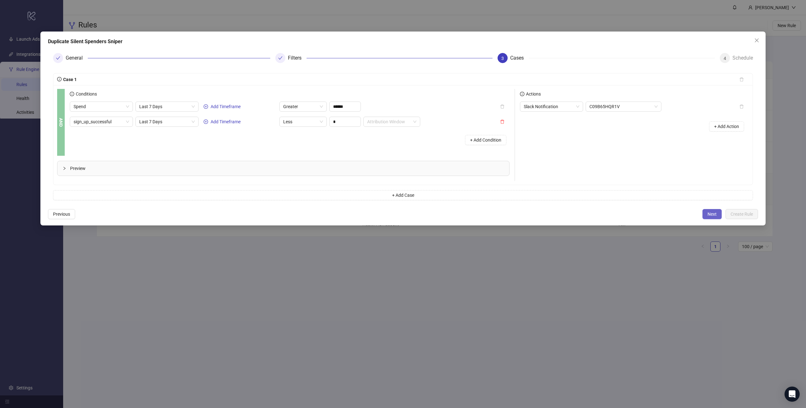
click at [714, 216] on span "Next" at bounding box center [711, 214] width 9 height 5
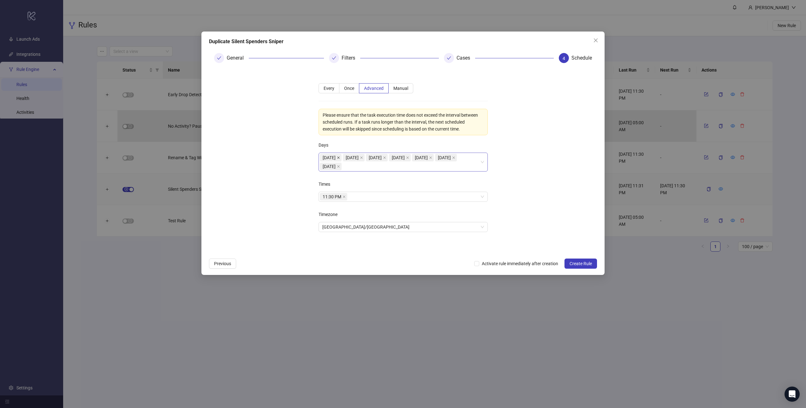
click at [340, 158] on icon "close" at bounding box center [338, 158] width 3 height 3
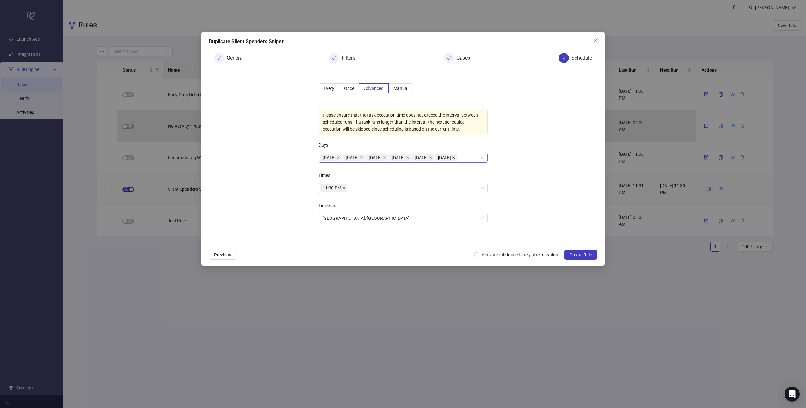
click at [452, 159] on icon "close" at bounding box center [453, 157] width 3 height 3
click at [359, 187] on div "11:30 PM" at bounding box center [400, 188] width 160 height 9
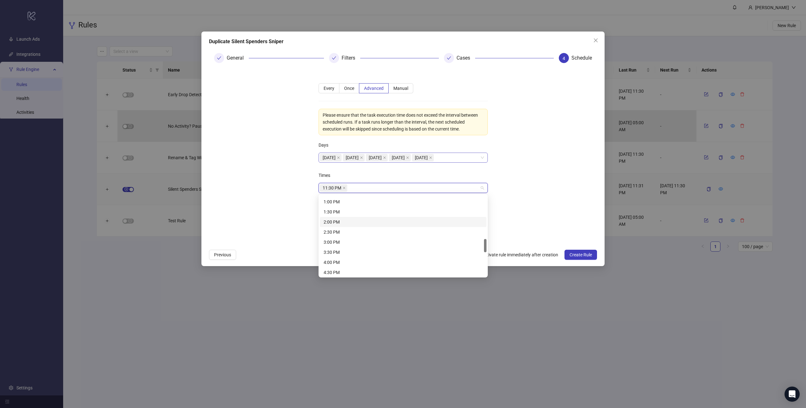
scroll to position [256, 0]
click at [337, 209] on div "1:00 PM" at bounding box center [403, 207] width 159 height 7
click at [344, 188] on icon "close" at bounding box center [344, 188] width 3 height 3
click at [289, 193] on form "**********" at bounding box center [403, 157] width 388 height 178
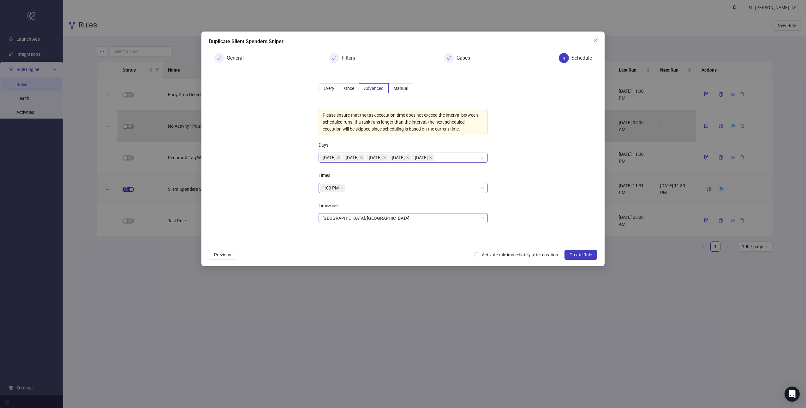
click at [396, 220] on span "[GEOGRAPHIC_DATA]/[GEOGRAPHIC_DATA]" at bounding box center [403, 218] width 162 height 9
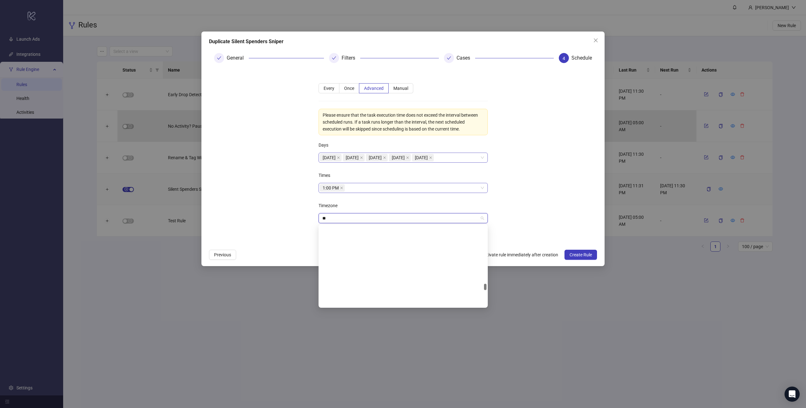
scroll to position [0, 0]
type input "***"
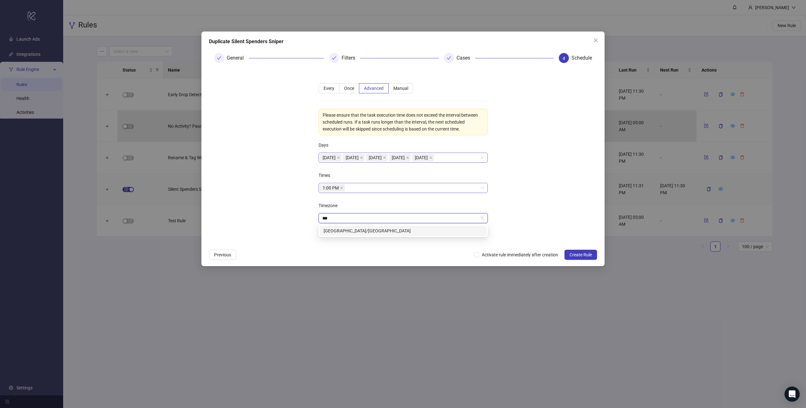
click at [392, 235] on div "[GEOGRAPHIC_DATA]/[GEOGRAPHIC_DATA]" at bounding box center [403, 231] width 167 height 10
click at [283, 204] on form "**********" at bounding box center [403, 157] width 388 height 178
click at [527, 256] on span "Activate rule immediately after creation" at bounding box center [519, 255] width 81 height 7
click at [589, 255] on span "Create Rule" at bounding box center [580, 255] width 22 height 5
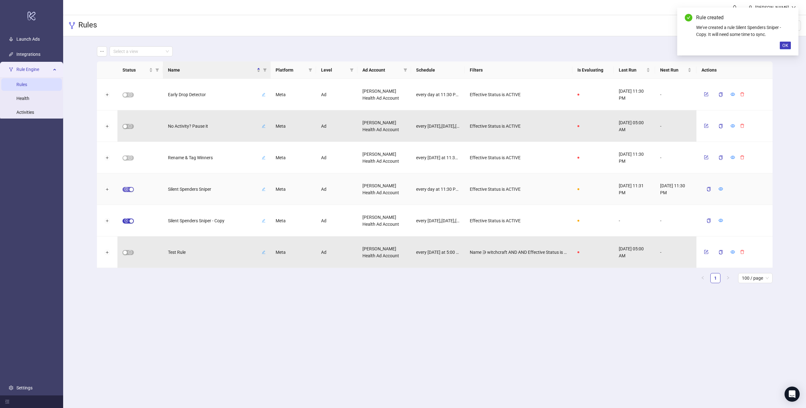
click at [132, 189] on div "button" at bounding box center [131, 190] width 4 height 4
